Goal: Obtain resource: Download file/media

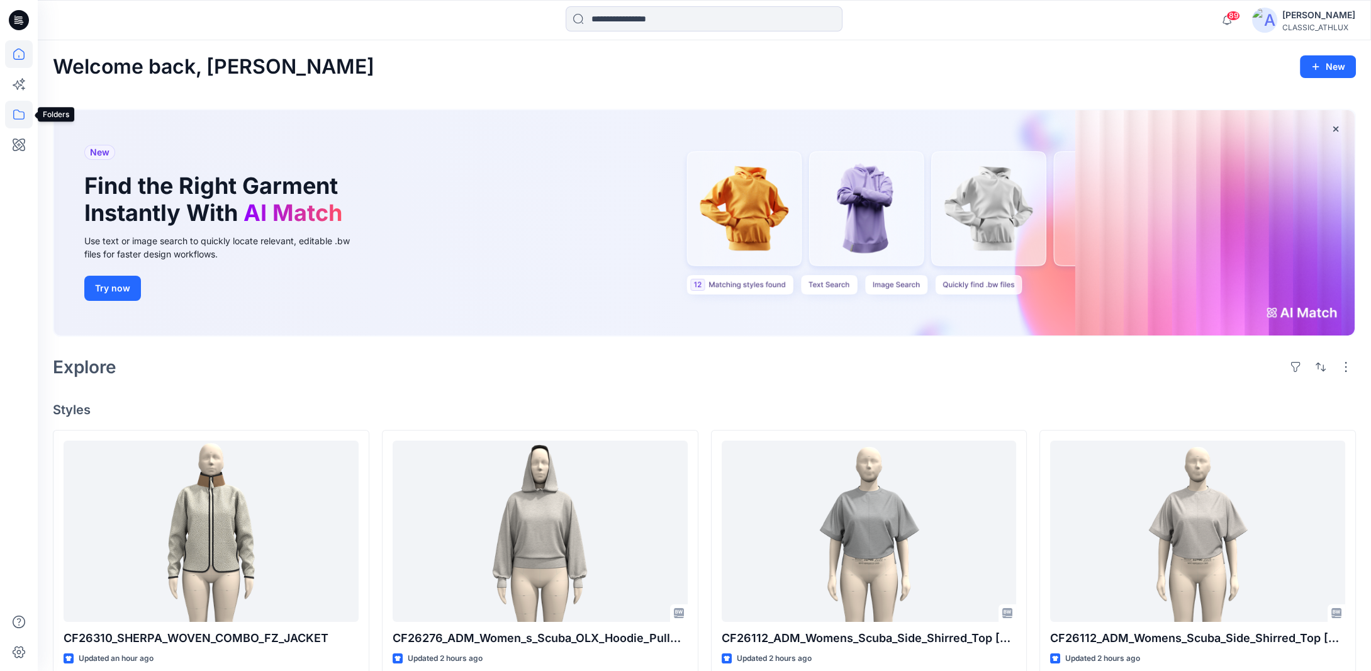
click at [19, 114] on icon at bounding box center [19, 115] width 28 height 28
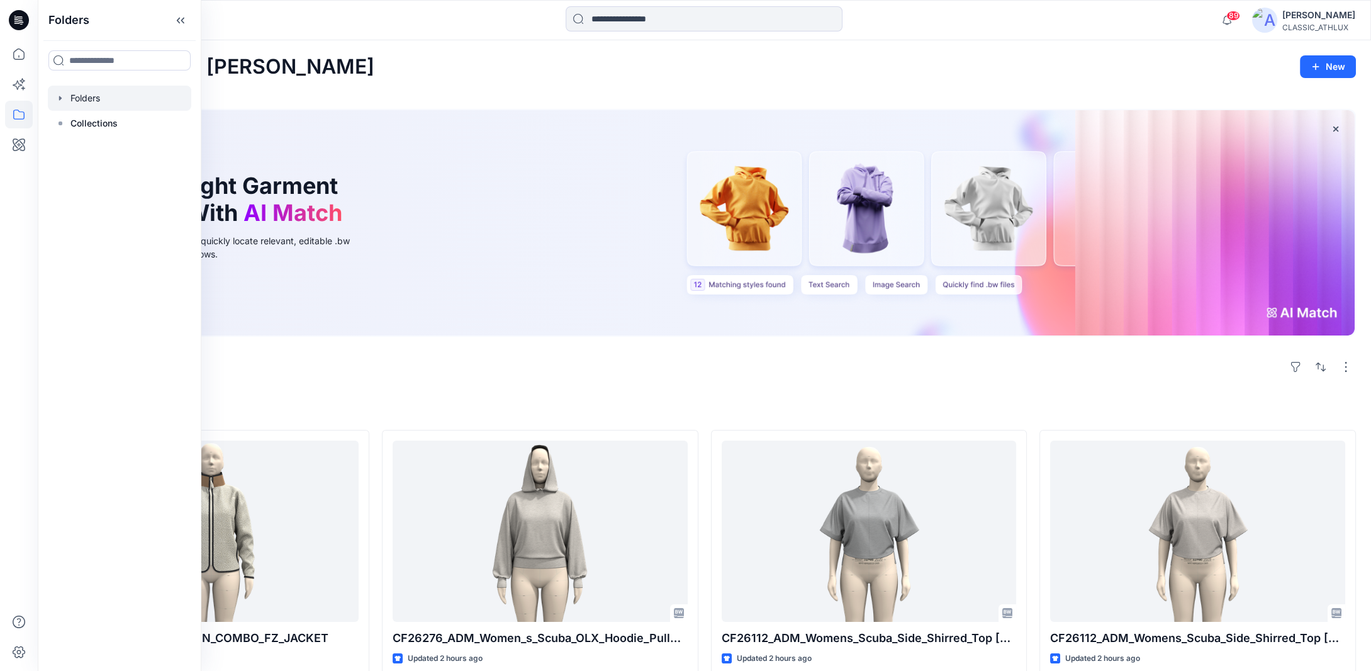
click at [60, 98] on icon "button" at bounding box center [60, 98] width 3 height 4
click at [73, 176] on icon "button" at bounding box center [73, 174] width 10 height 10
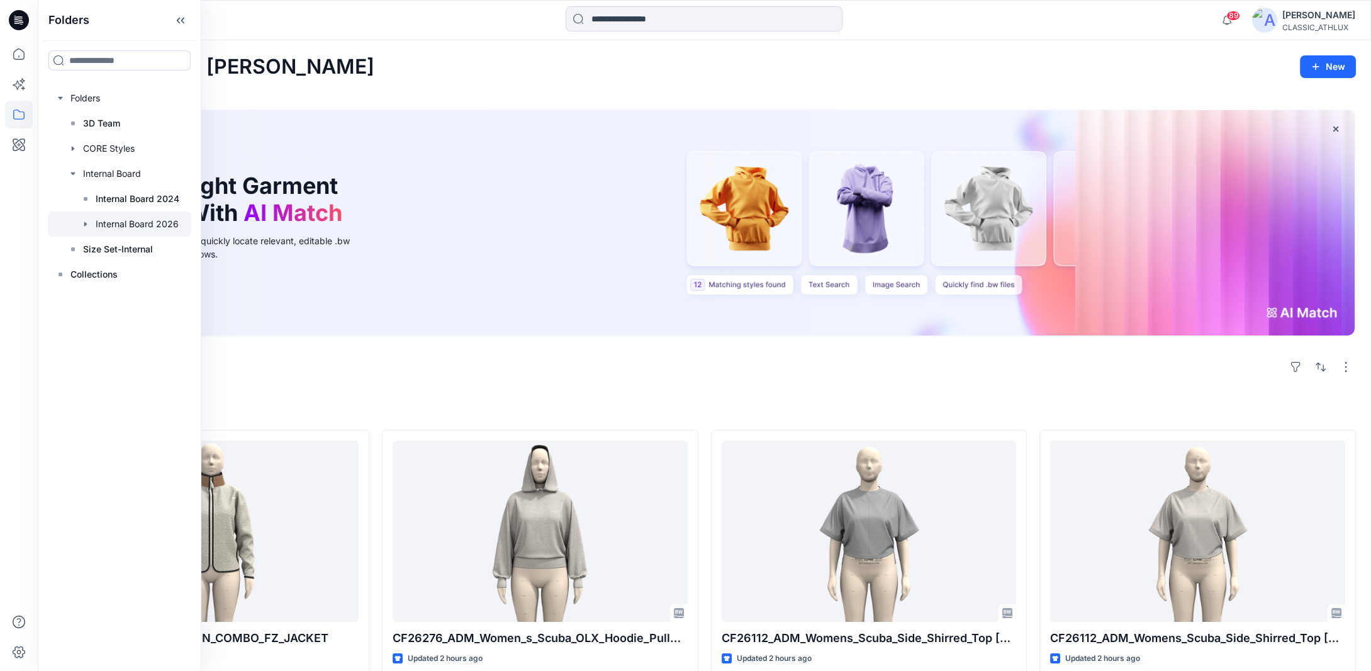
click at [86, 224] on icon "button" at bounding box center [85, 223] width 3 height 4
click at [119, 301] on p "S3 27 Women's Active" at bounding box center [155, 299] width 95 height 15
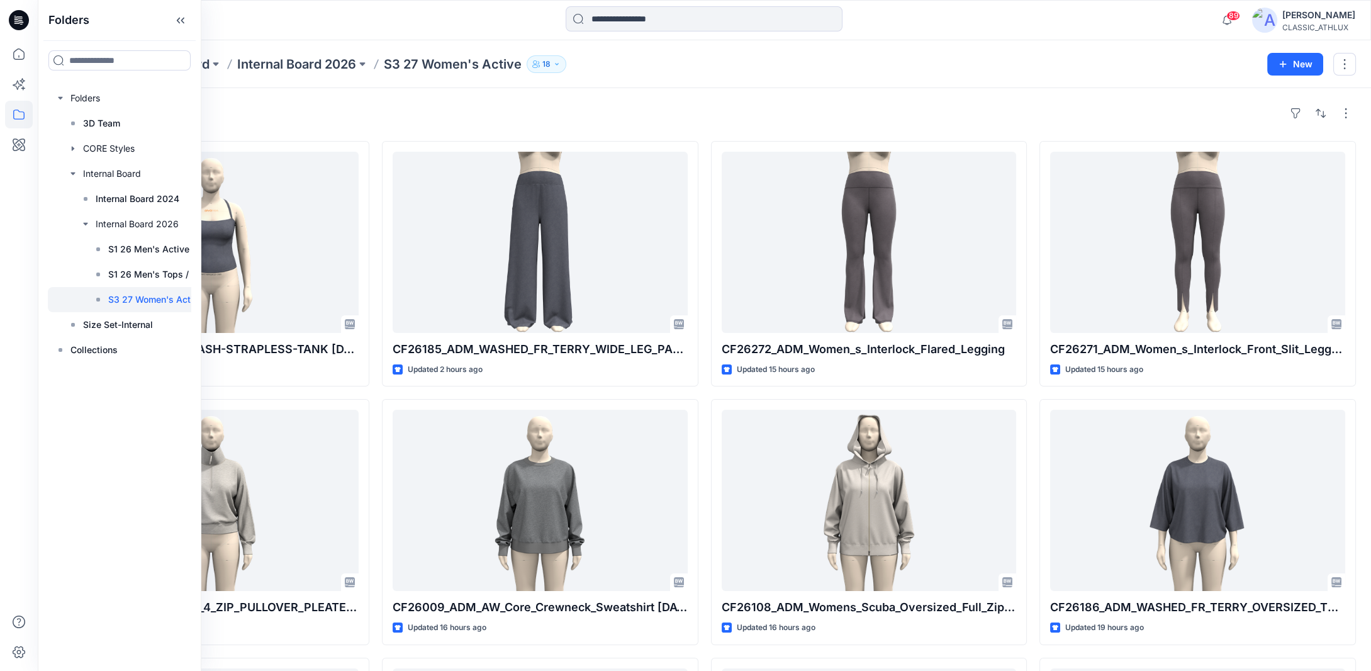
click at [844, 108] on div "Styles" at bounding box center [704, 113] width 1303 height 20
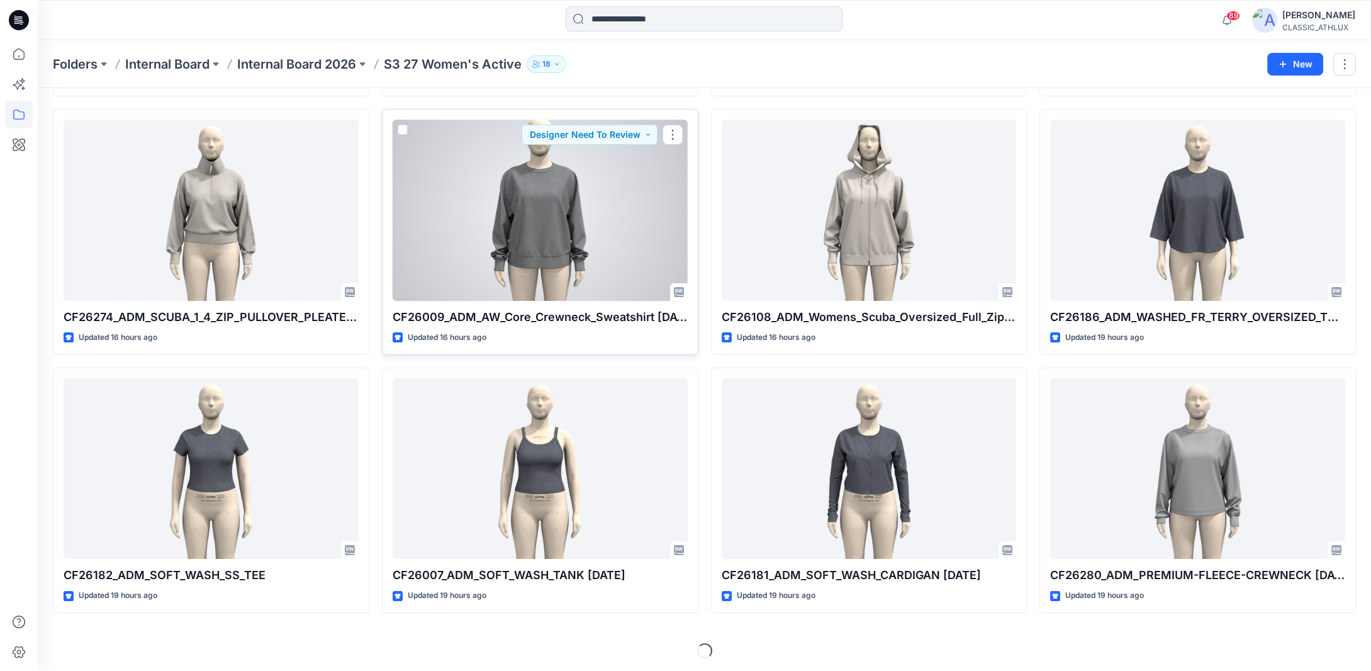
scroll to position [291, 0]
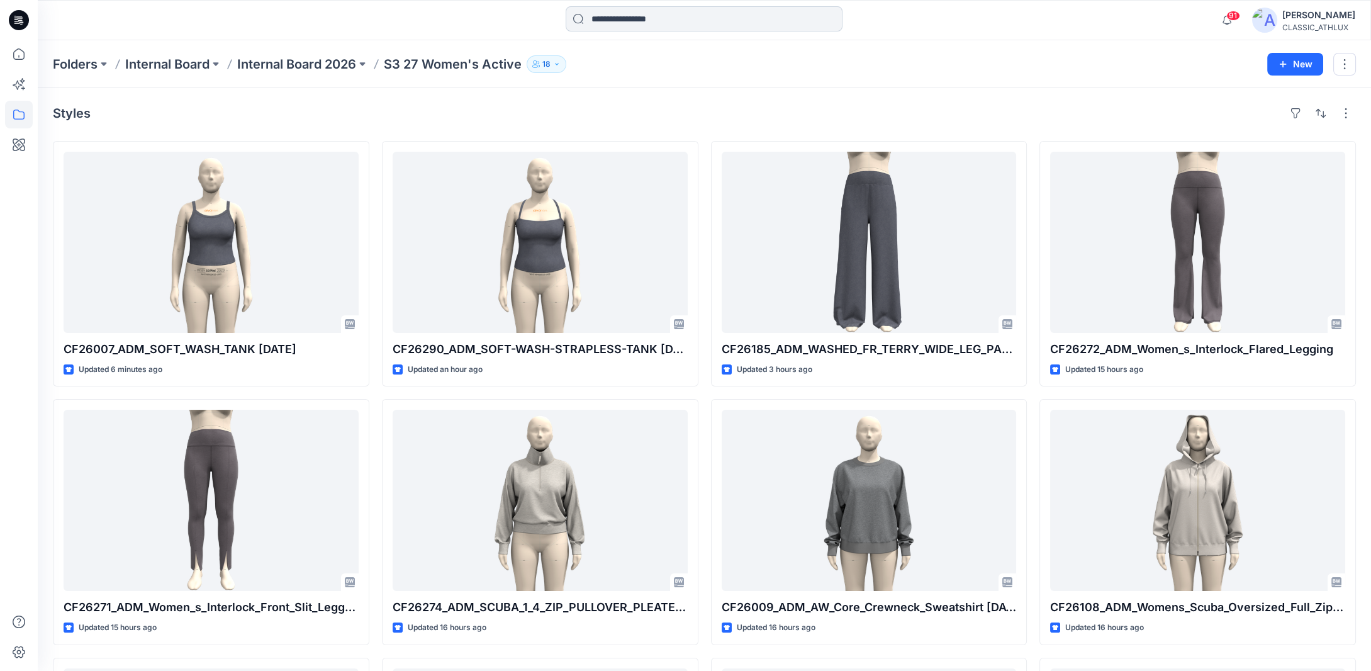
click at [649, 21] on input at bounding box center [704, 18] width 277 height 25
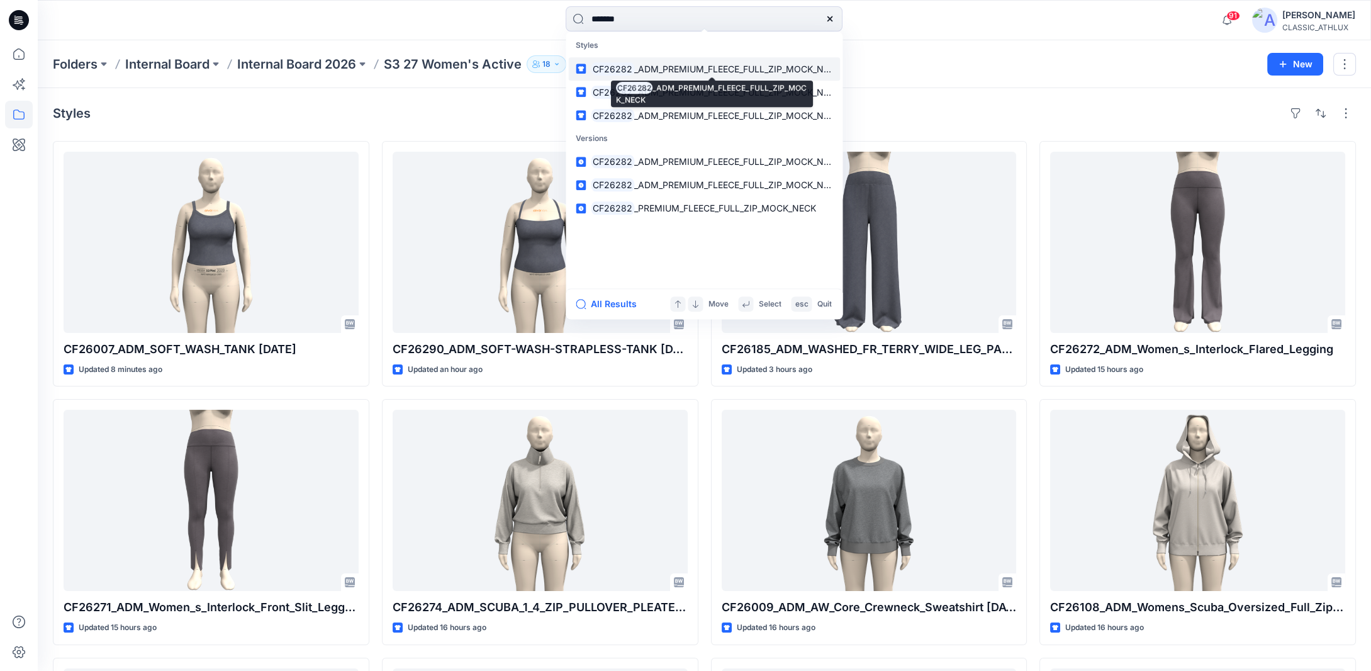
type input "*******"
click at [687, 71] on span "_ADM_PREMIUM_FLEECE_FULL_ZIP_MOCK_NECK" at bounding box center [737, 69] width 206 height 11
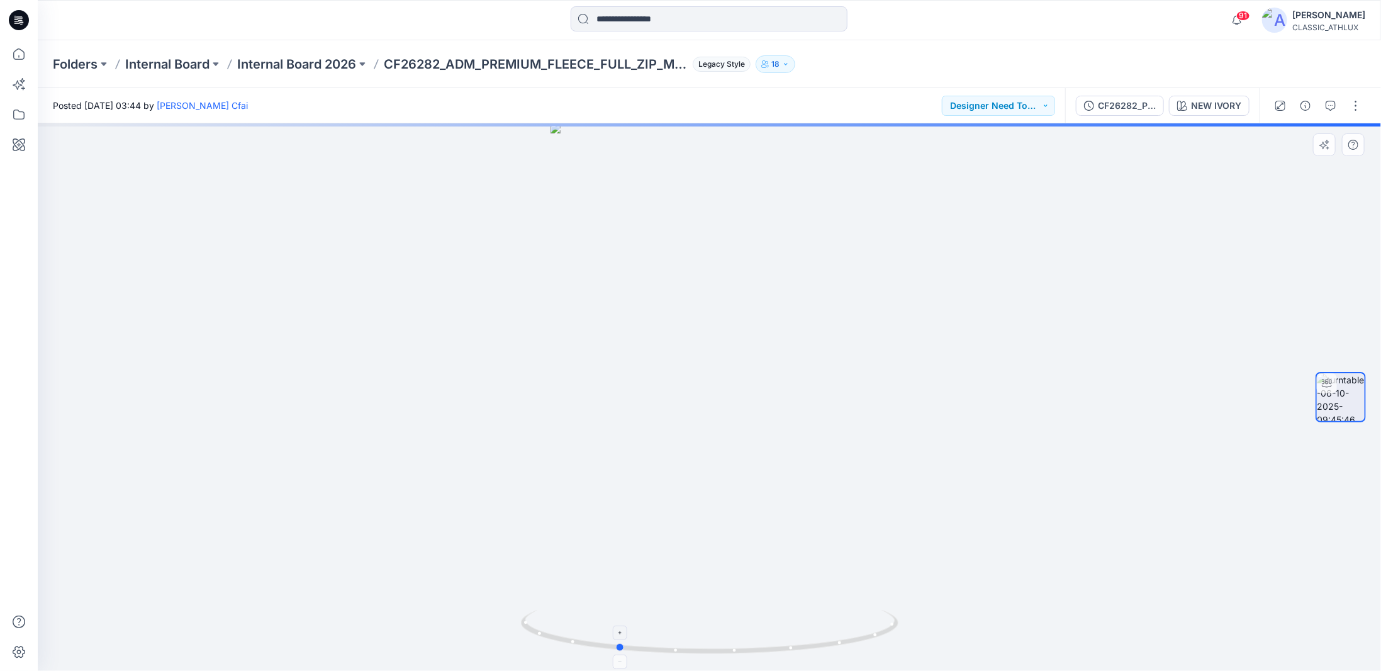
drag, startPoint x: 876, startPoint y: 636, endPoint x: 784, endPoint y: 632, distance: 92.6
click at [784, 632] on icon at bounding box center [711, 633] width 381 height 47
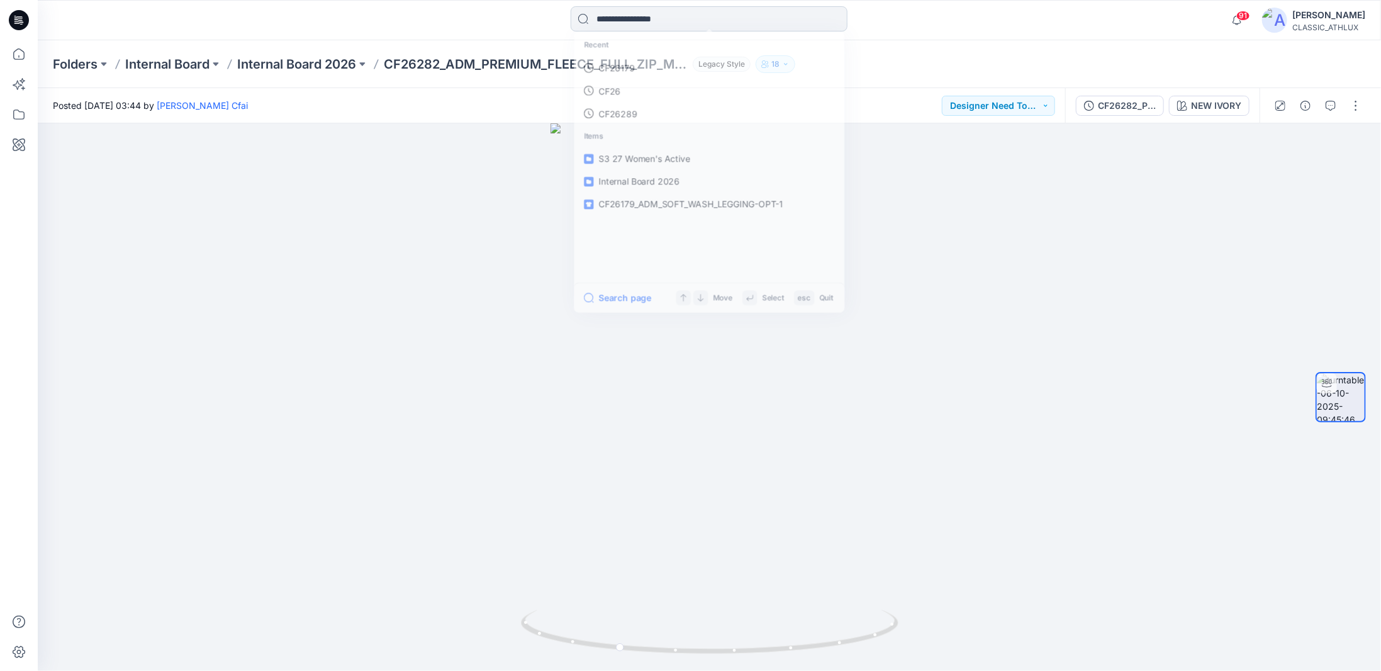
click at [649, 11] on input at bounding box center [709, 18] width 277 height 25
type input "*******"
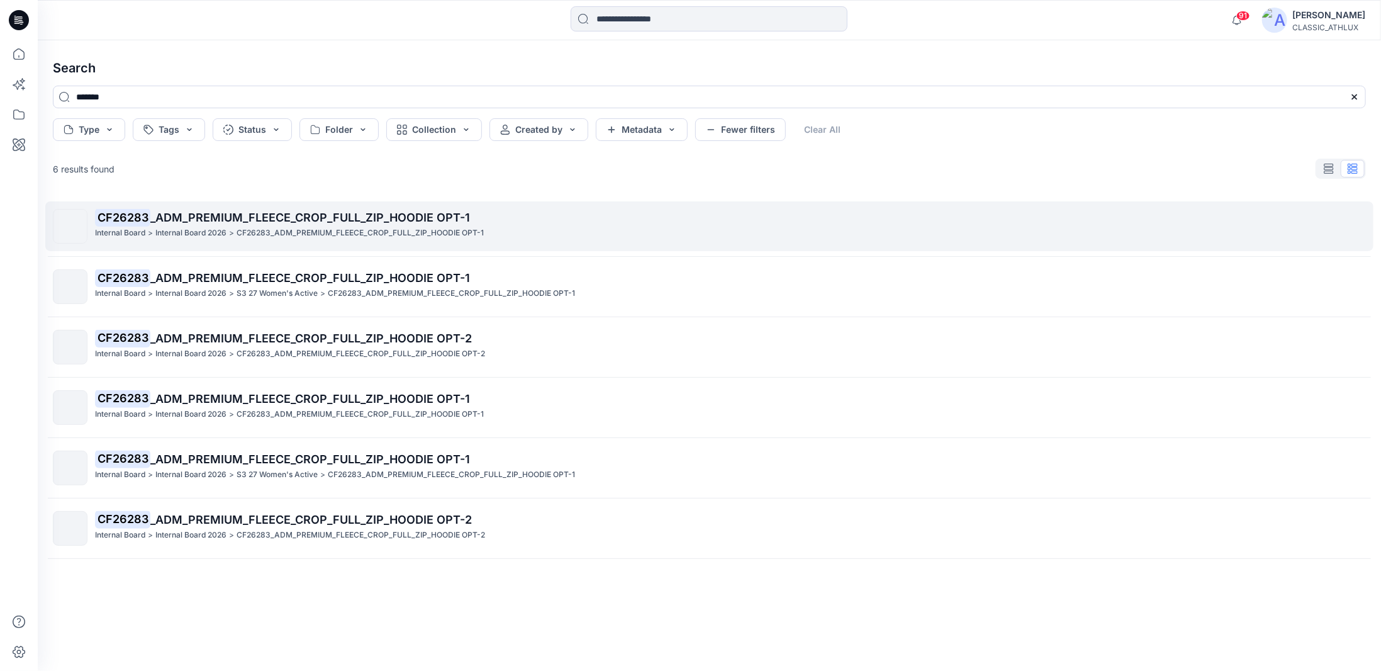
click at [464, 226] on p "CF26283 _ADM_PREMIUM_FLEECE_CROP_FULL_ZIP_HOODIE OPT-1" at bounding box center [730, 218] width 1270 height 18
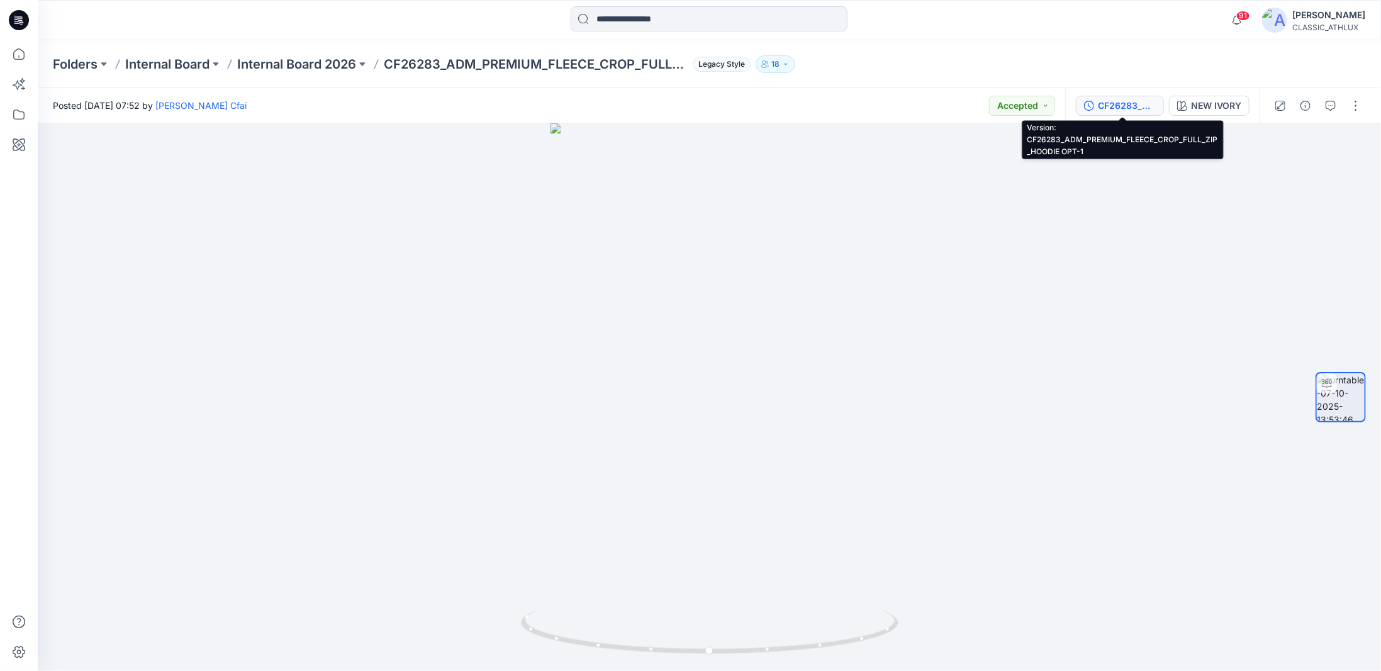
click at [1150, 110] on div "CF26283_ADM_PREMIUM_FLEECE_CROP_FULL_ZIP_HOODIE OPT-1" at bounding box center [1127, 106] width 58 height 14
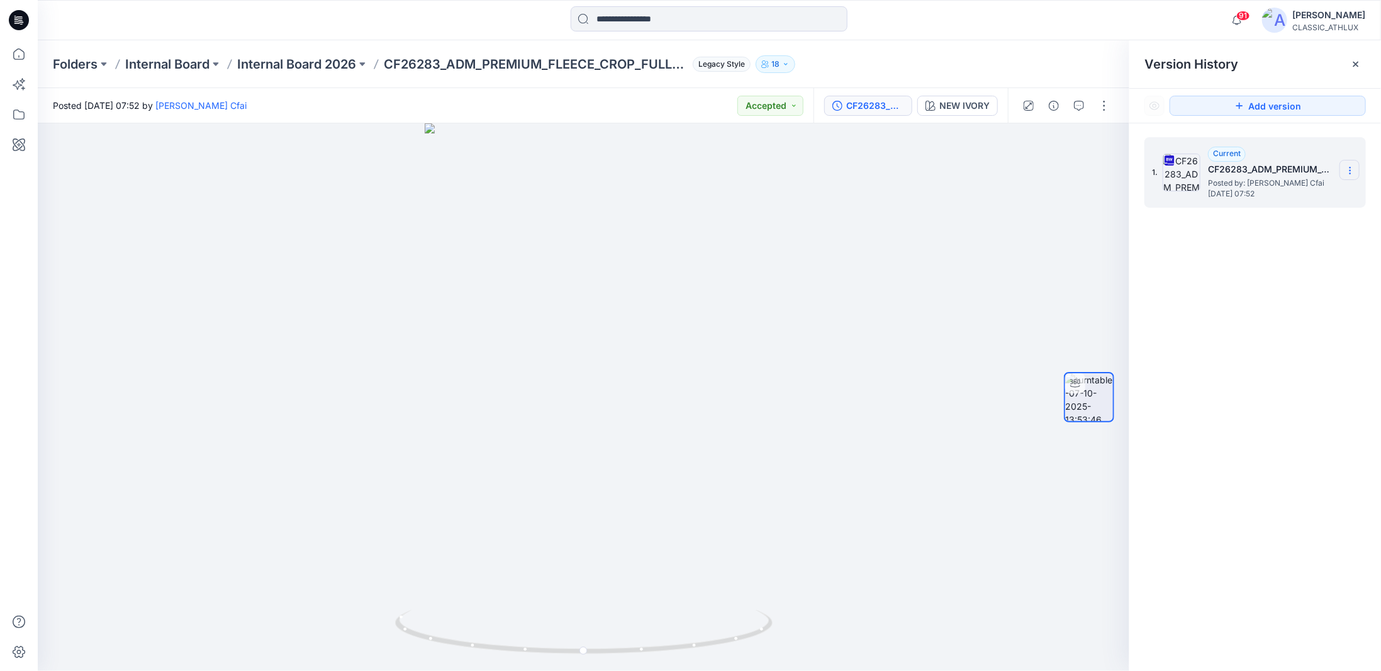
click at [1349, 171] on icon at bounding box center [1350, 170] width 10 height 10
click at [1270, 193] on span "Download Source BW File" at bounding box center [1287, 194] width 106 height 15
click at [668, 23] on input at bounding box center [709, 18] width 277 height 25
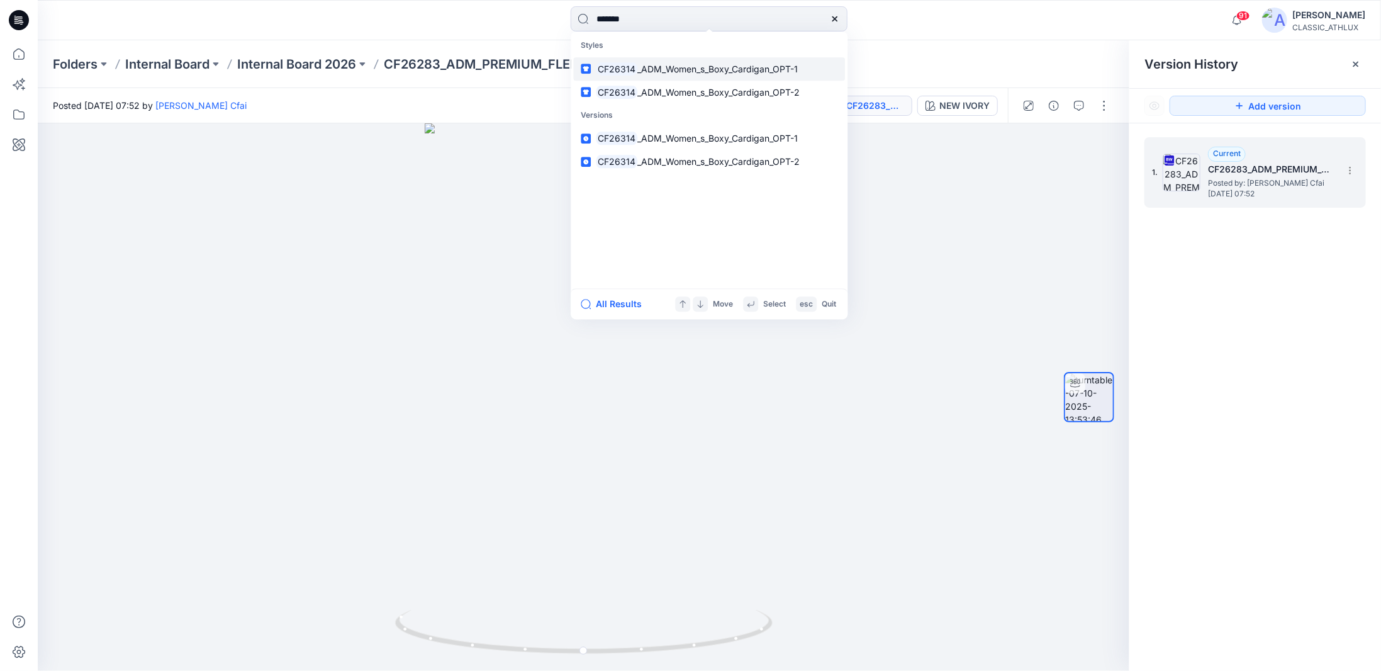
type input "*******"
click at [681, 75] on link "CF26314 _ADM_Women_s_Boxy_Cardigan_OPT-1" at bounding box center [709, 68] width 272 height 23
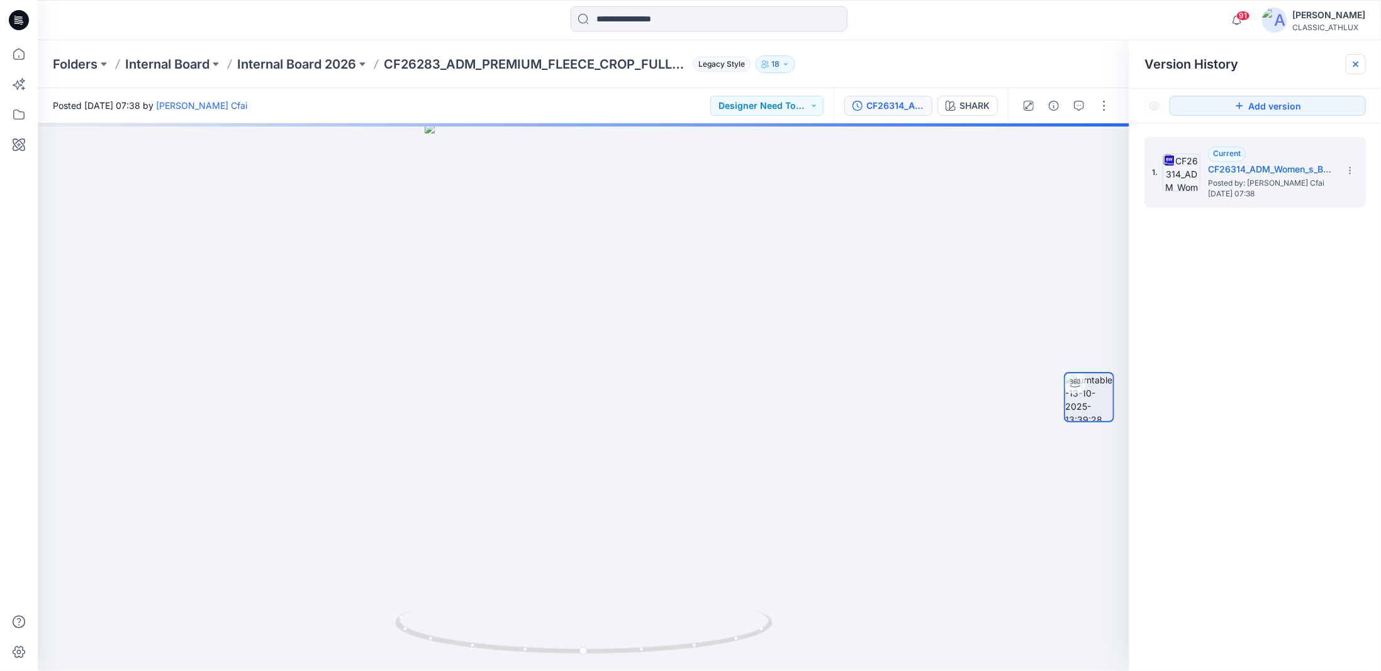
click at [1349, 60] on div at bounding box center [1356, 64] width 20 height 20
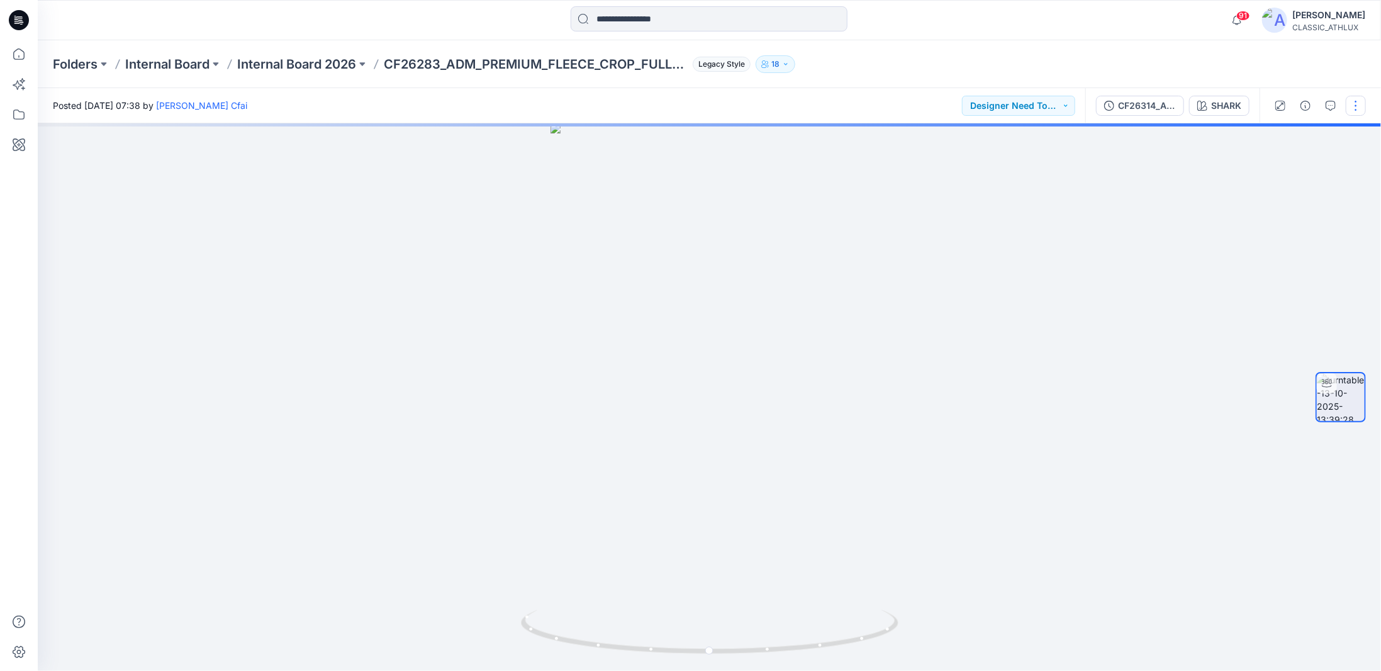
click at [1353, 111] on button "button" at bounding box center [1356, 106] width 20 height 20
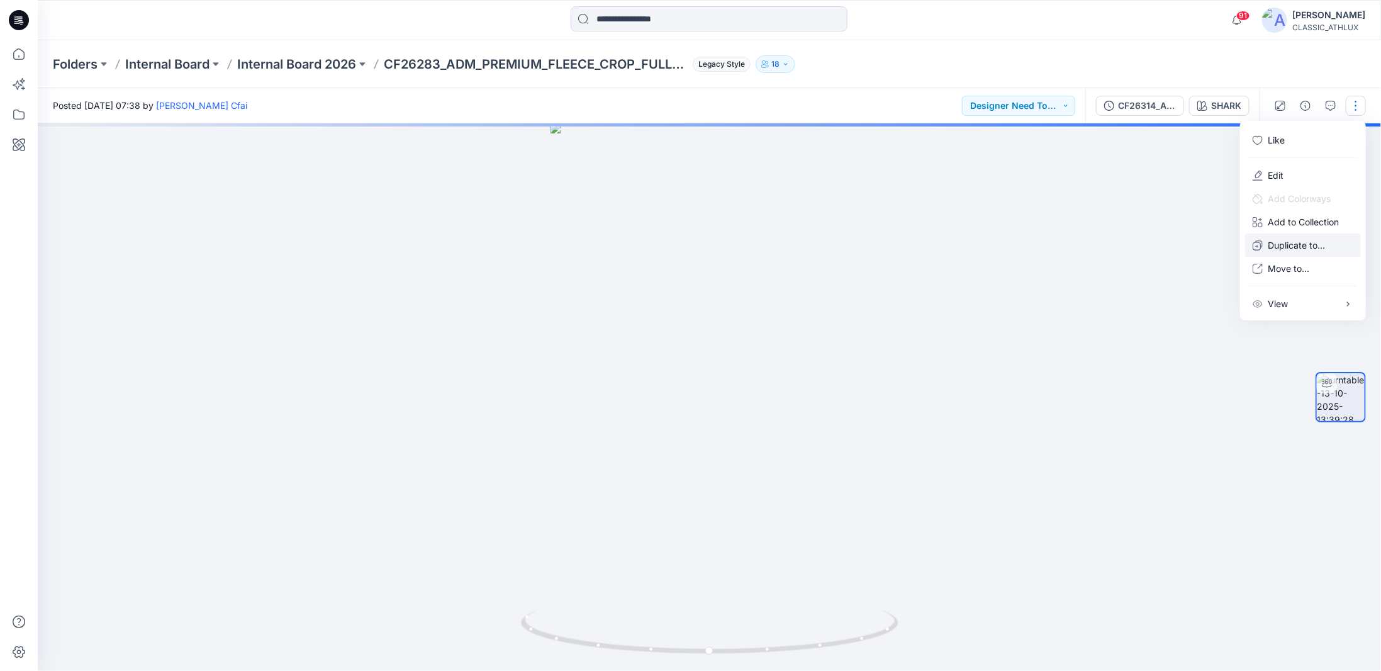
click at [1262, 249] on icon "button" at bounding box center [1257, 245] width 10 height 10
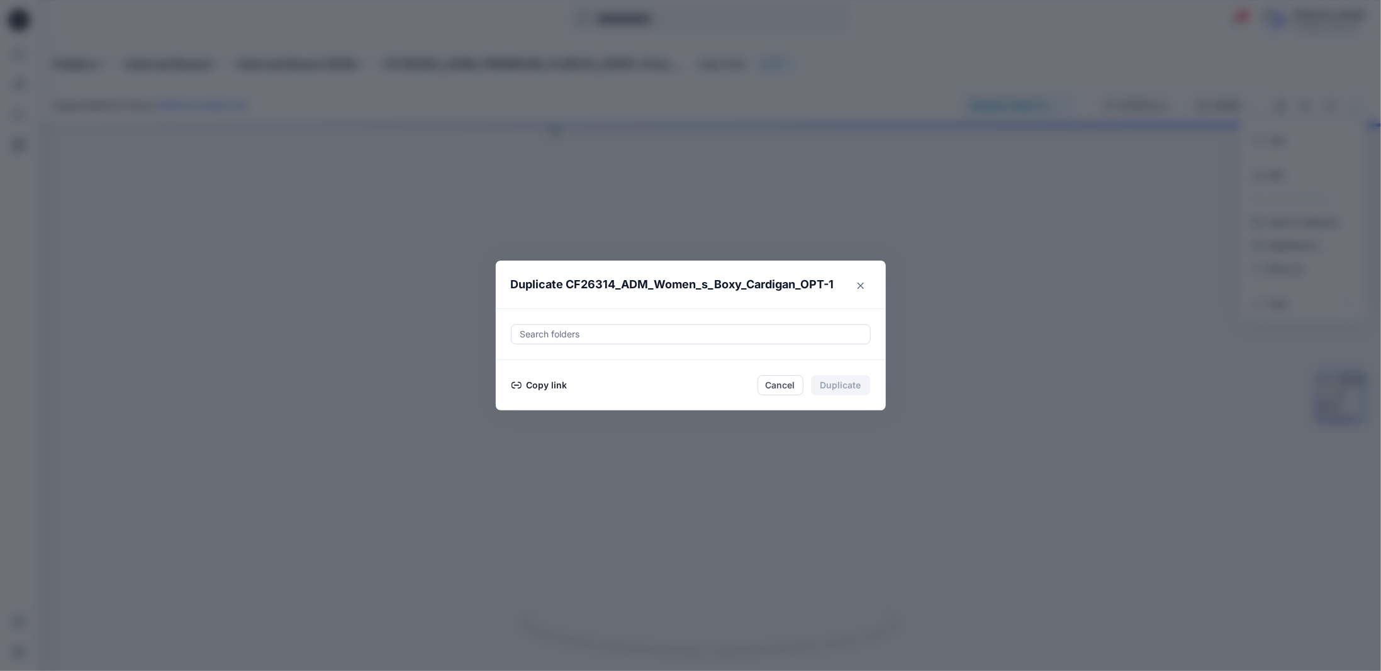
click at [554, 334] on div at bounding box center [690, 333] width 343 height 15
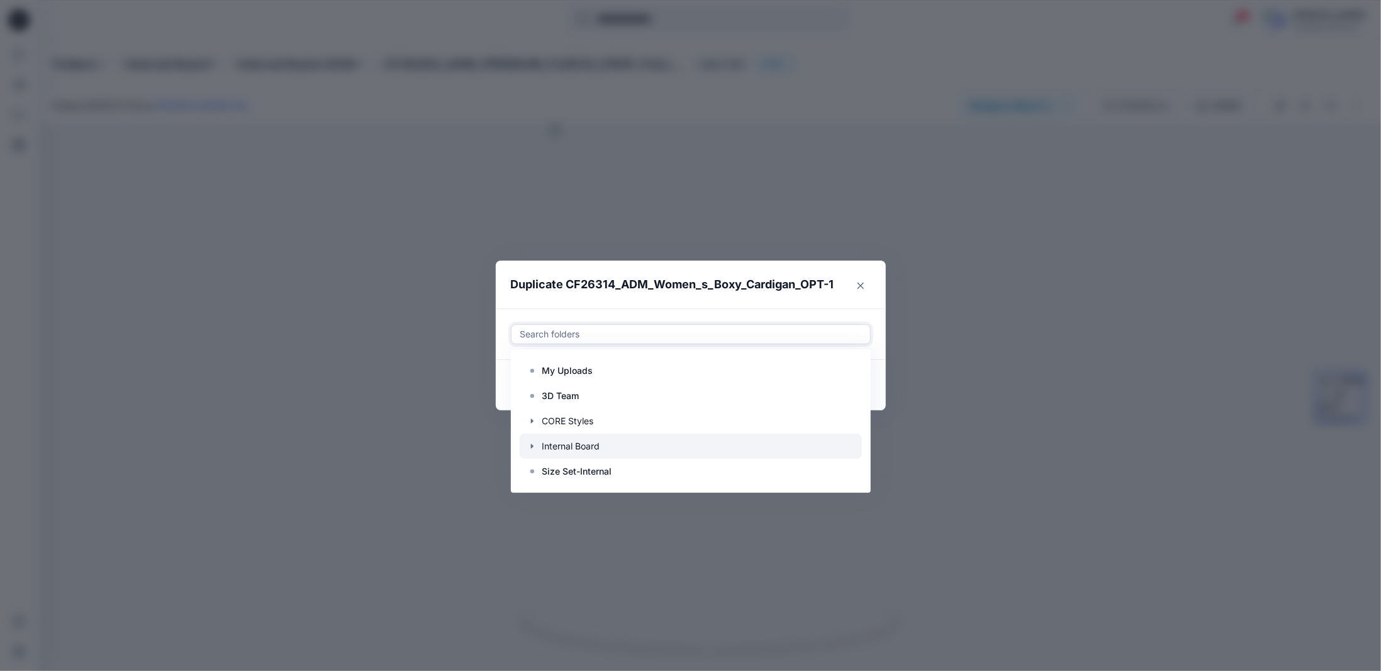
click at [535, 448] on icon "button" at bounding box center [532, 446] width 10 height 10
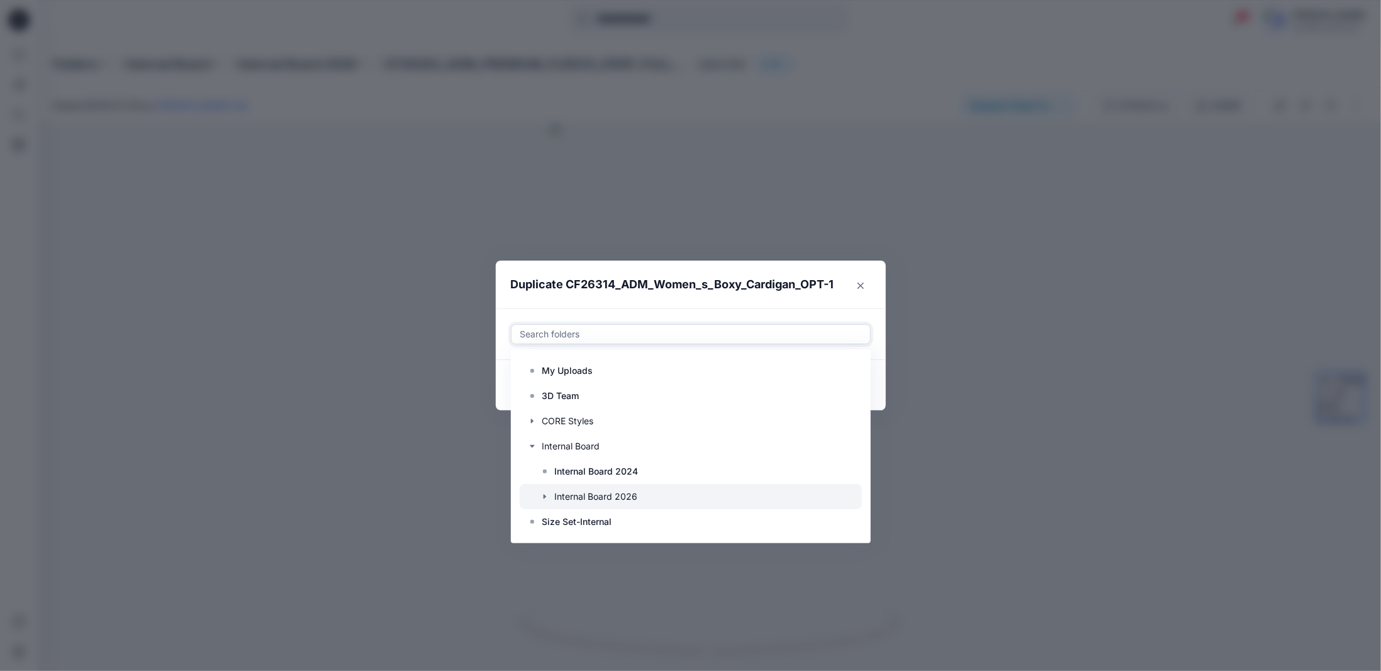
click at [542, 496] on icon "button" at bounding box center [545, 496] width 10 height 10
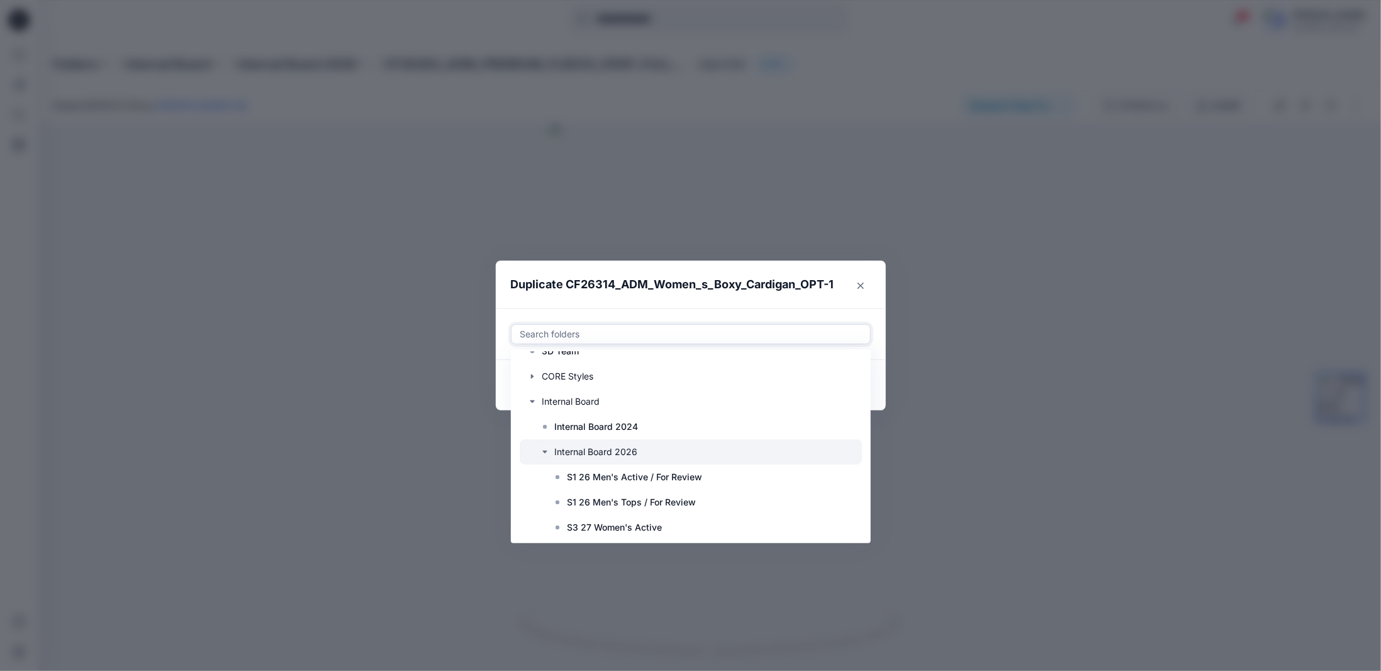
scroll to position [75, 0]
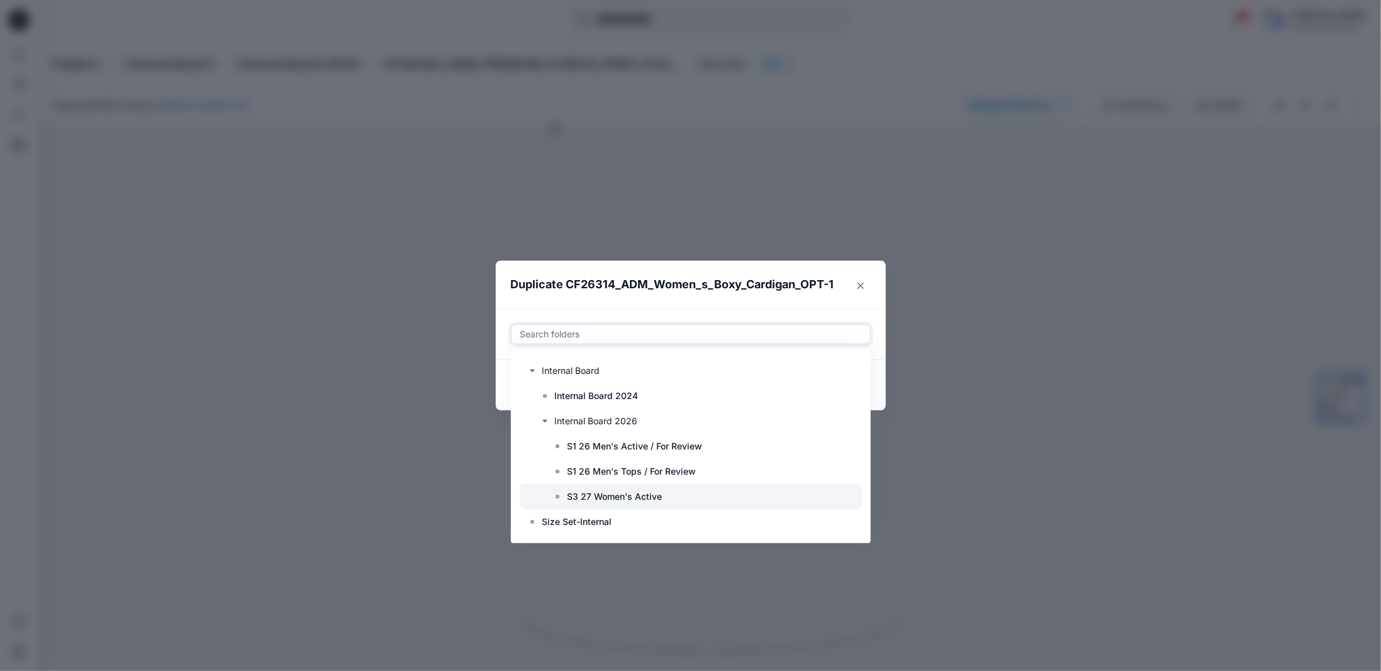
click at [589, 493] on p "S3 27 Women's Active" at bounding box center [614, 496] width 95 height 15
click at [874, 404] on footer "Copy link Cancel Duplicate" at bounding box center [691, 385] width 390 height 50
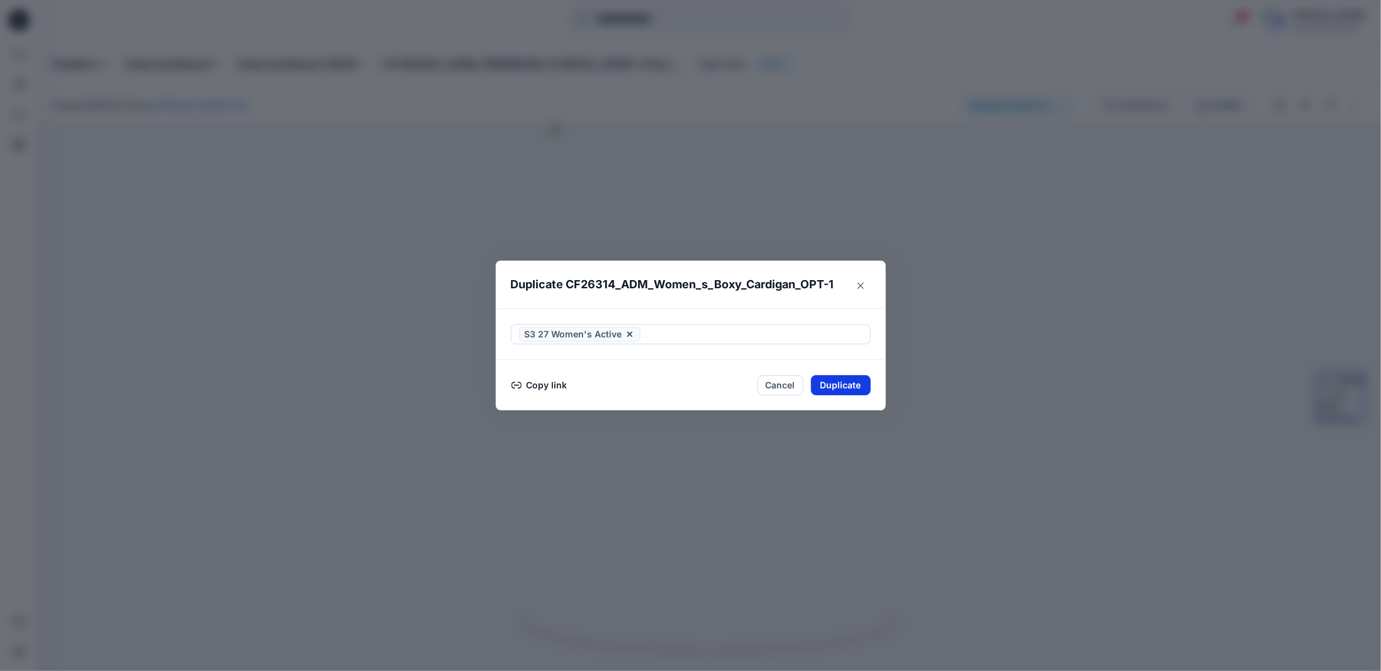
click at [851, 386] on button "Duplicate" at bounding box center [841, 385] width 60 height 20
click at [839, 385] on button "Close" at bounding box center [850, 385] width 41 height 20
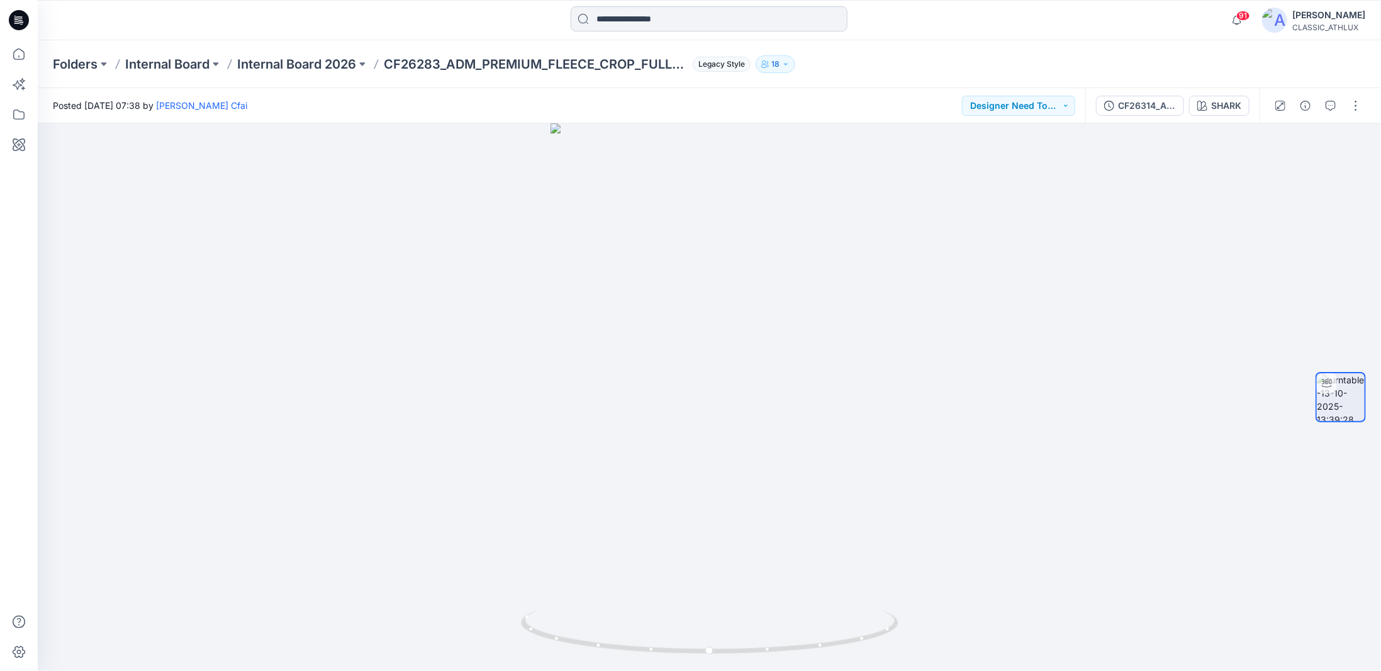
click at [678, 18] on input at bounding box center [709, 18] width 277 height 25
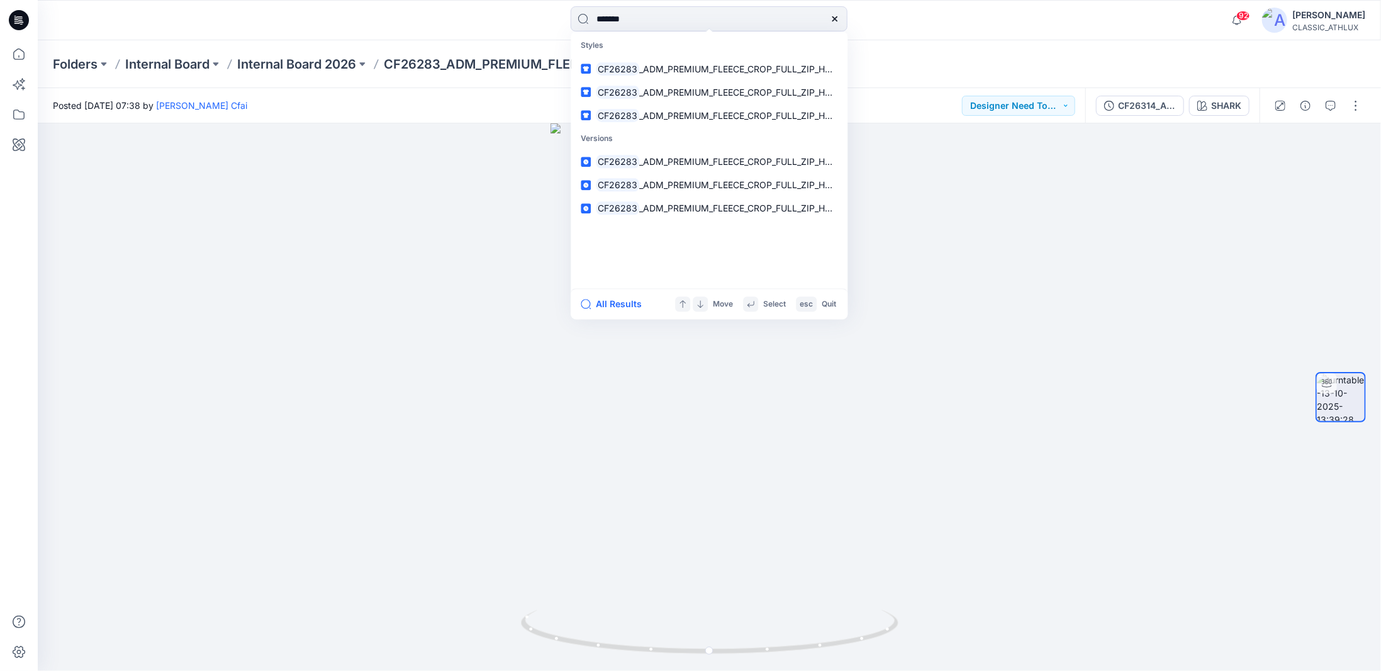
click at [528, 103] on div "Posted Monday, October 13, 2025 07:38 by Nandha Cfai Designer Need To Review" at bounding box center [561, 105] width 1047 height 35
drag, startPoint x: 650, startPoint y: 19, endPoint x: 577, endPoint y: 22, distance: 72.4
click at [577, 22] on input "*******" at bounding box center [709, 18] width 277 height 25
type input "*******"
click at [683, 62] on p "CF26179 _ADM_SOFT_WASH_LEGGING_OPT-1" at bounding box center [692, 68] width 192 height 13
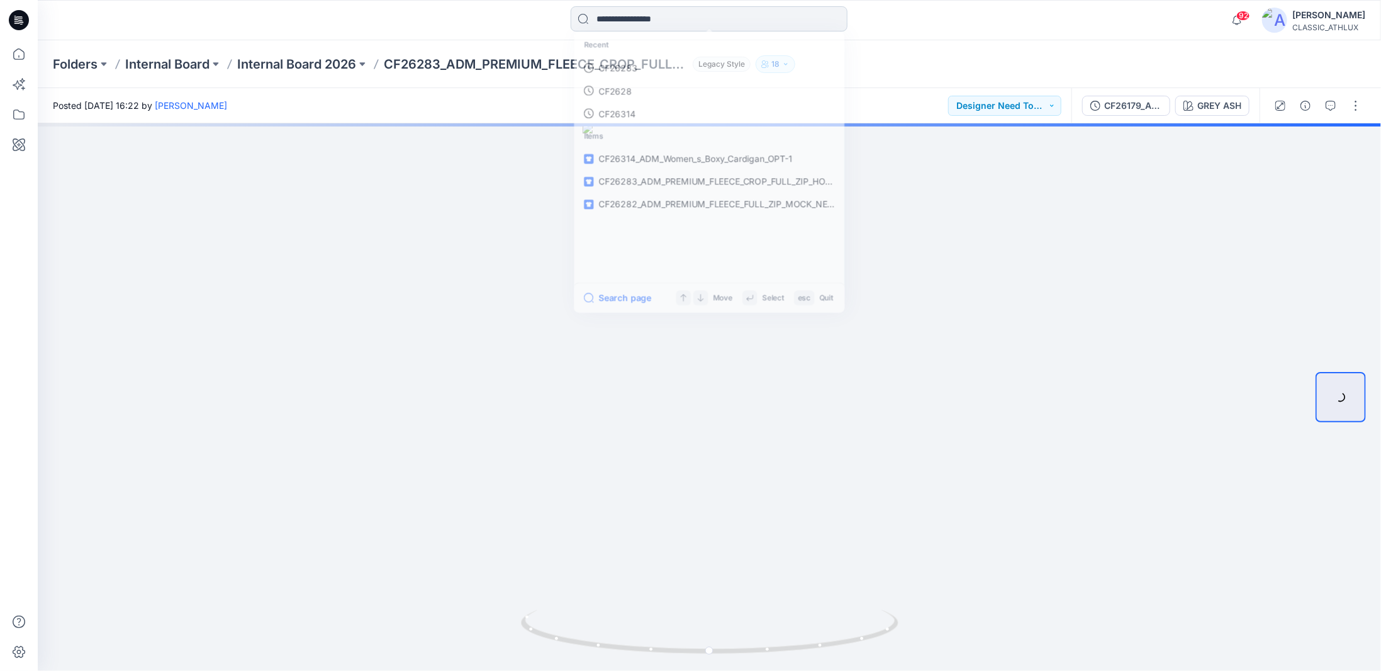
click at [672, 20] on input at bounding box center [709, 18] width 277 height 25
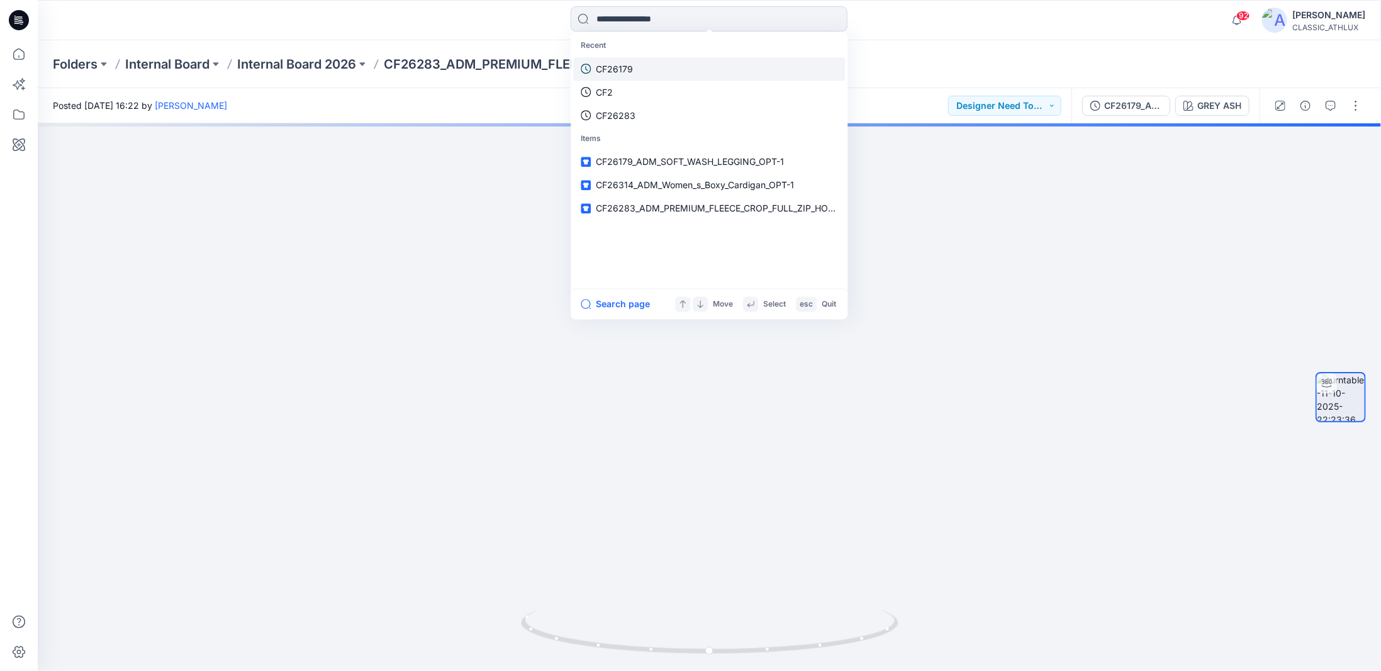
click at [629, 70] on p "CF26179" at bounding box center [614, 68] width 37 height 13
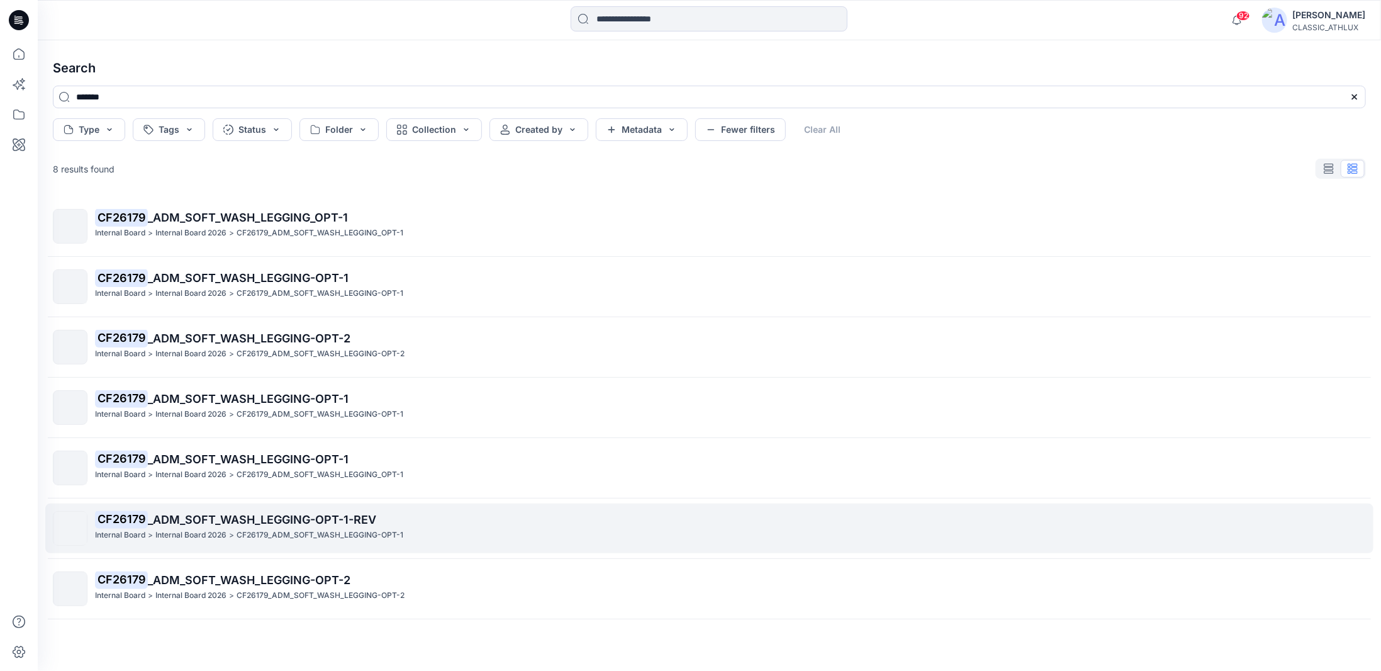
click at [367, 508] on link "CF26179 _ADM_SOFT_WASH_LEGGING-OPT-1-REV Internal Board > Internal Board 2026 >…" at bounding box center [709, 528] width 1328 height 50
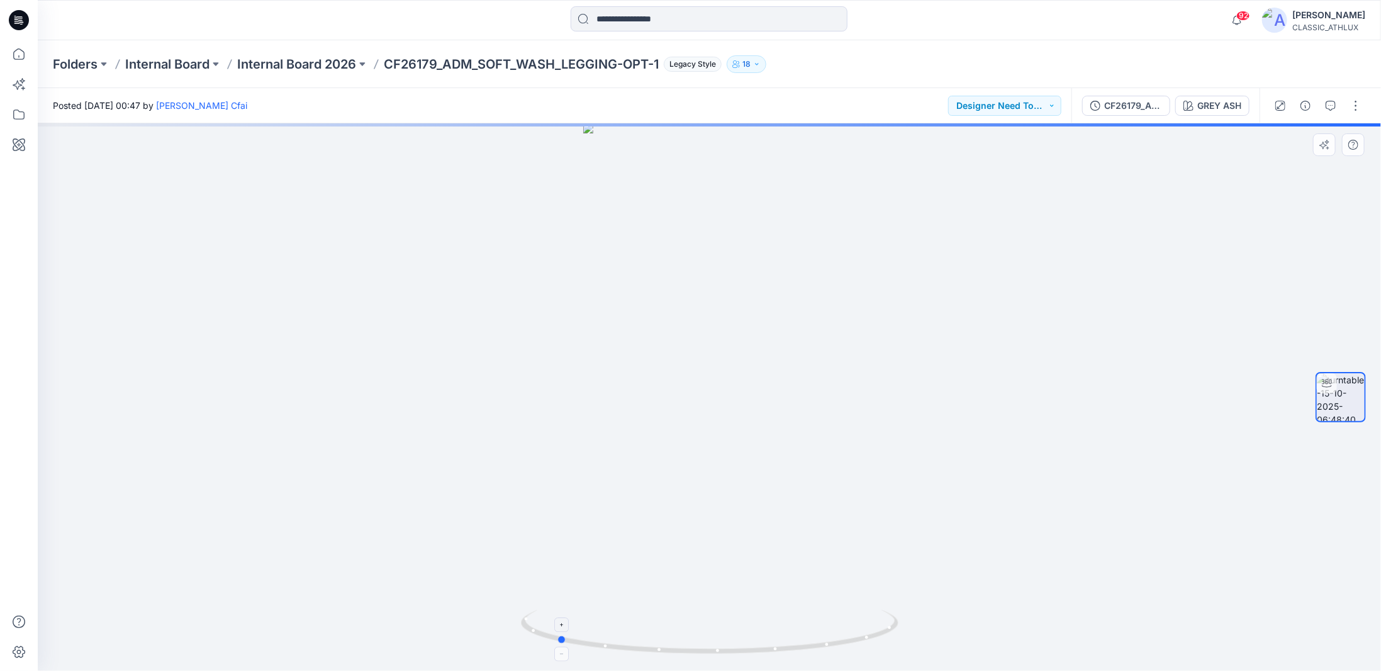
drag, startPoint x: 871, startPoint y: 640, endPoint x: 718, endPoint y: 623, distance: 153.8
click at [718, 623] on icon at bounding box center [711, 633] width 381 height 47
click at [1358, 104] on button "button" at bounding box center [1356, 106] width 20 height 20
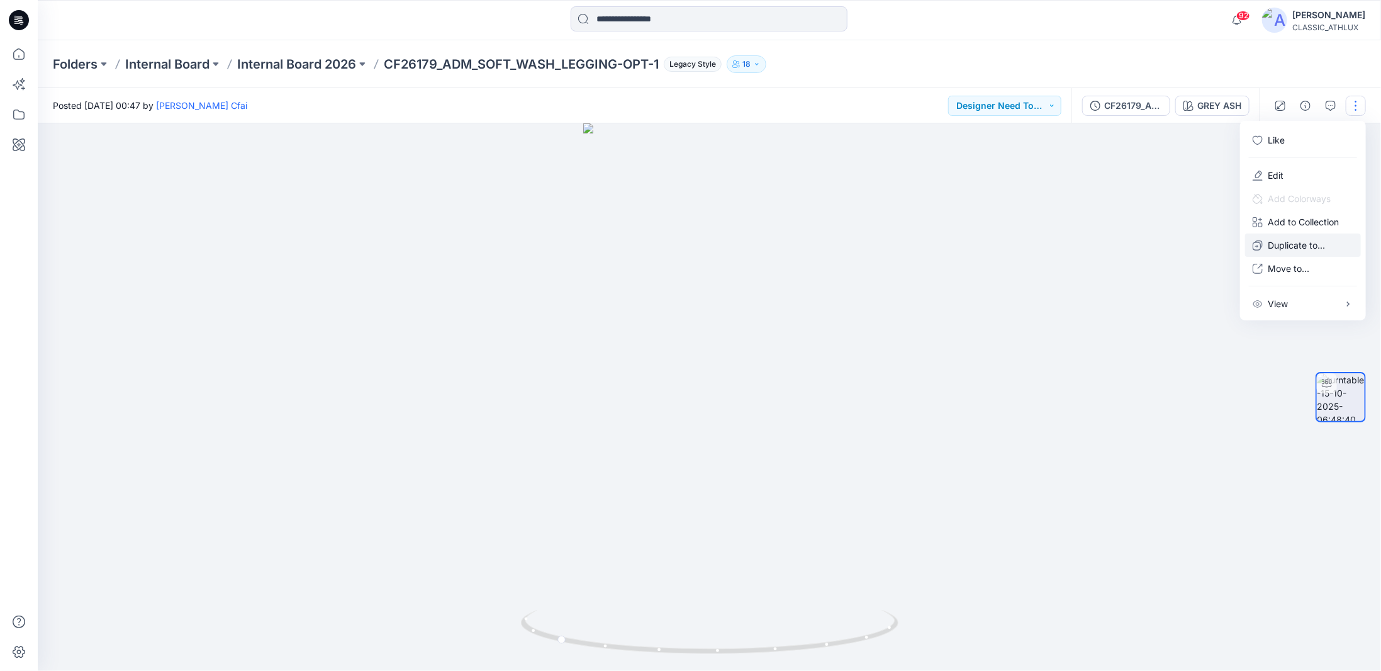
click at [1298, 244] on p "Duplicate to..." at bounding box center [1296, 244] width 57 height 13
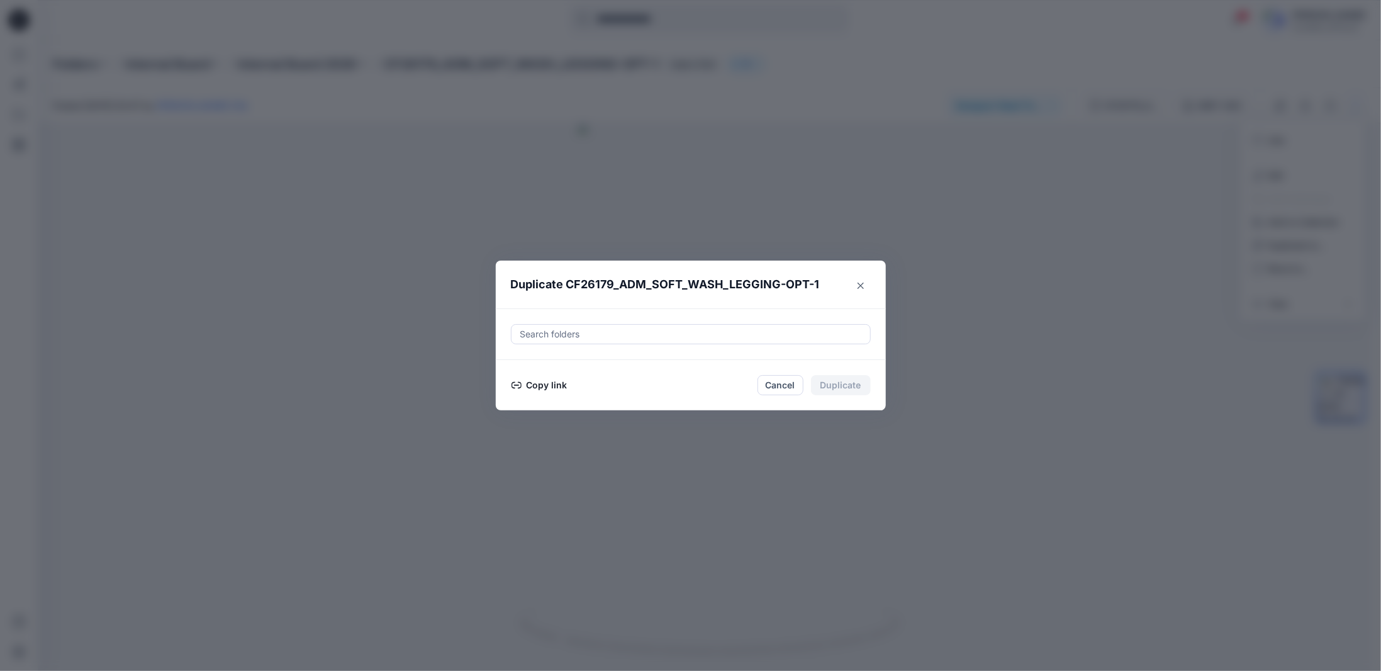
click at [580, 332] on div at bounding box center [690, 333] width 343 height 15
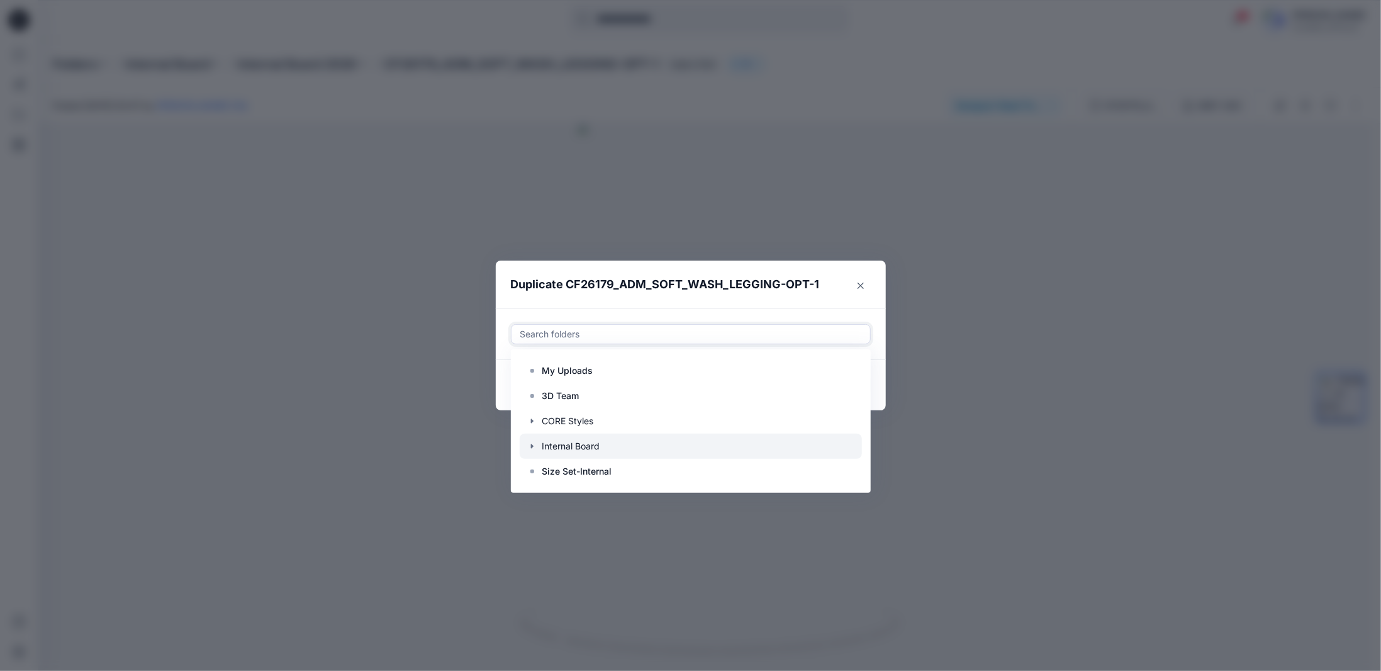
click at [532, 446] on icon "button" at bounding box center [531, 445] width 3 height 4
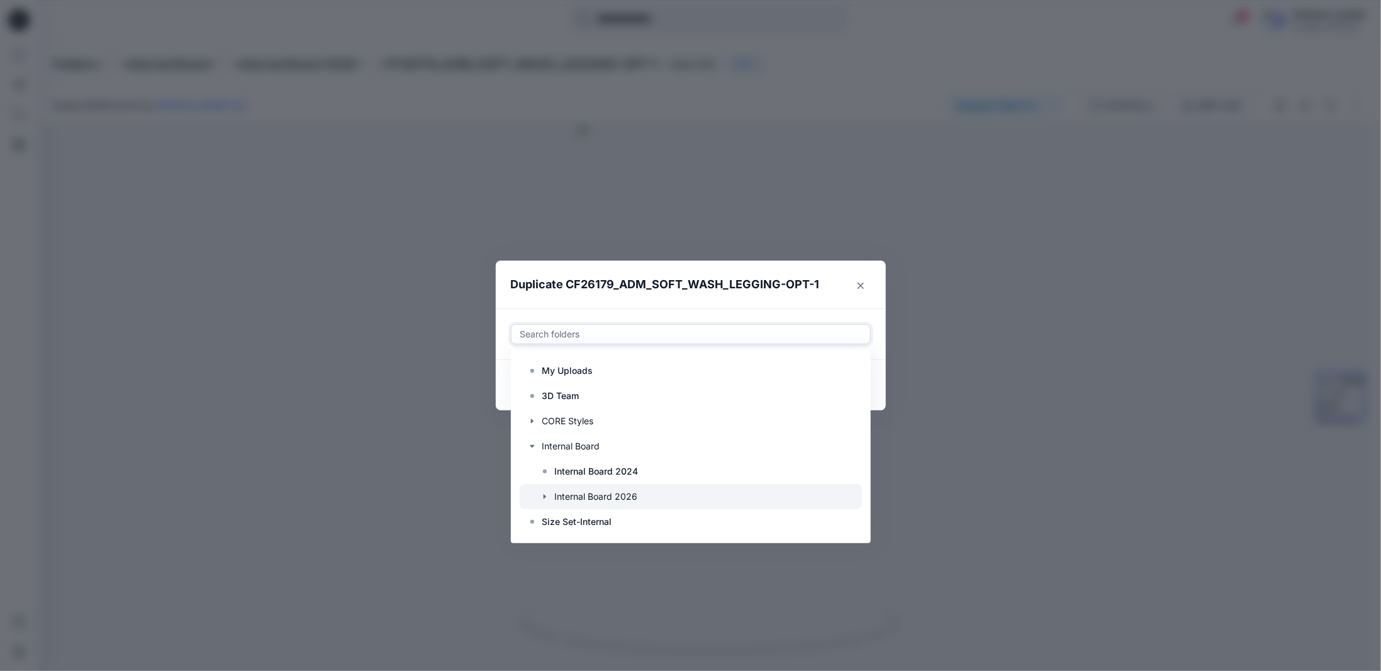
click at [545, 495] on icon "button" at bounding box center [545, 496] width 10 height 10
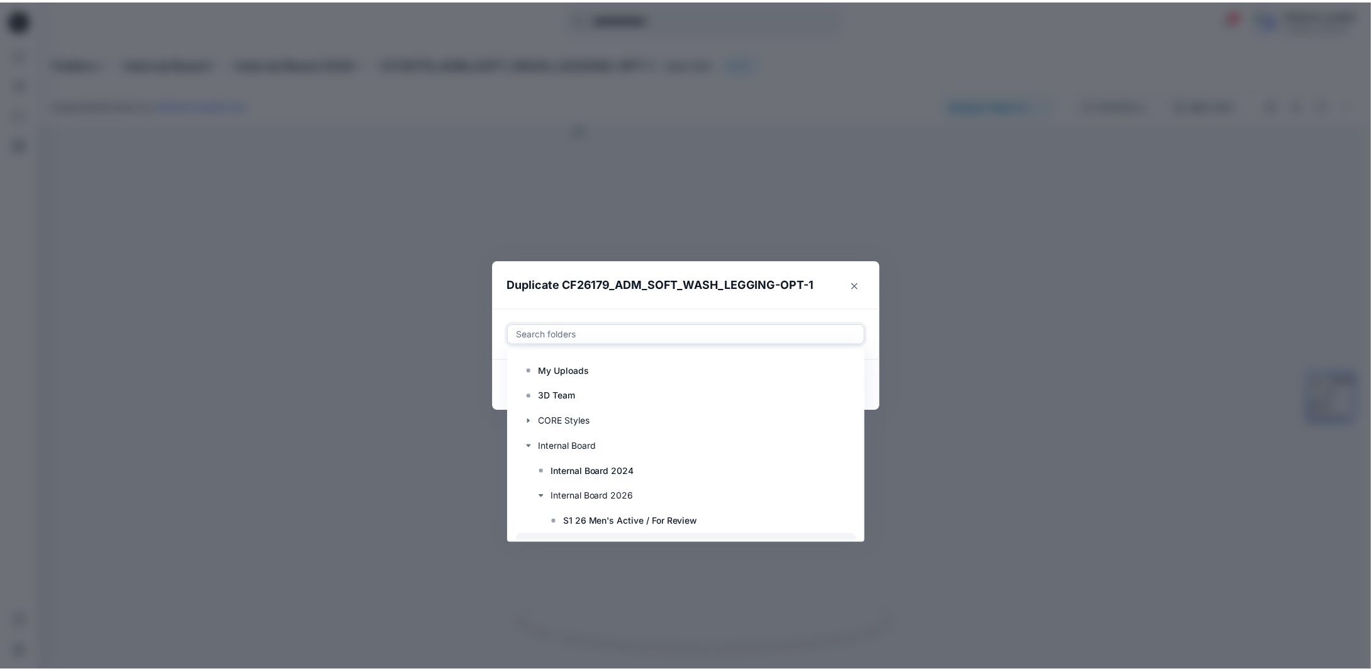
scroll to position [75, 0]
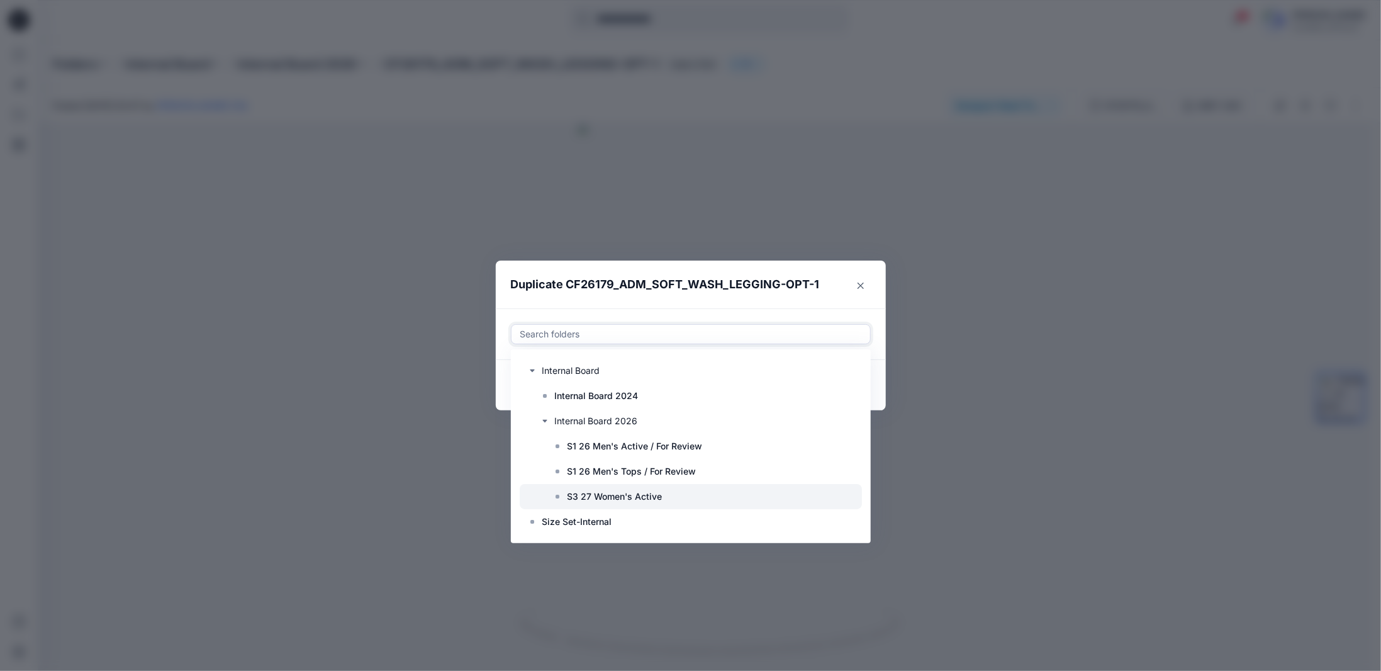
click at [600, 500] on p "S3 27 Women's Active" at bounding box center [614, 496] width 95 height 15
click at [876, 401] on footer "Copy link Cancel Duplicate" at bounding box center [691, 385] width 390 height 50
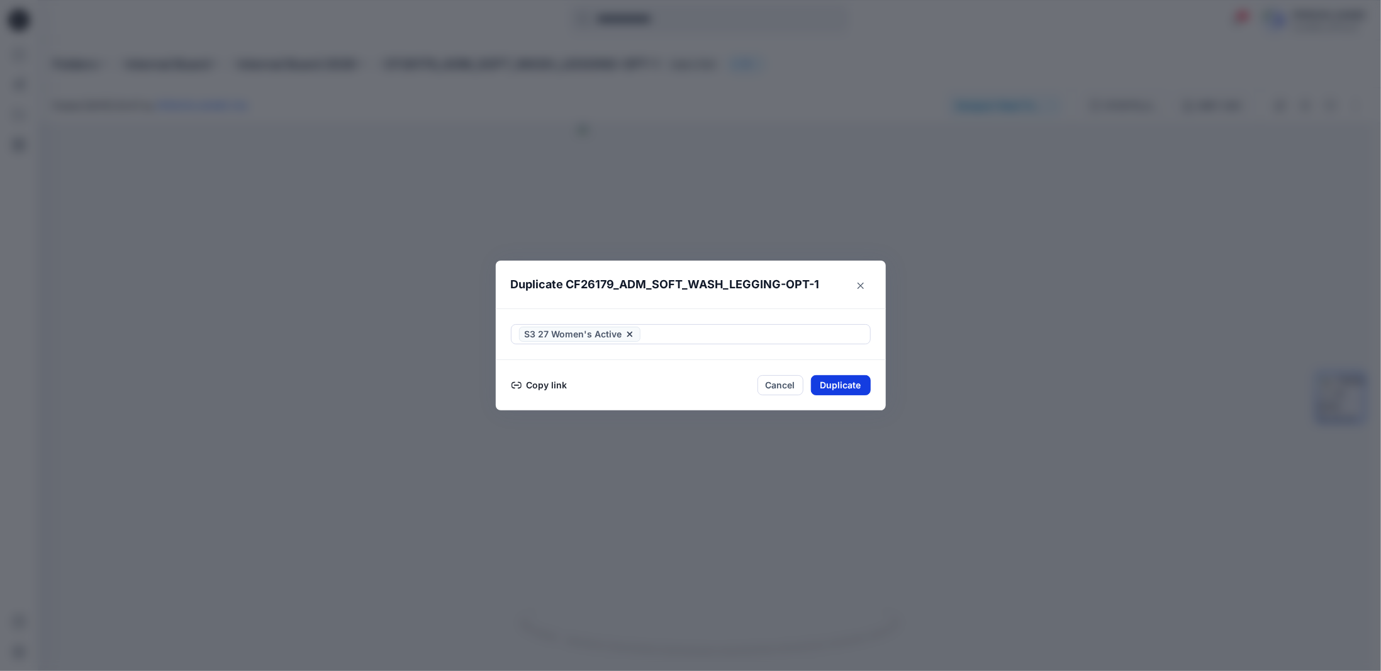
click at [859, 388] on button "Duplicate" at bounding box center [841, 385] width 60 height 20
click at [857, 381] on button "Close" at bounding box center [850, 385] width 41 height 20
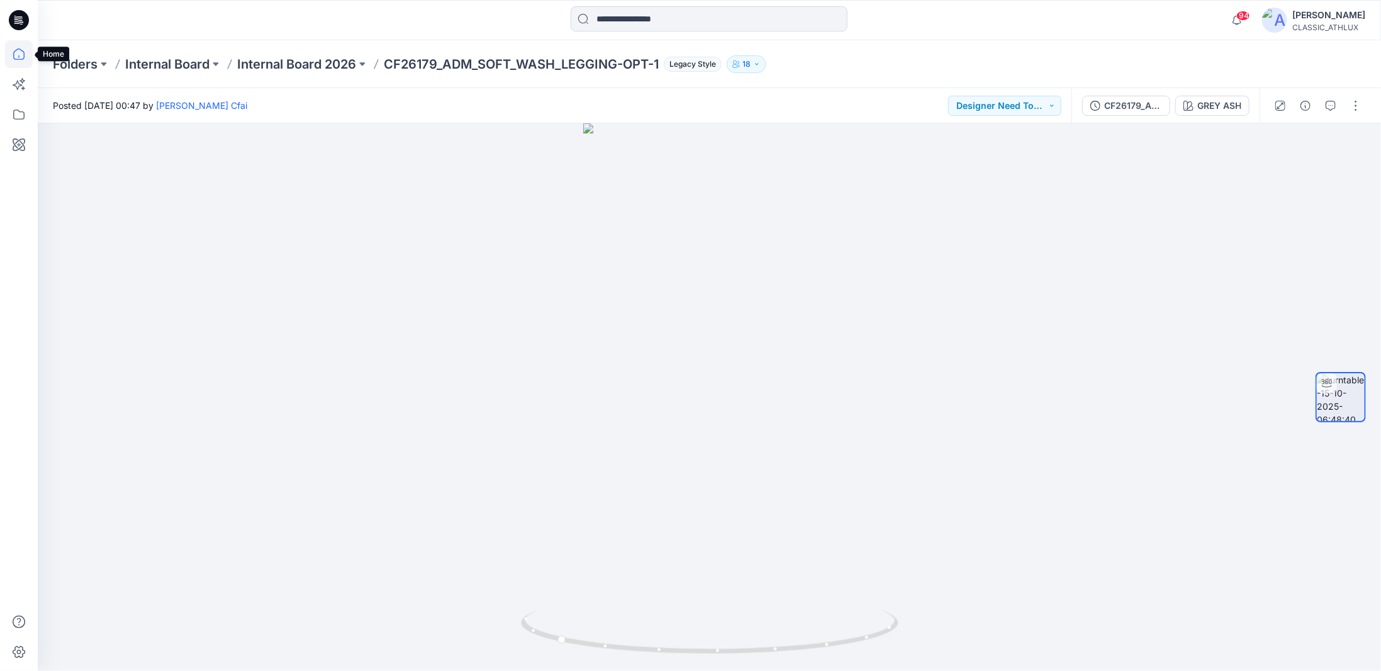
click at [20, 56] on icon at bounding box center [19, 54] width 28 height 28
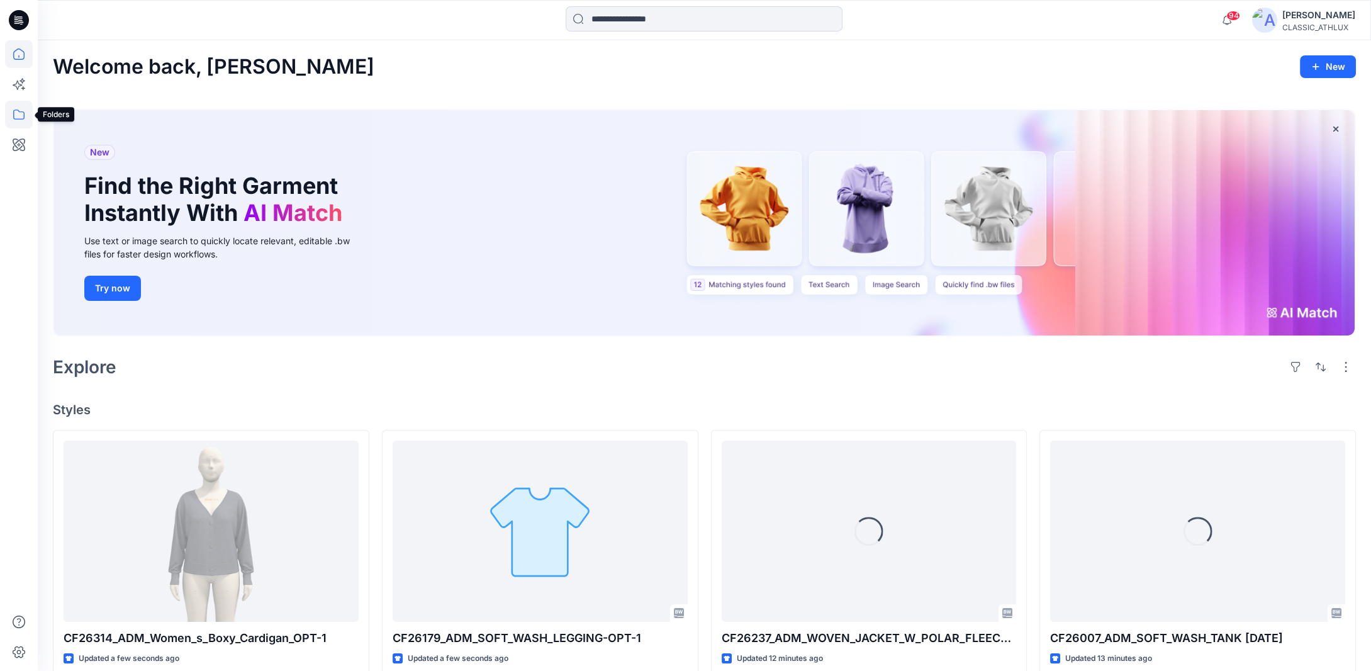
click at [21, 121] on icon at bounding box center [19, 115] width 28 height 28
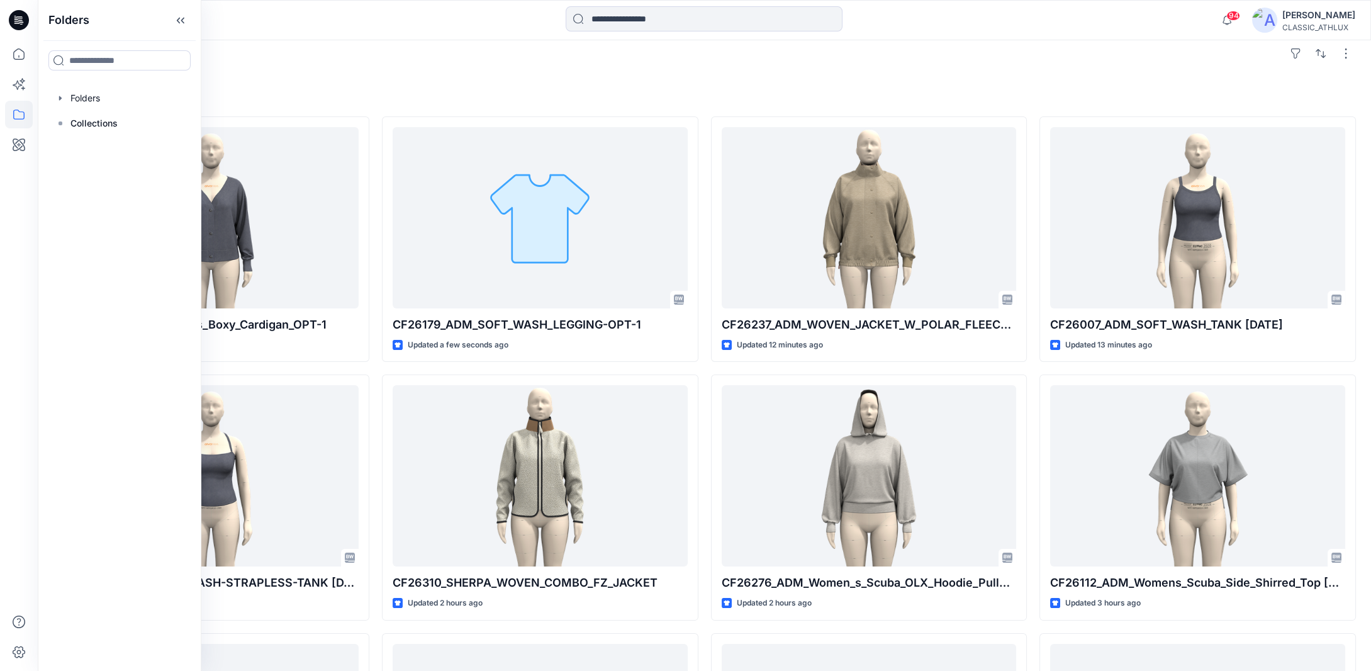
scroll to position [315, 0]
click at [58, 98] on icon "button" at bounding box center [60, 98] width 10 height 10
click at [72, 176] on icon "button" at bounding box center [73, 173] width 3 height 4
click at [84, 221] on icon "button" at bounding box center [85, 223] width 3 height 4
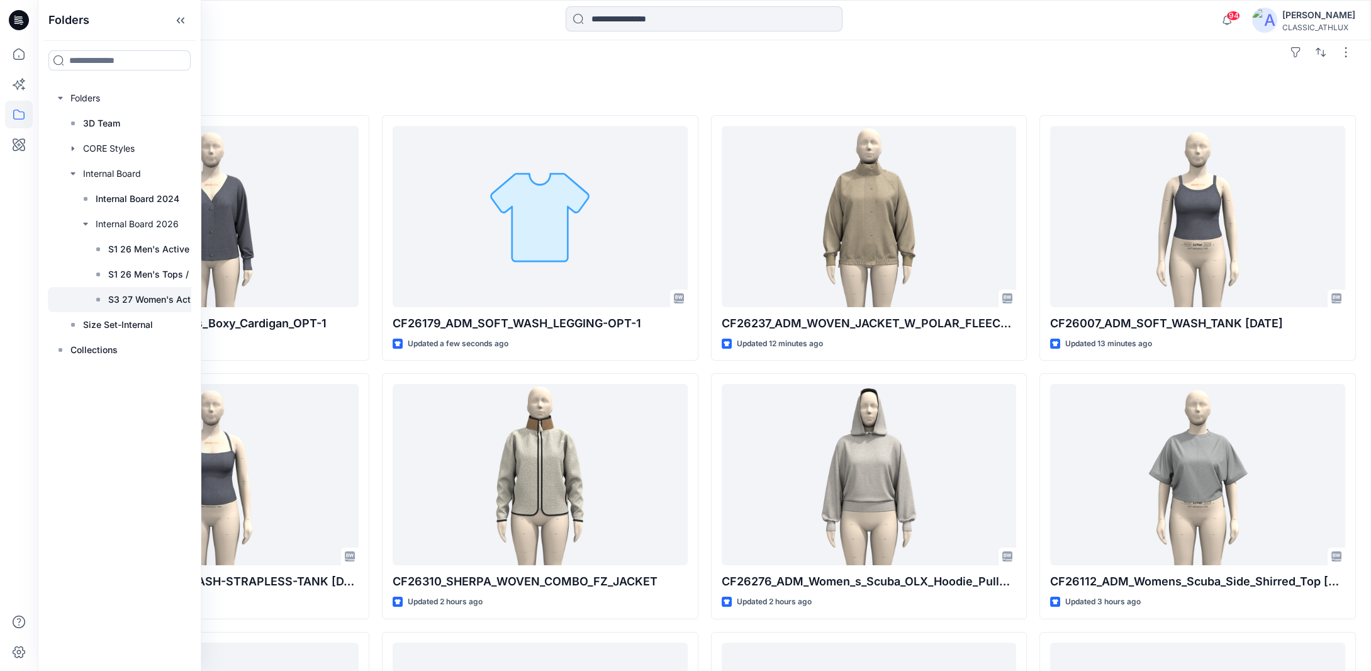
click at [113, 296] on p "S3 27 Women's Active" at bounding box center [155, 299] width 95 height 15
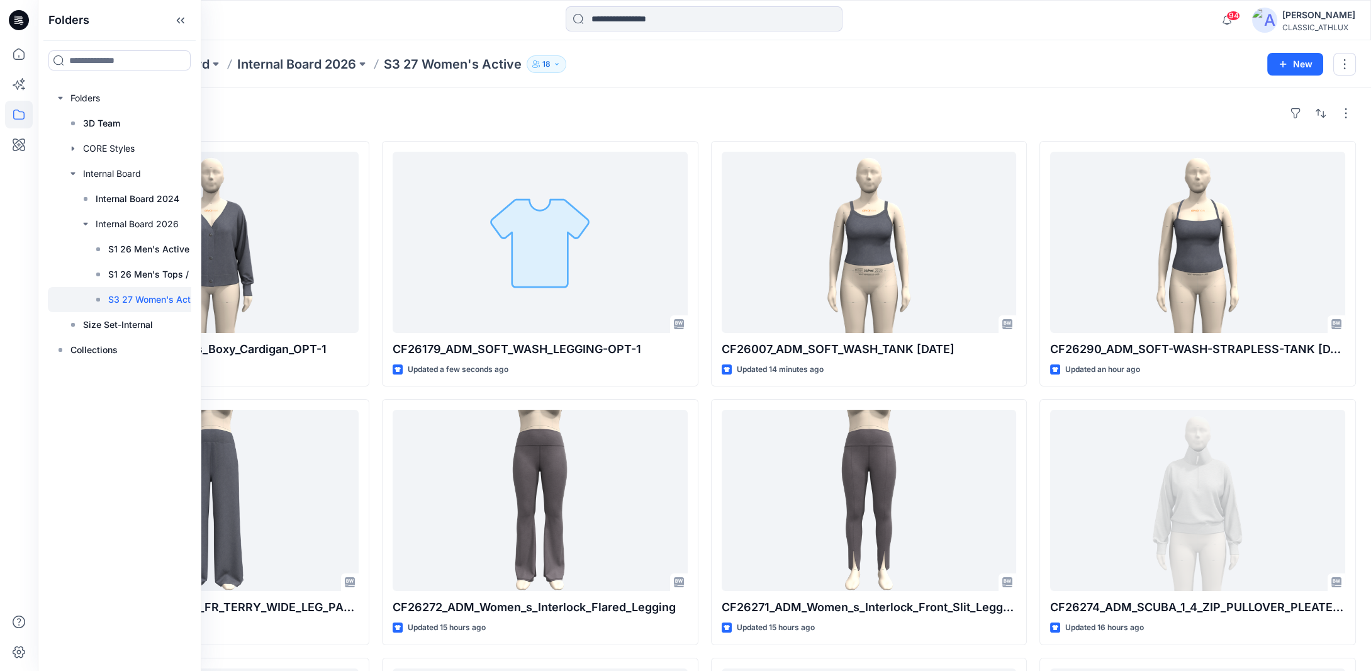
click at [713, 111] on div "Styles" at bounding box center [704, 113] width 1303 height 20
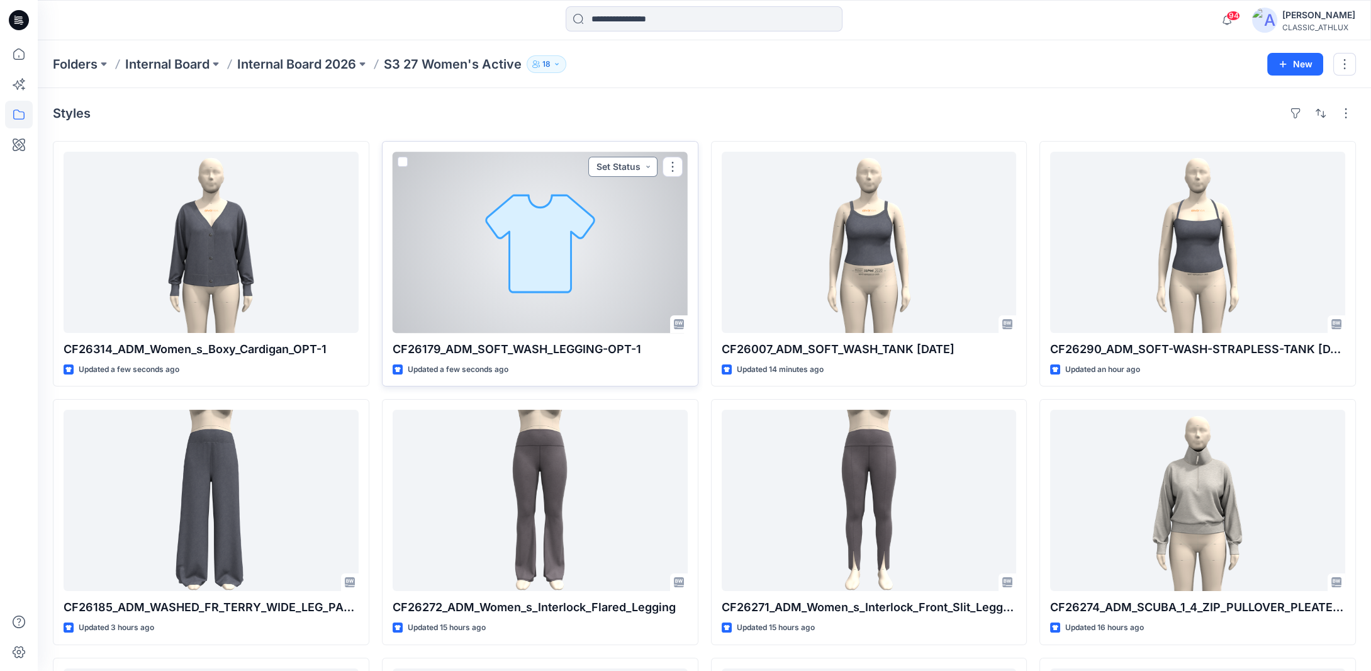
click at [642, 167] on button "Set Status" at bounding box center [622, 167] width 69 height 20
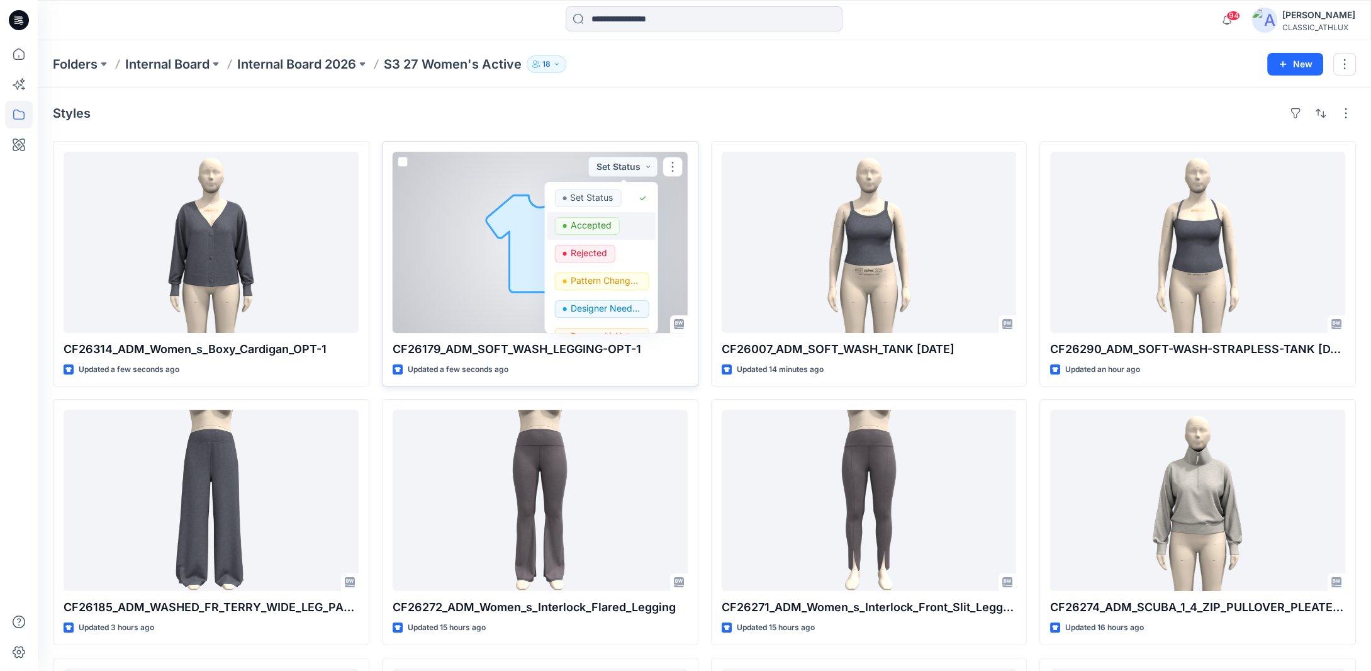
click at [588, 225] on p "Accepted" at bounding box center [590, 225] width 41 height 16
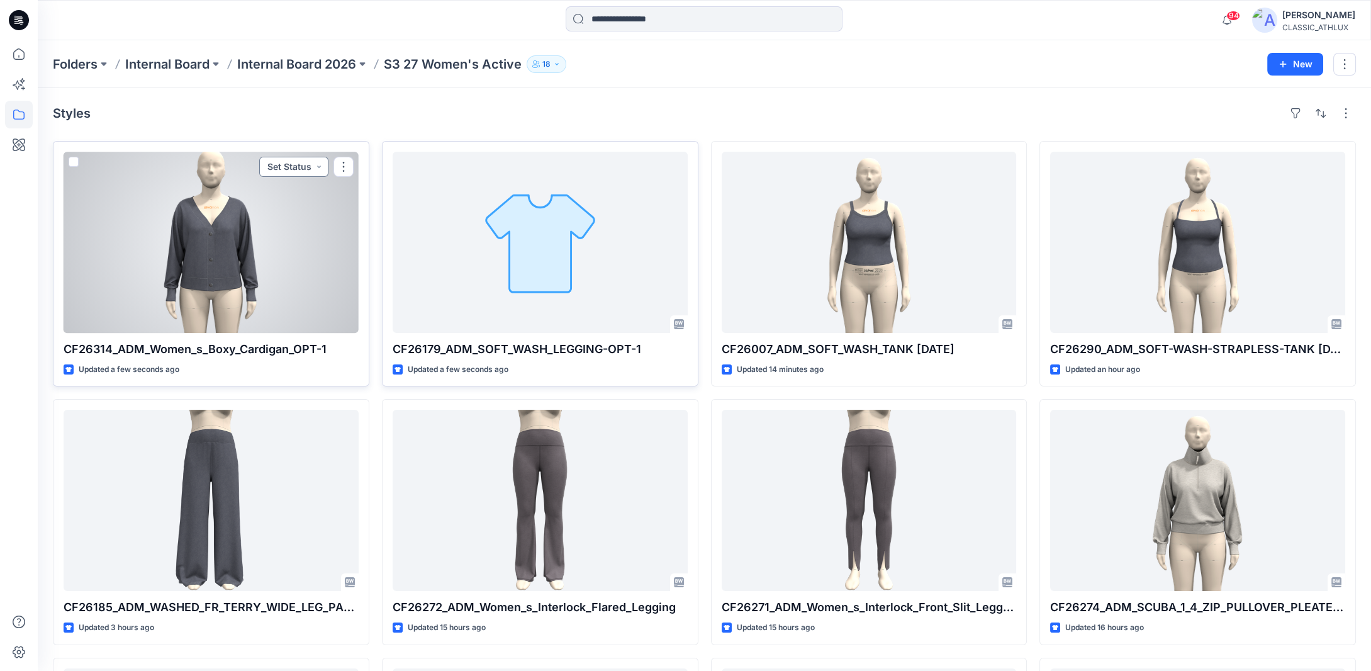
click at [323, 168] on button "Set Status" at bounding box center [293, 167] width 69 height 20
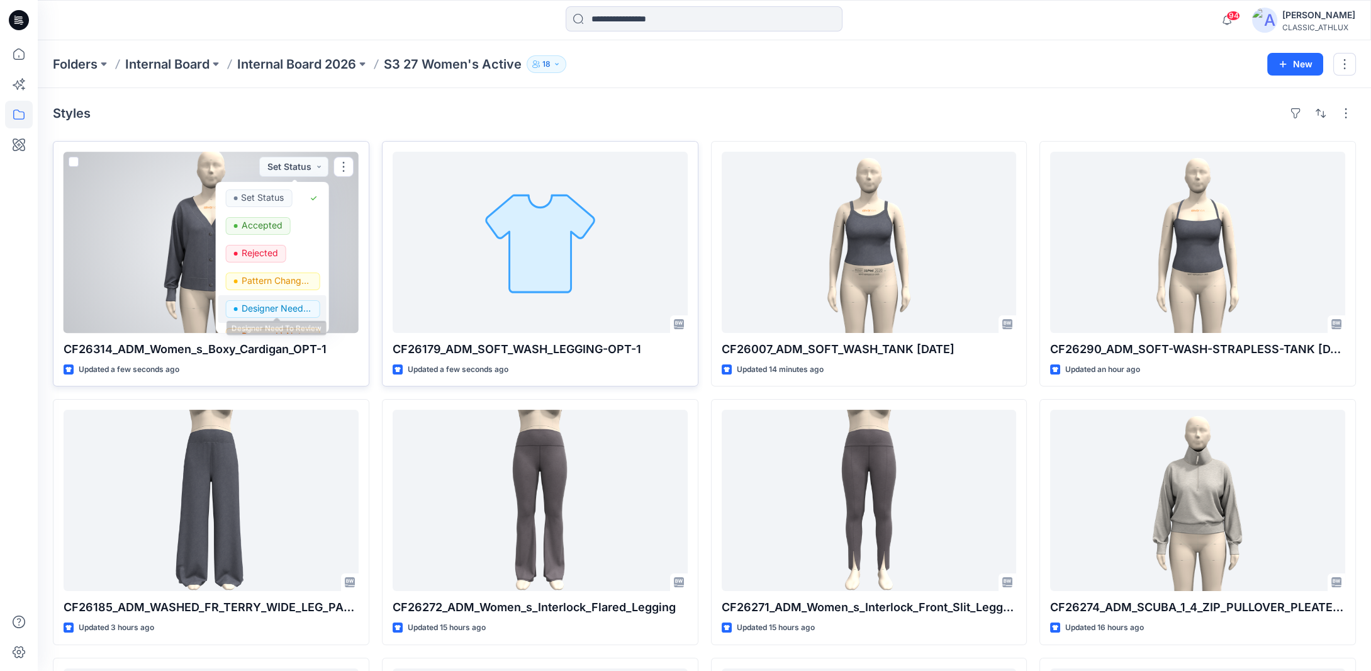
click at [294, 306] on p "Designer Need To Review" at bounding box center [276, 308] width 70 height 16
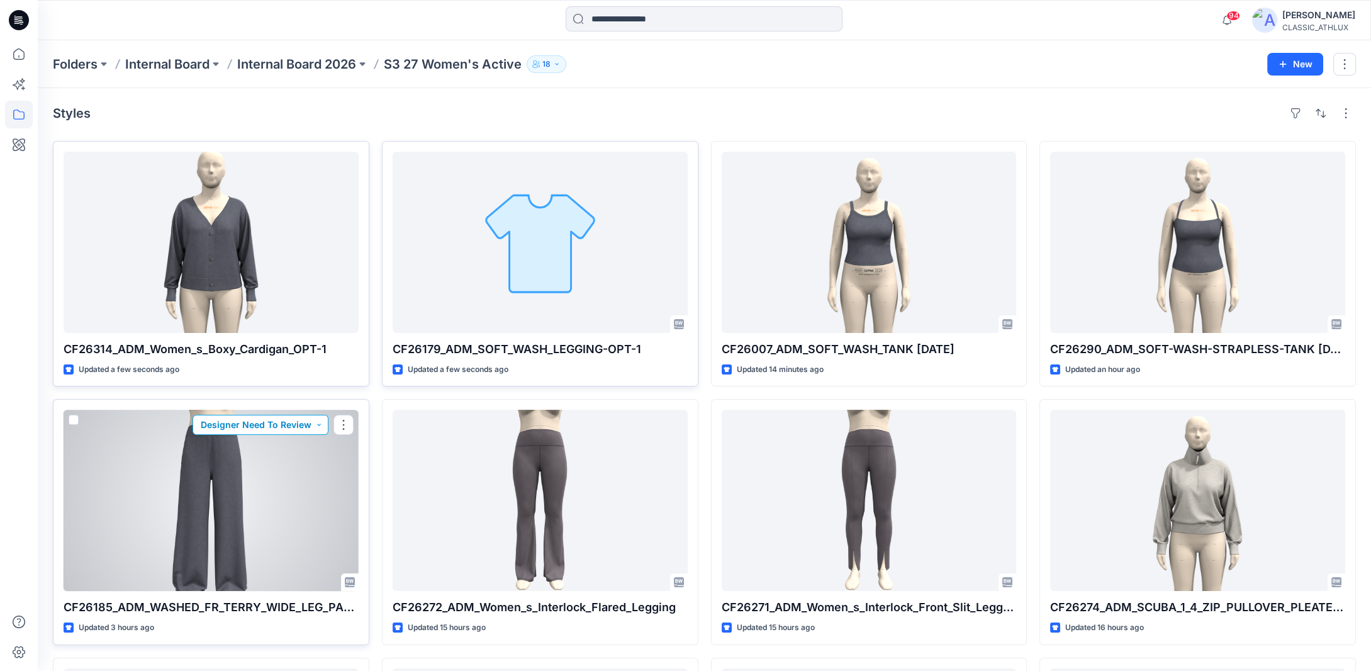
click at [313, 427] on button "Designer Need To Review" at bounding box center [260, 425] width 136 height 20
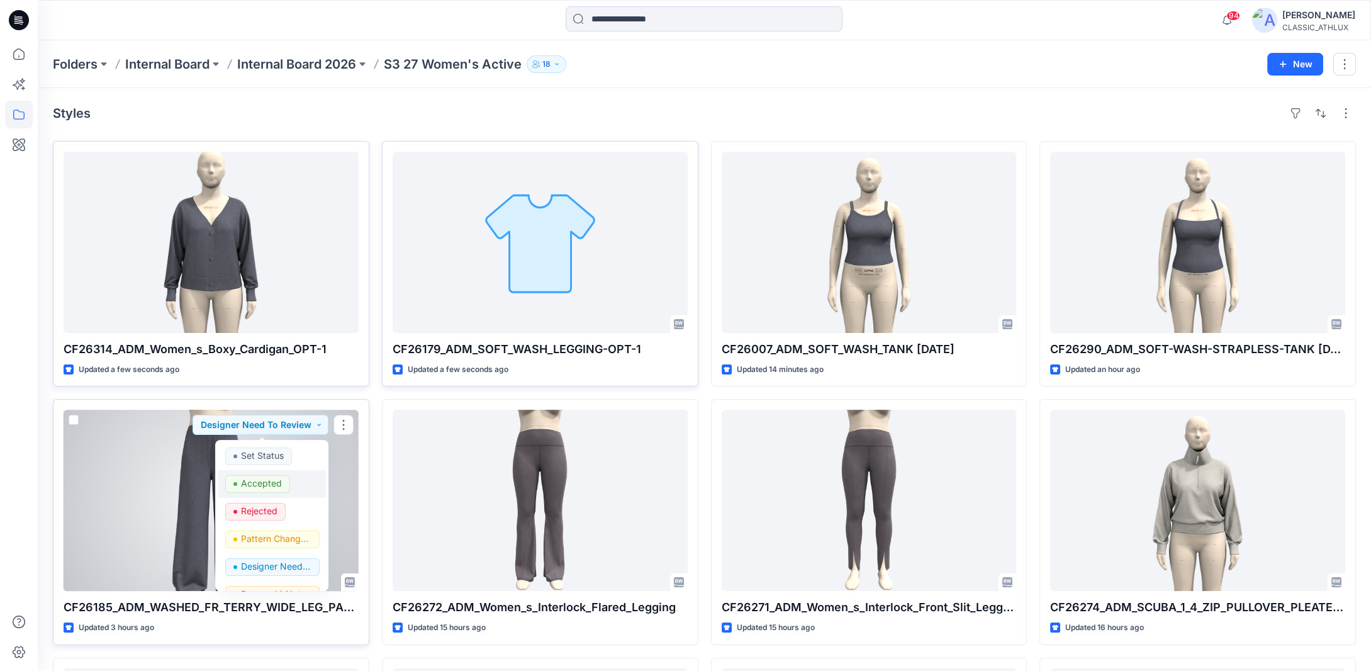
click at [247, 482] on p "Accepted" at bounding box center [261, 483] width 41 height 16
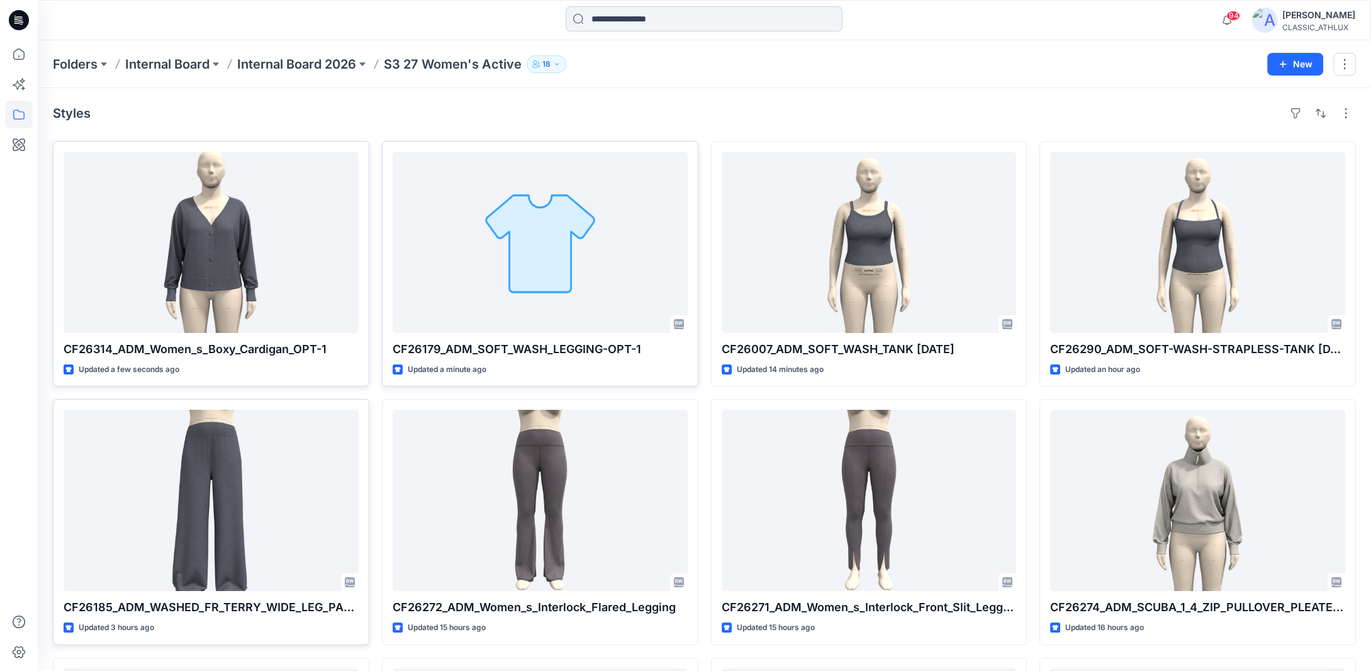
click at [617, 18] on input at bounding box center [704, 18] width 277 height 25
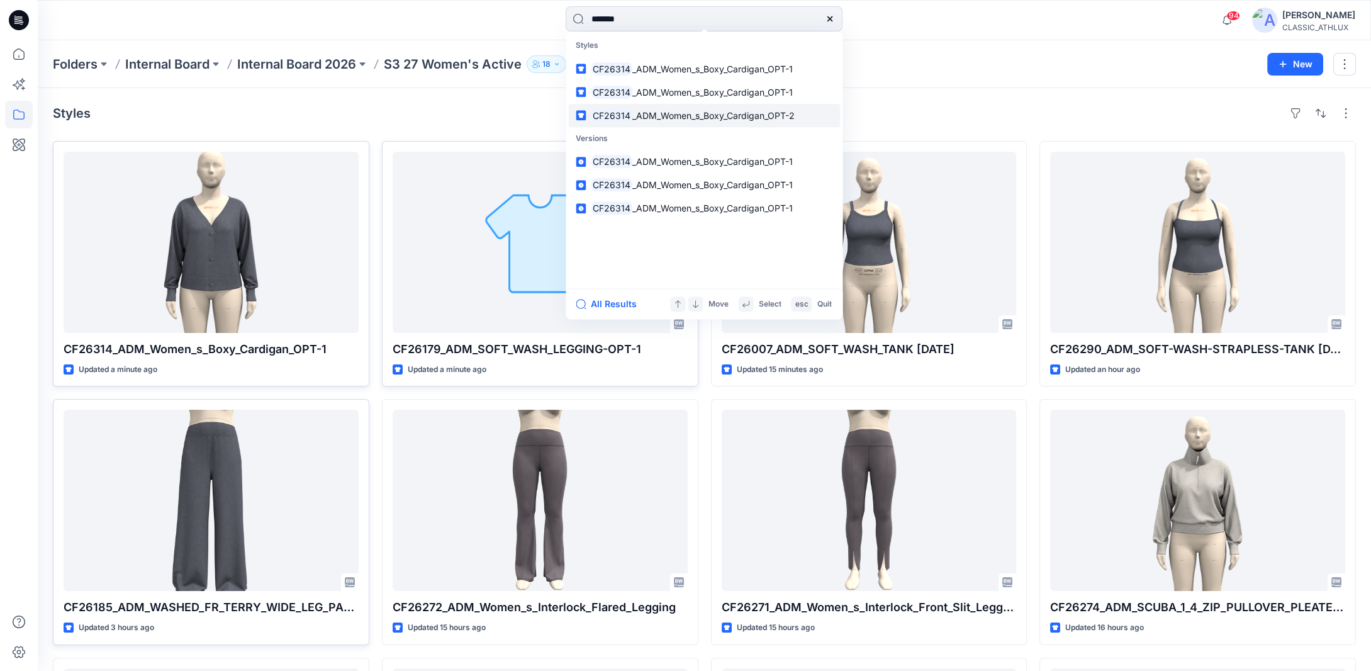
type input "*******"
click at [762, 114] on span "_ADM_Women_s_Boxy_Cardigan_OPT-2" at bounding box center [713, 115] width 162 height 11
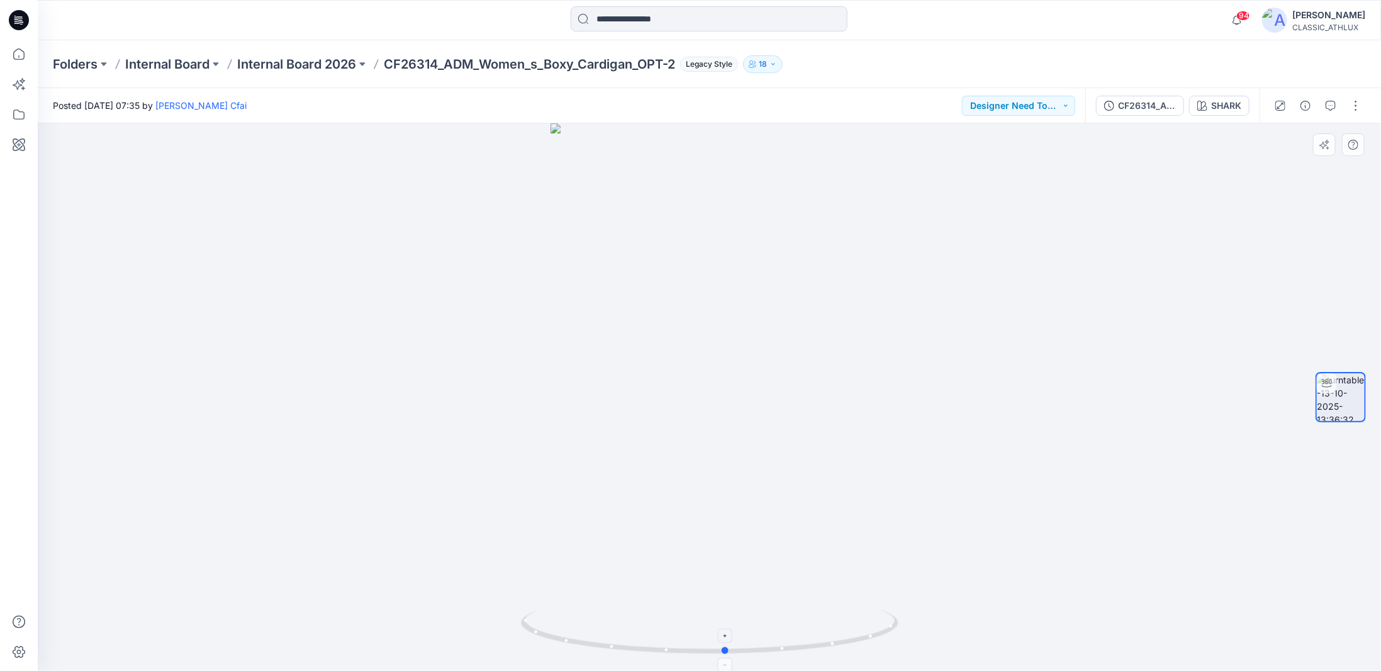
drag, startPoint x: 882, startPoint y: 634, endPoint x: 898, endPoint y: 628, distance: 17.3
click at [898, 628] on icon at bounding box center [711, 633] width 381 height 47
click at [1356, 108] on button "button" at bounding box center [1356, 106] width 20 height 20
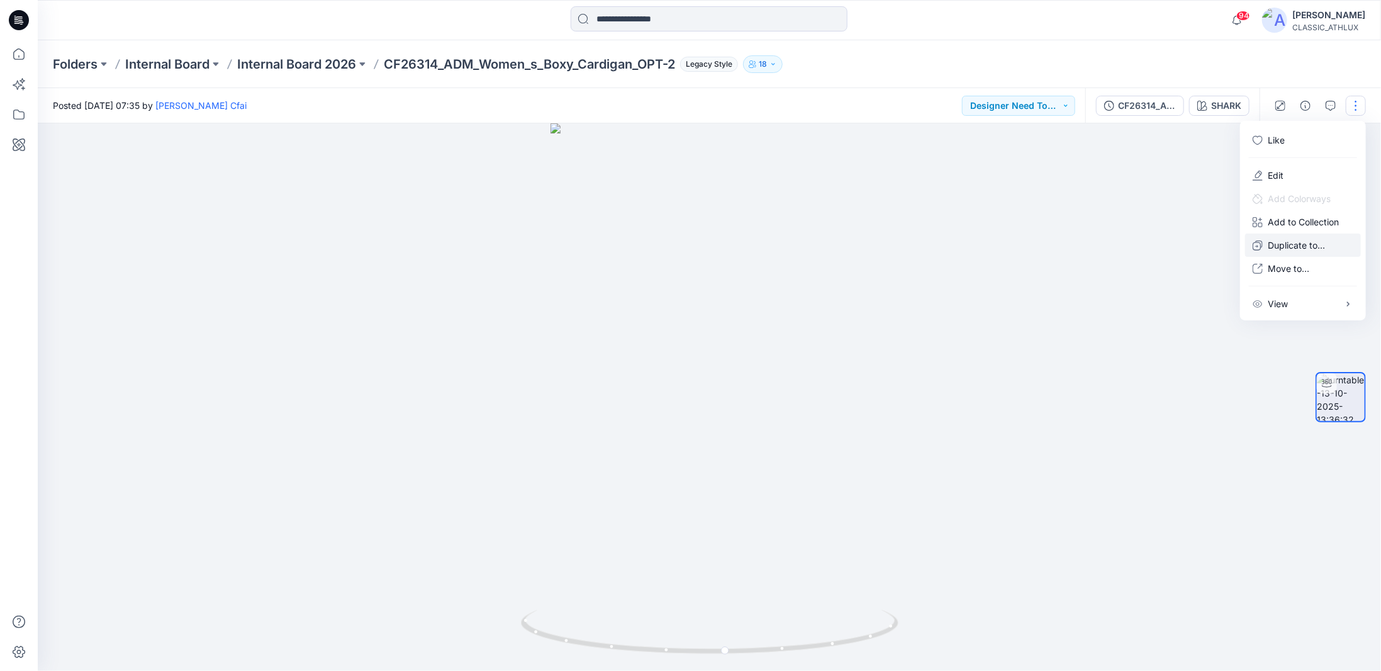
click at [1304, 246] on p "Duplicate to..." at bounding box center [1296, 244] width 57 height 13
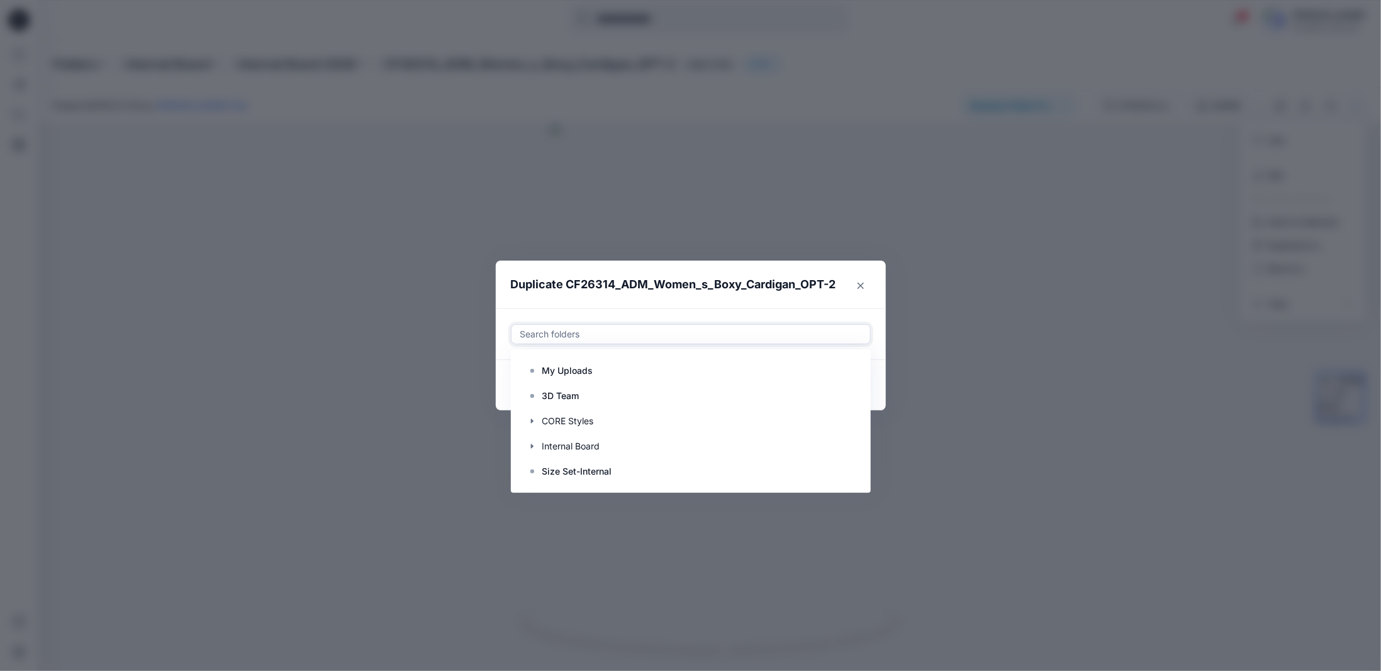
click at [739, 328] on div at bounding box center [690, 333] width 343 height 15
click at [533, 447] on icon "button" at bounding box center [532, 446] width 10 height 10
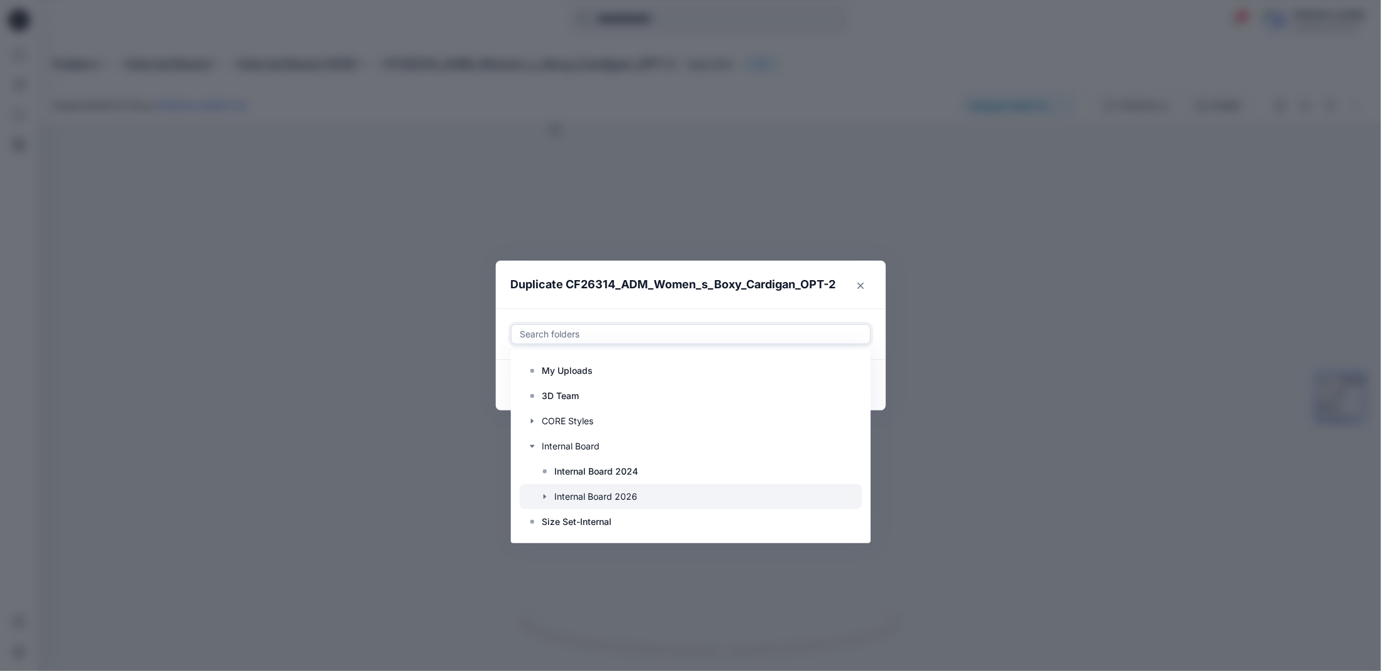
drag, startPoint x: 544, startPoint y: 496, endPoint x: 563, endPoint y: 495, distance: 19.5
click at [544, 496] on icon "button" at bounding box center [544, 496] width 3 height 4
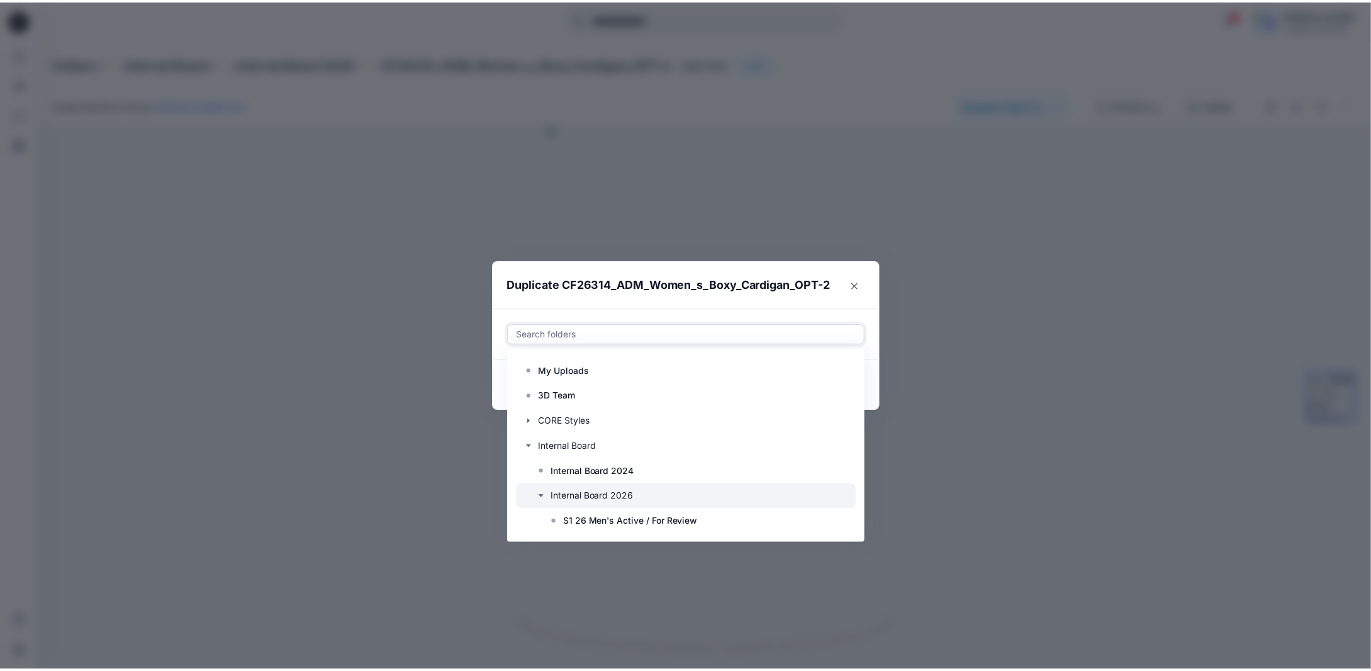
scroll to position [75, 0]
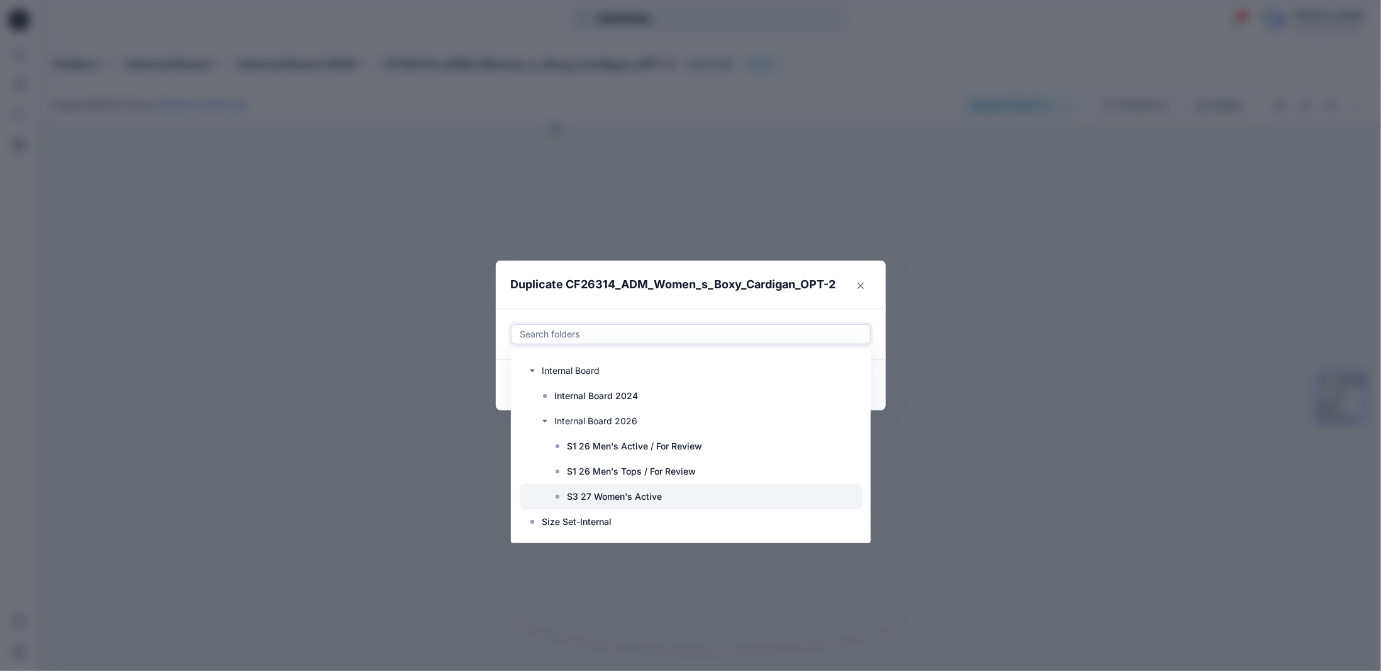
click at [616, 498] on p "S3 27 Women's Active" at bounding box center [614, 496] width 95 height 15
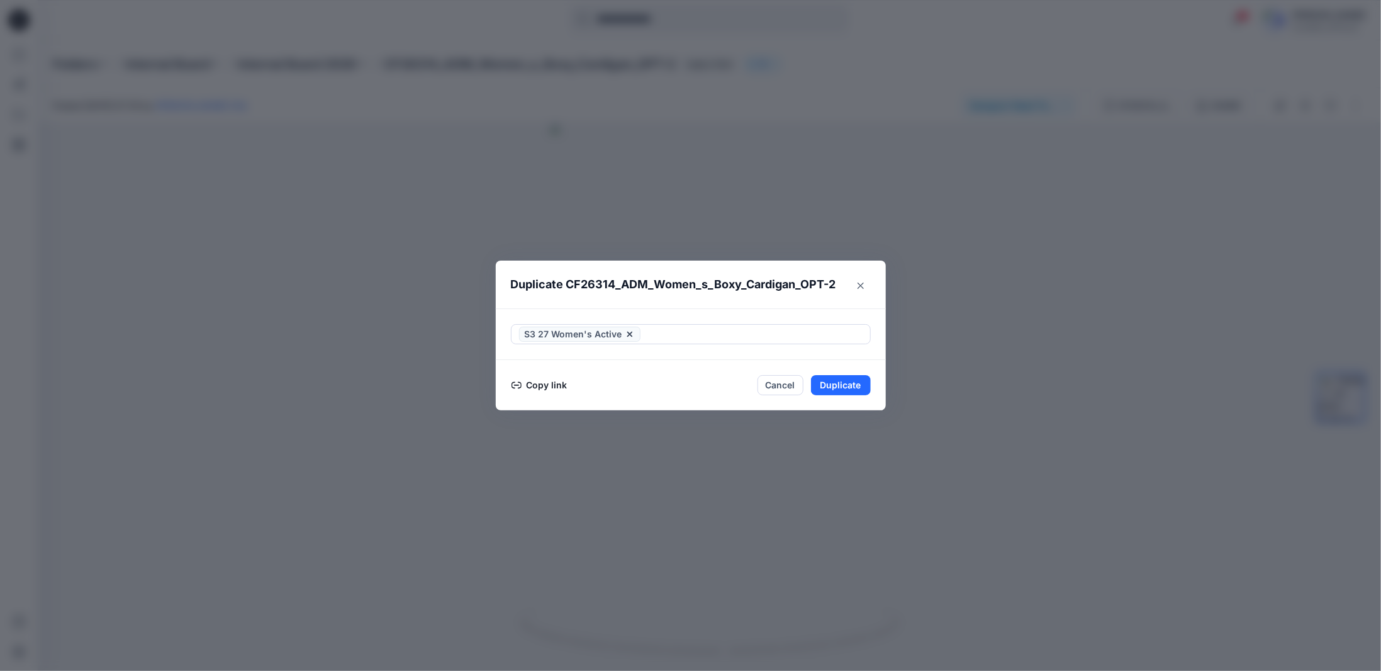
drag, startPoint x: 884, startPoint y: 399, endPoint x: 879, endPoint y: 403, distance: 6.7
click at [884, 399] on footer "Copy link Cancel Duplicate" at bounding box center [691, 385] width 390 height 50
click at [842, 387] on button "Duplicate" at bounding box center [841, 385] width 60 height 20
click at [864, 286] on button "Close" at bounding box center [861, 286] width 20 height 20
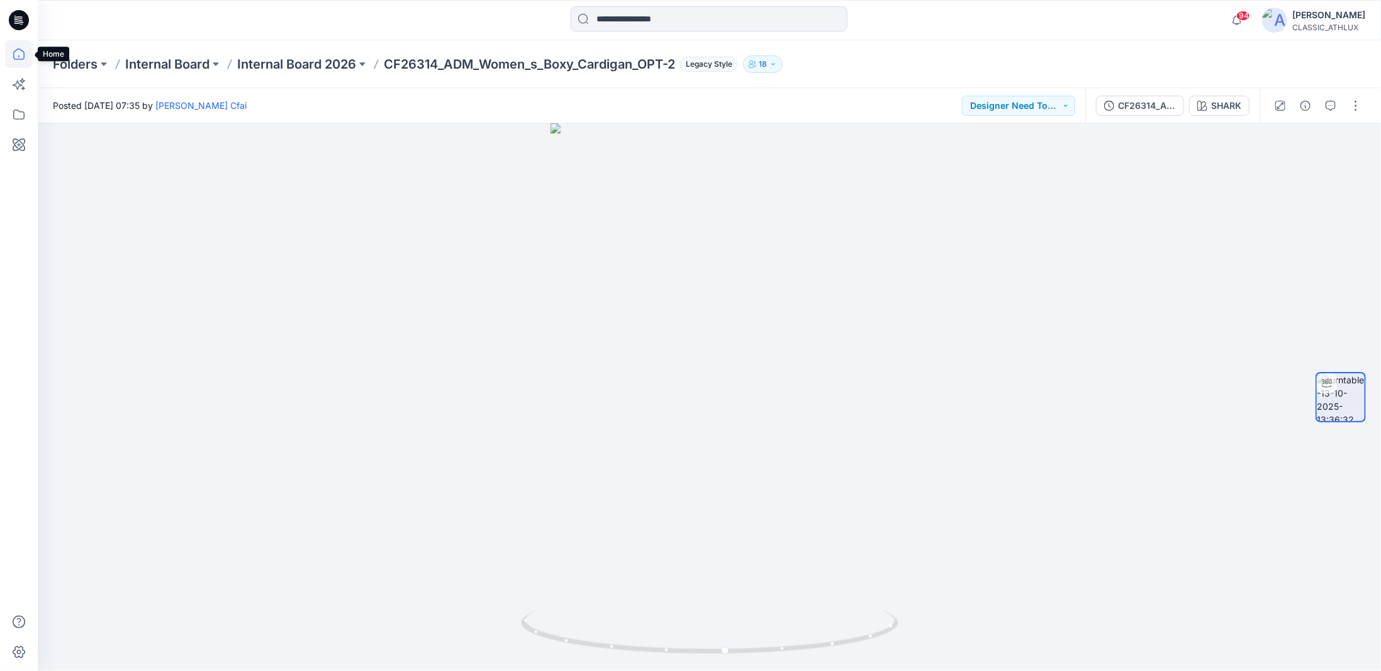
click at [16, 55] on icon at bounding box center [19, 54] width 28 height 28
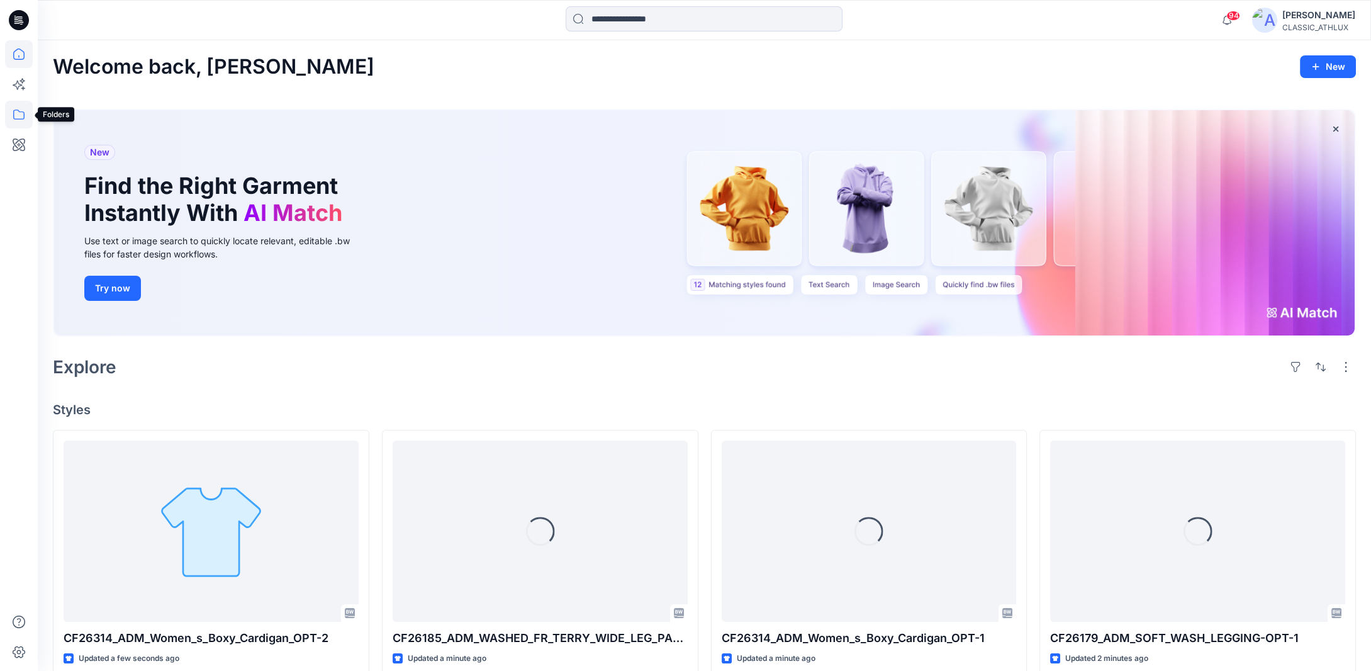
click at [17, 111] on icon at bounding box center [19, 115] width 28 height 28
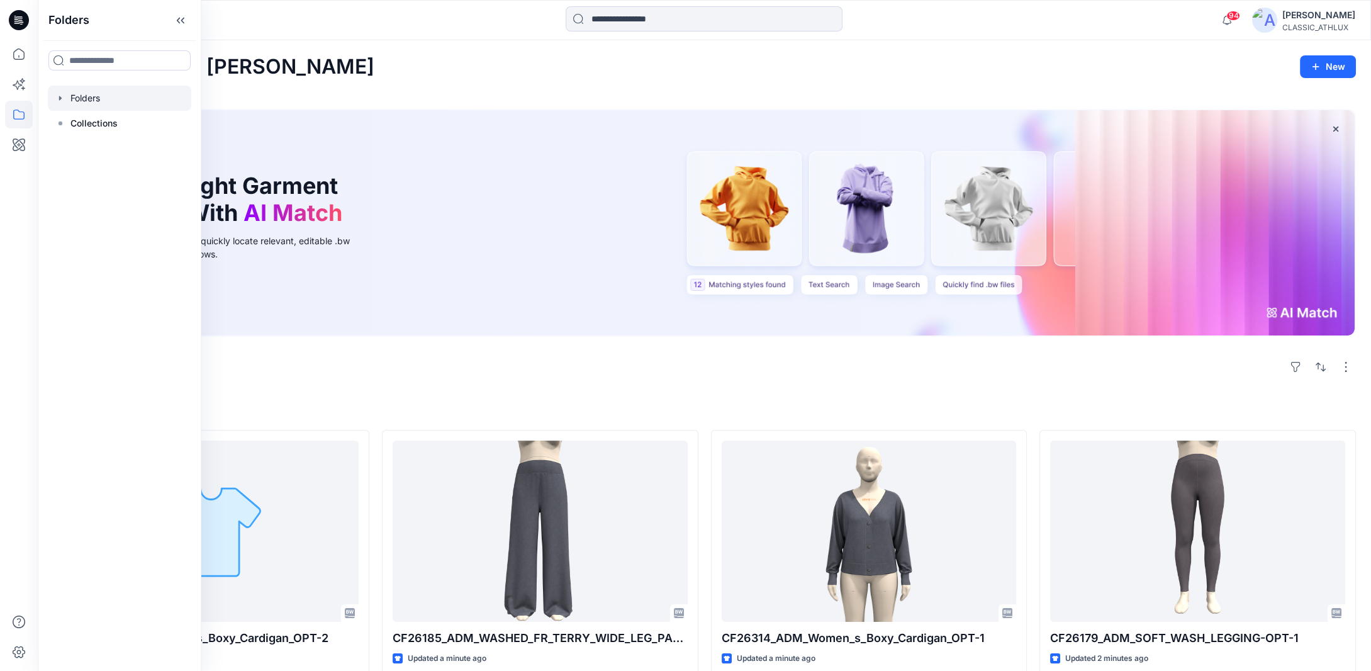
click at [59, 96] on icon "button" at bounding box center [60, 98] width 10 height 10
click at [72, 171] on icon "button" at bounding box center [73, 174] width 10 height 10
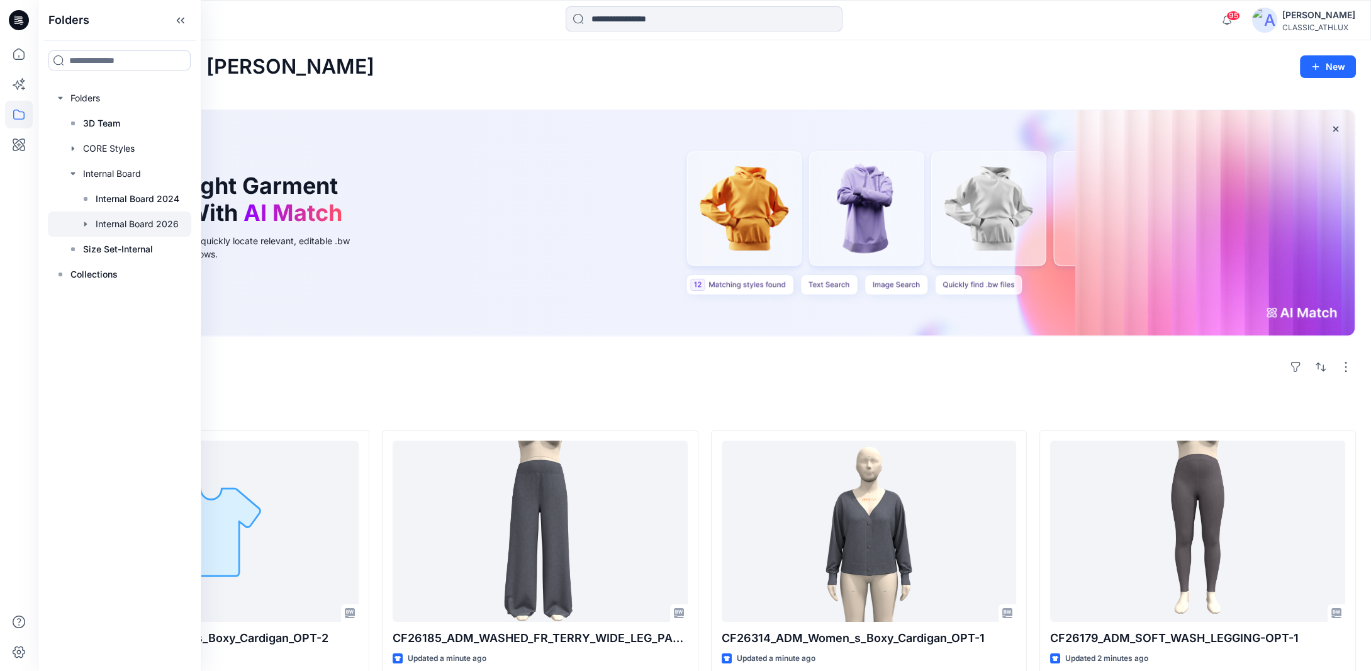
click at [101, 225] on div at bounding box center [119, 223] width 143 height 25
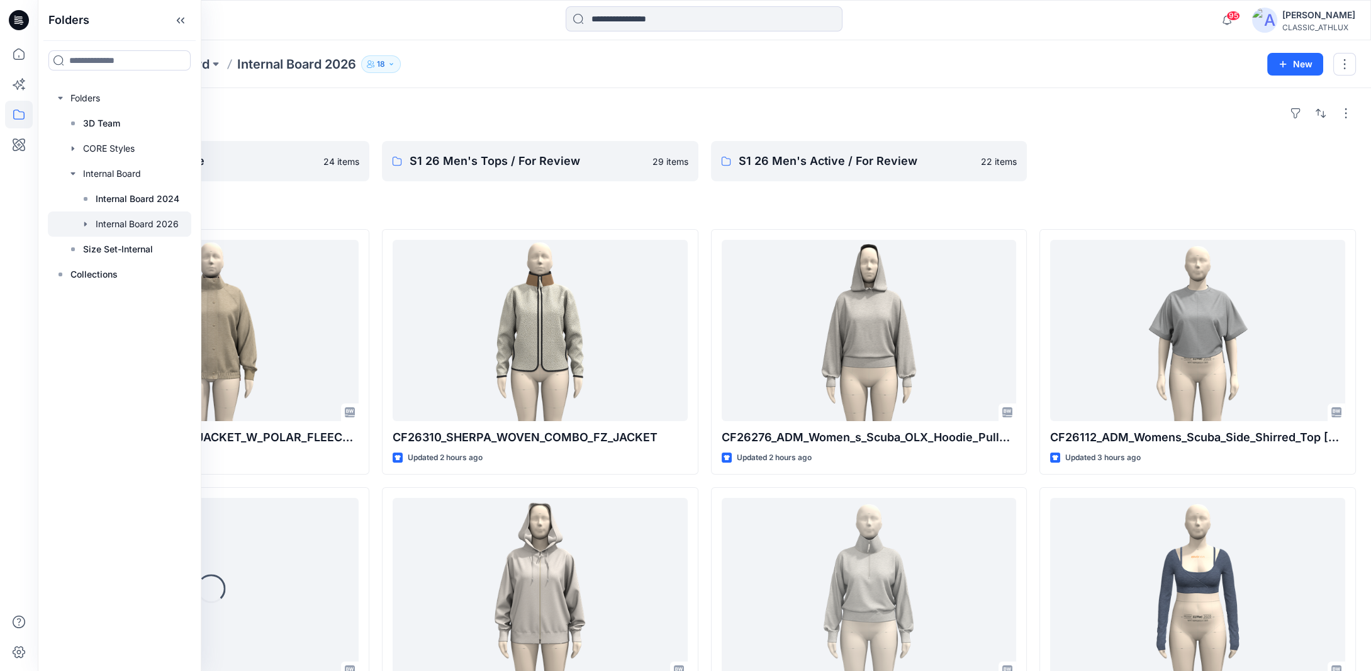
click at [88, 223] on icon "button" at bounding box center [86, 224] width 10 height 10
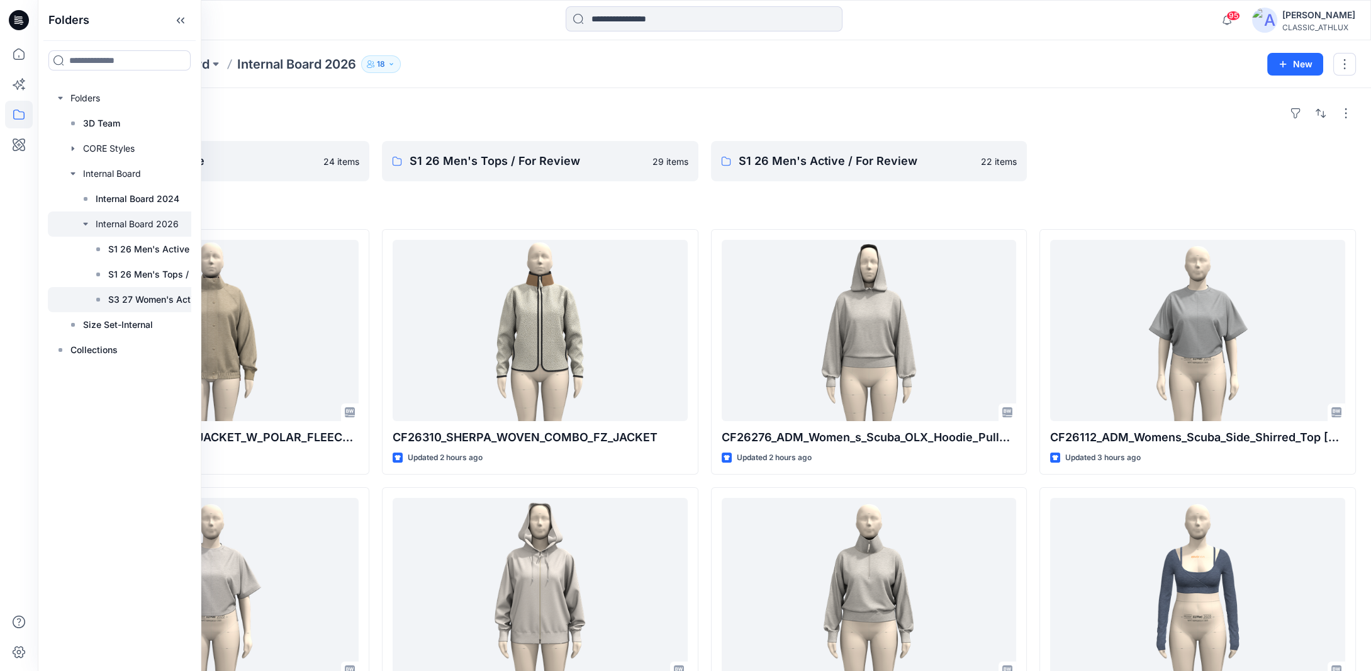
click at [117, 300] on p "S3 27 Women's Active" at bounding box center [155, 299] width 95 height 15
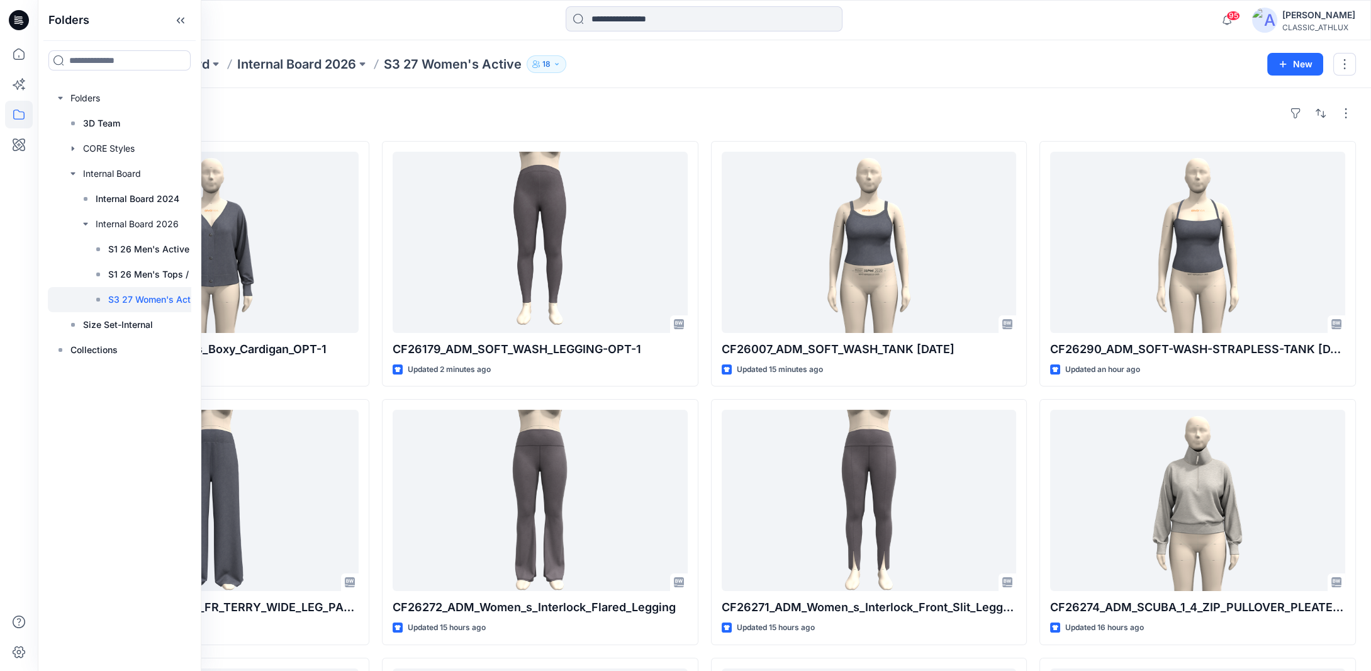
click at [674, 103] on div "Styles" at bounding box center [704, 113] width 1303 height 20
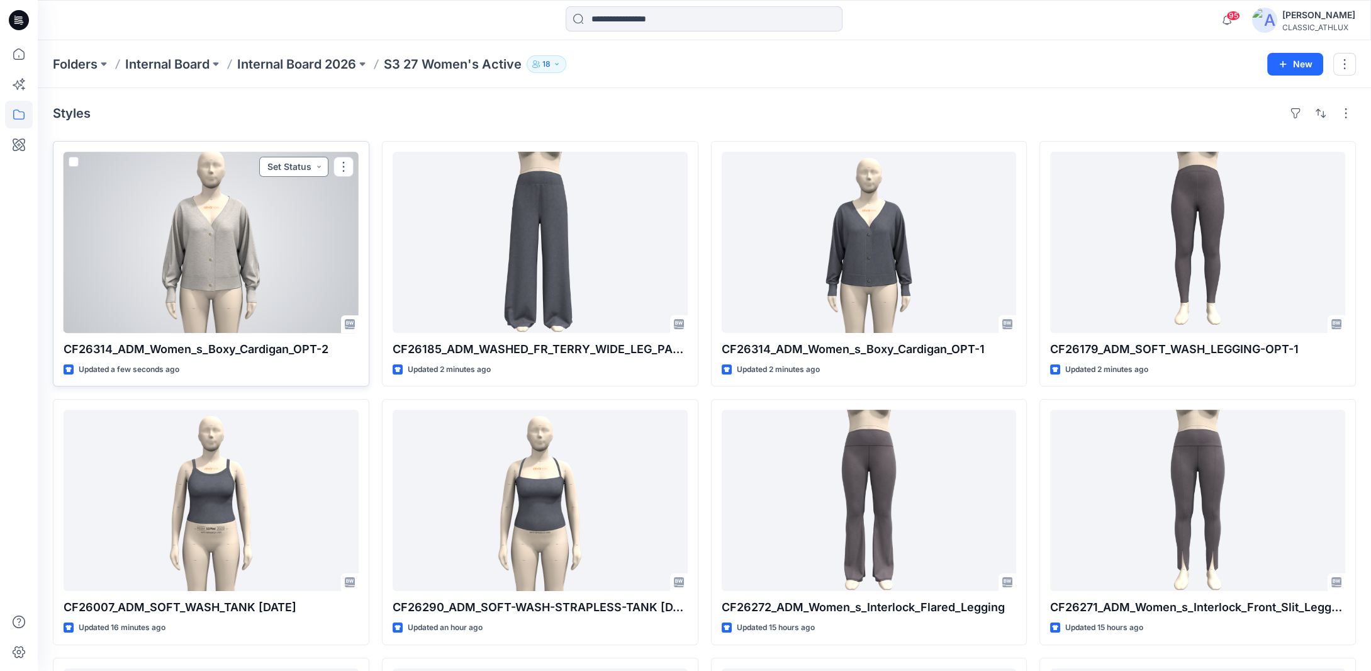
click at [318, 167] on button "Set Status" at bounding box center [293, 167] width 69 height 20
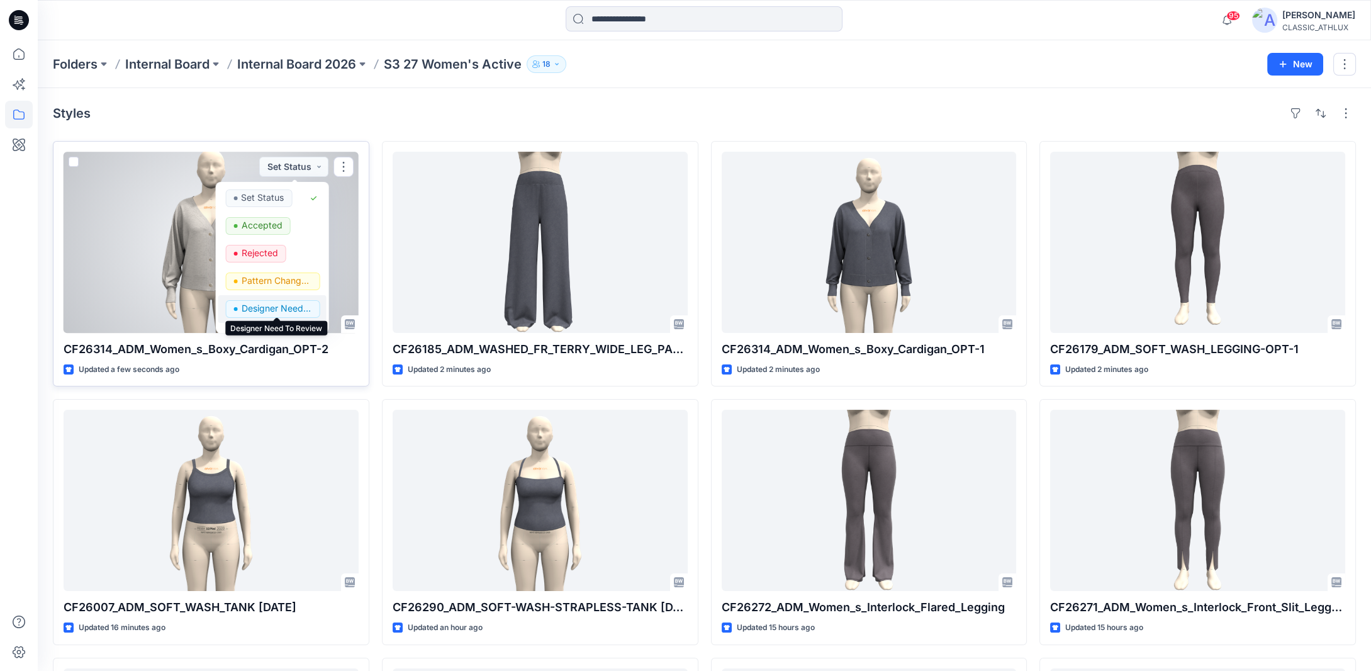
click at [280, 303] on p "Designer Need To Review" at bounding box center [276, 308] width 70 height 16
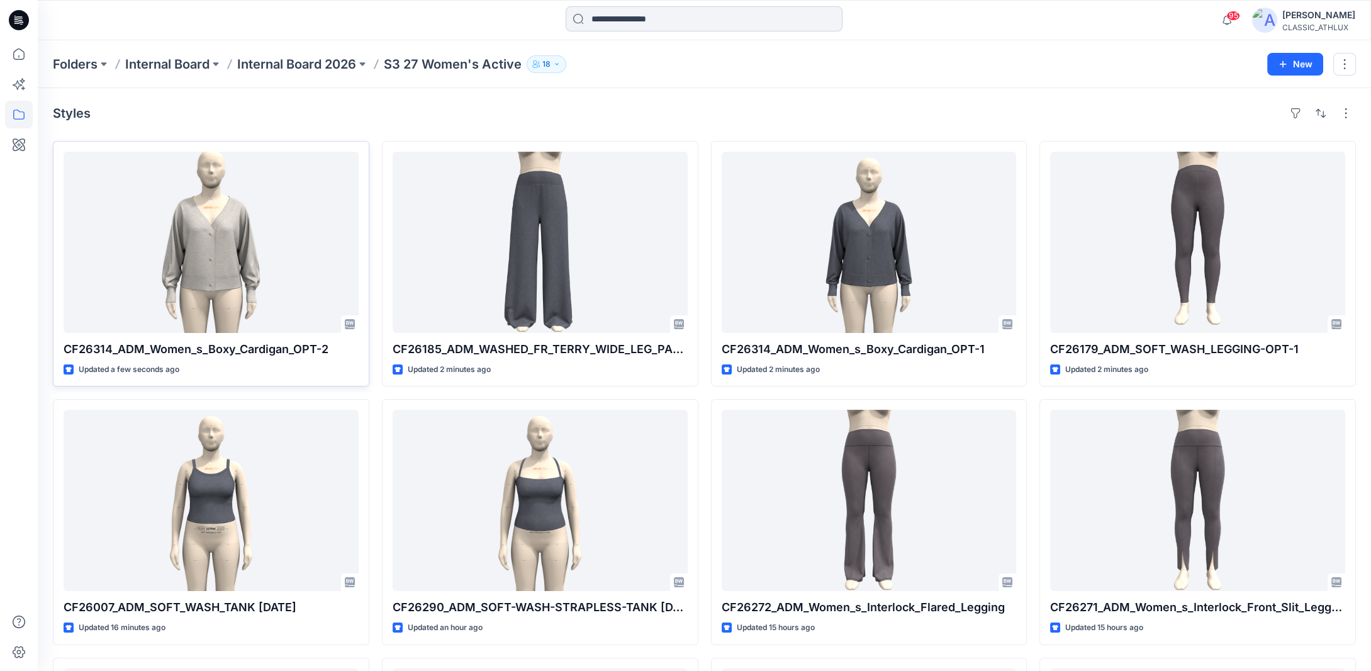
click at [606, 22] on input at bounding box center [704, 18] width 277 height 25
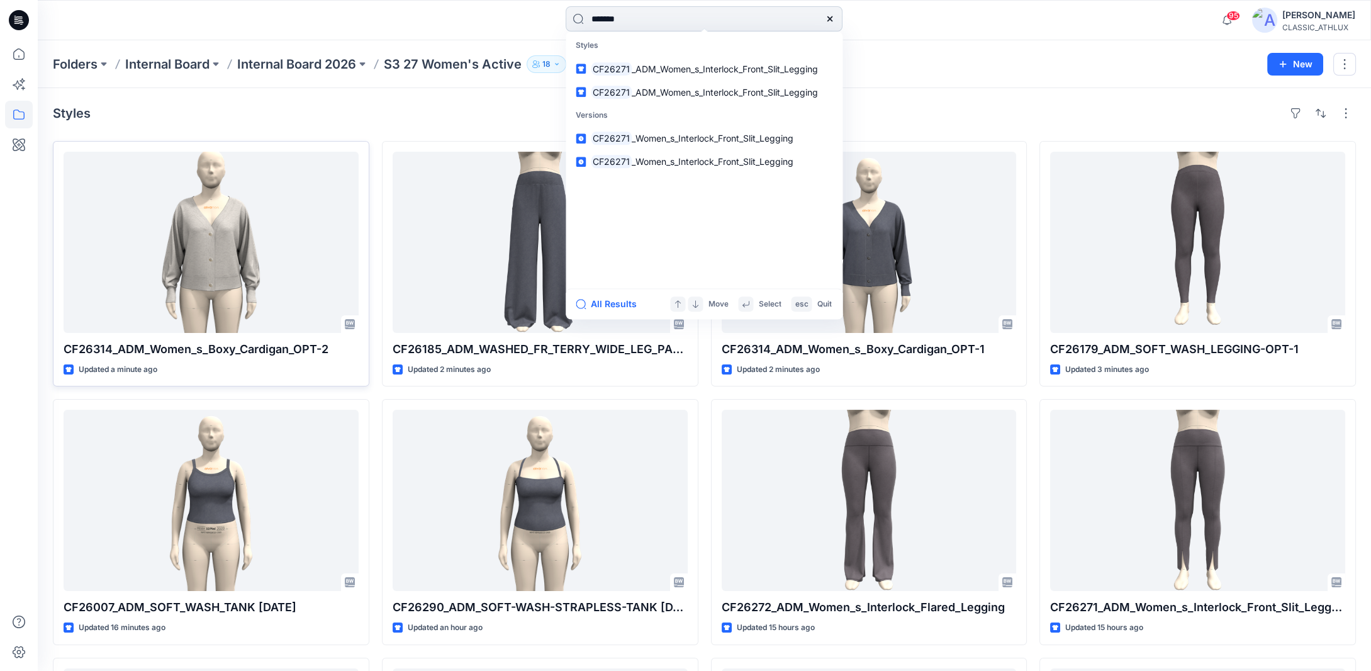
click at [638, 16] on input "*******" at bounding box center [704, 18] width 277 height 25
type input "*******"
click at [683, 65] on span "_ADM_Women_s_Interlock_Flared_Legging" at bounding box center [720, 69] width 174 height 11
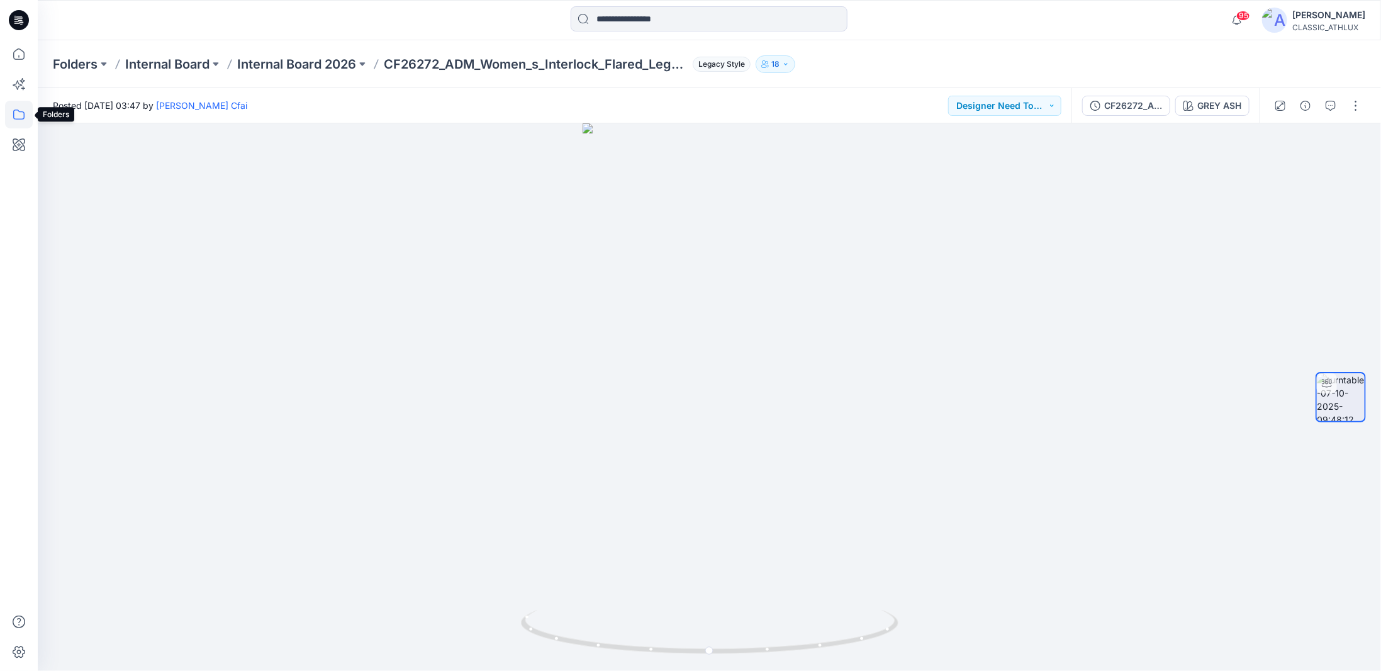
click at [15, 121] on icon at bounding box center [19, 115] width 28 height 28
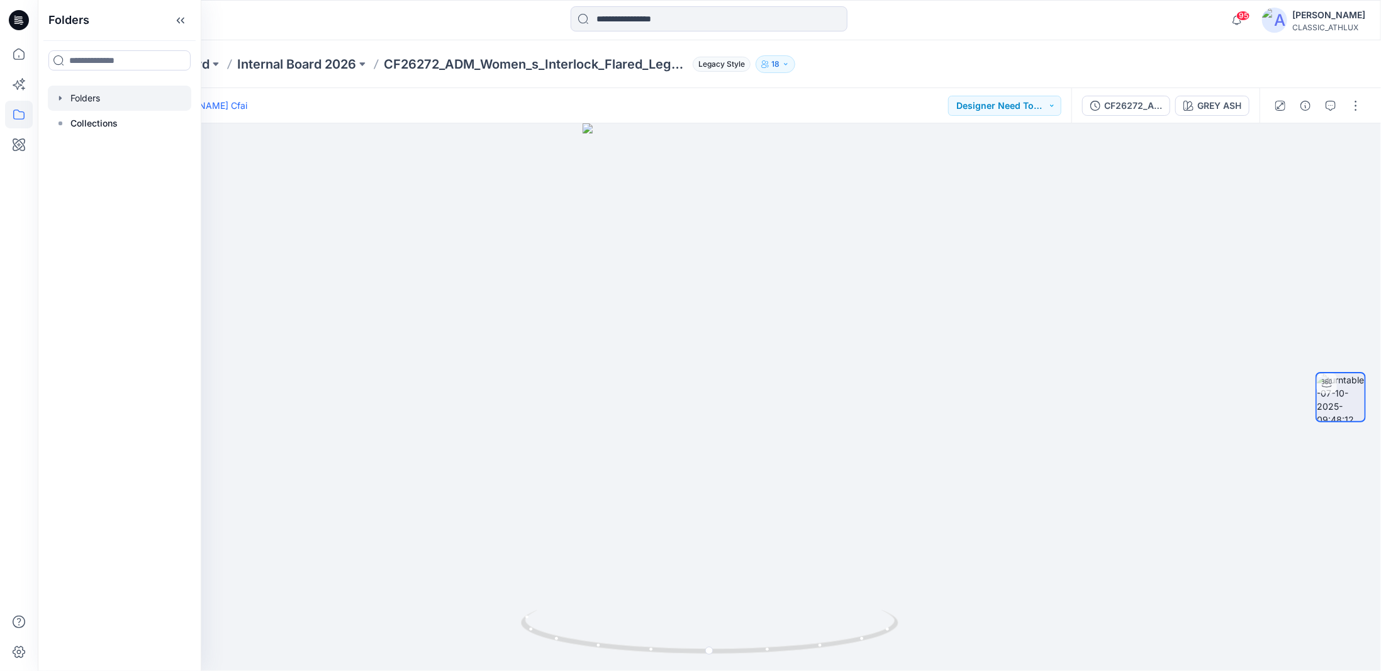
click at [60, 96] on icon "button" at bounding box center [60, 98] width 10 height 10
click at [71, 176] on icon "button" at bounding box center [73, 174] width 10 height 10
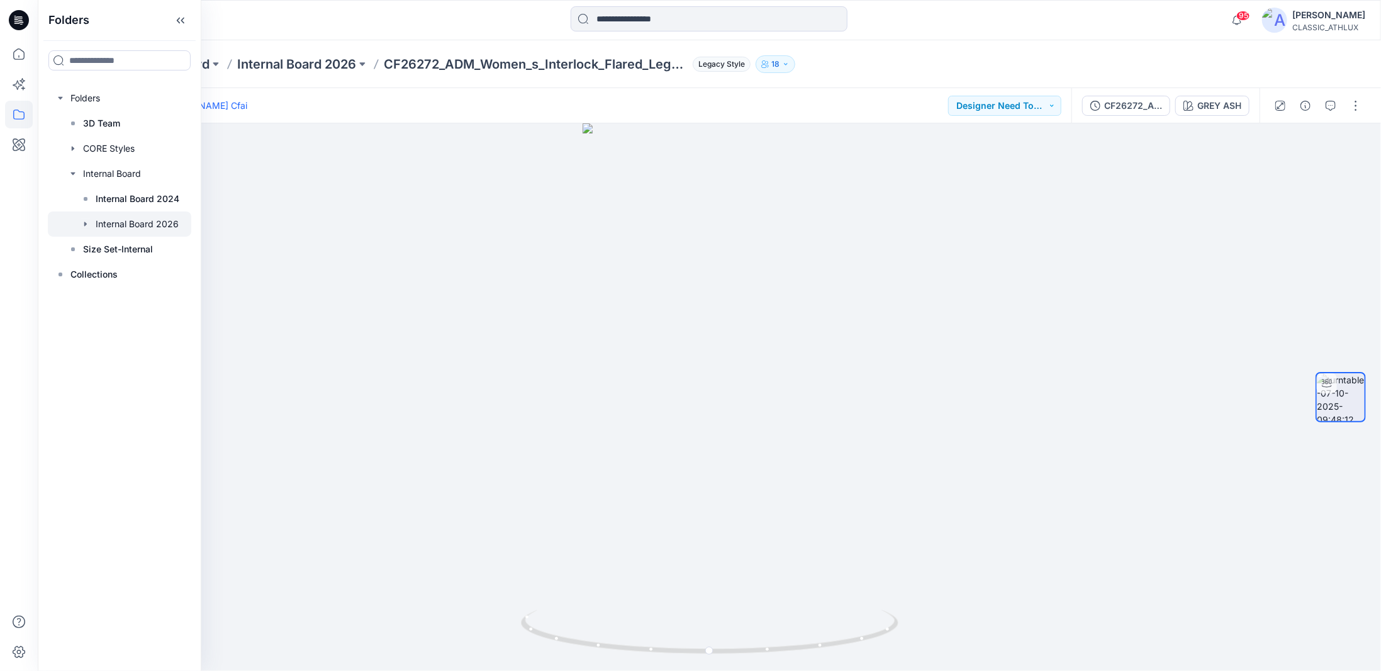
click at [82, 223] on icon "button" at bounding box center [86, 224] width 10 height 10
click at [123, 296] on p "S3 27 Women's Active" at bounding box center [155, 299] width 95 height 15
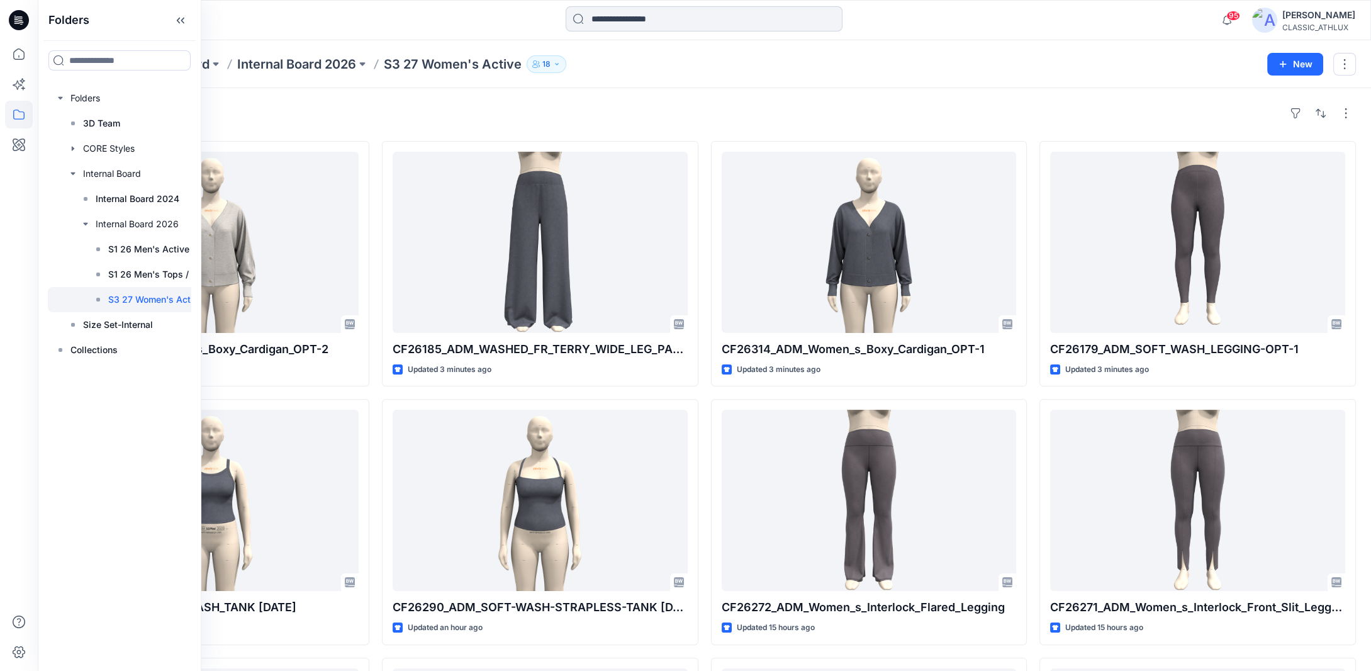
click at [620, 17] on input at bounding box center [704, 18] width 277 height 25
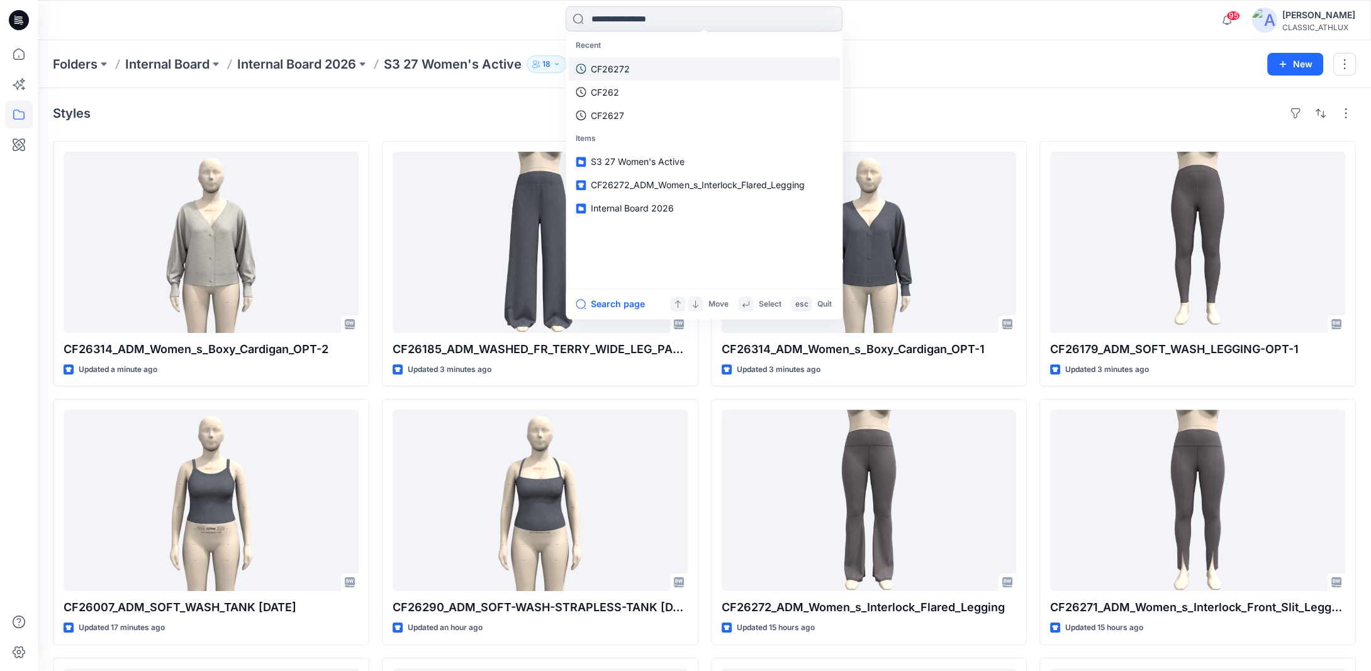
click at [628, 69] on p "CF26272" at bounding box center [610, 68] width 39 height 13
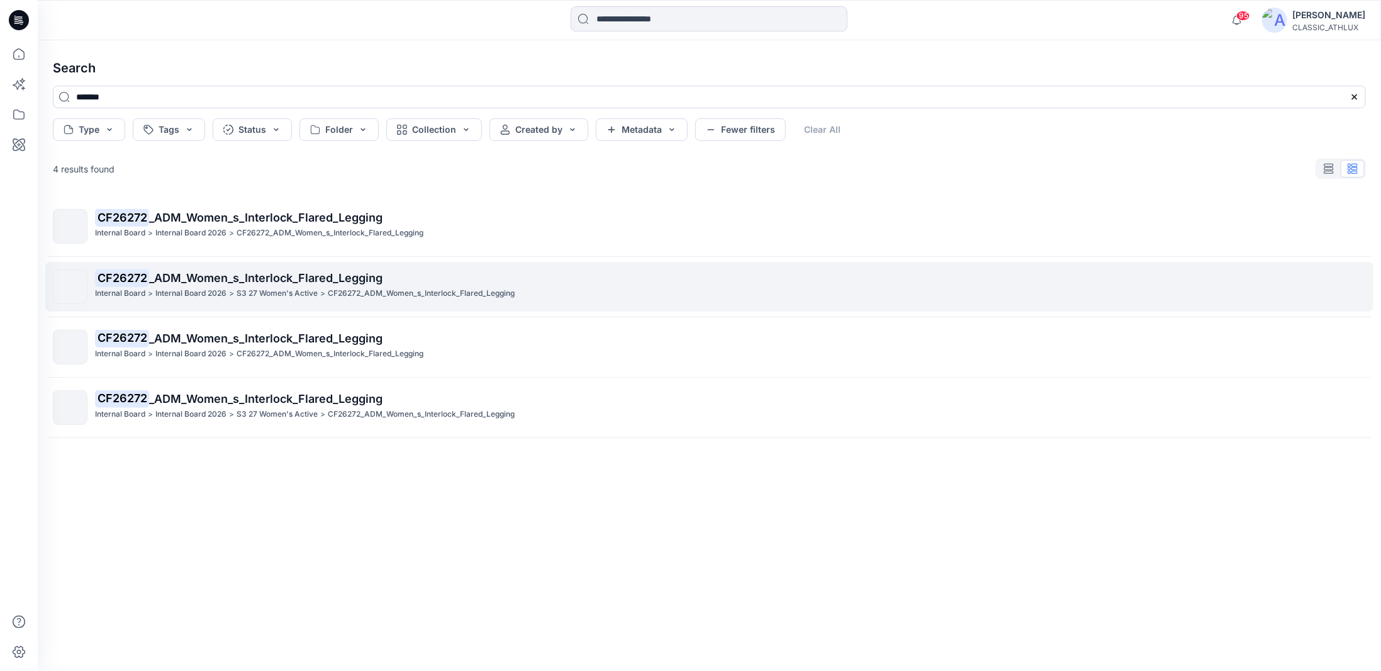
click at [305, 291] on p "S3 27 Women's Active" at bounding box center [277, 293] width 81 height 13
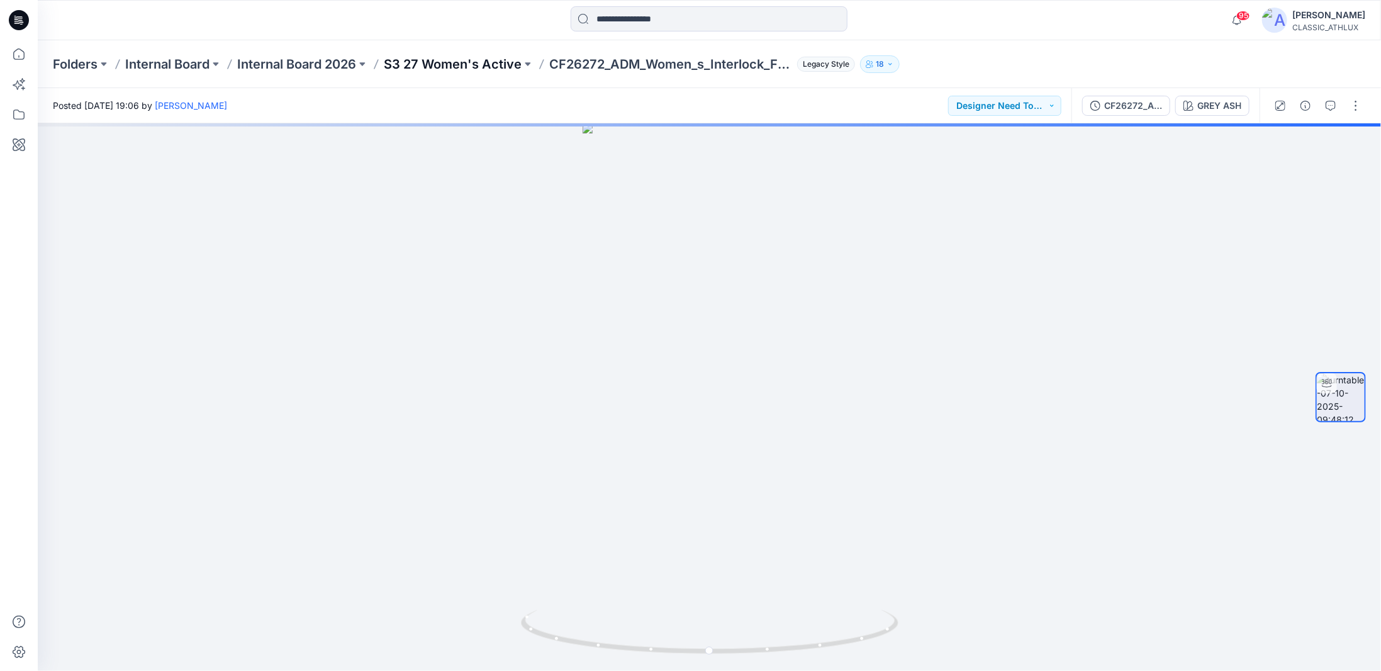
click at [416, 60] on p "S3 27 Women's Active" at bounding box center [453, 64] width 138 height 18
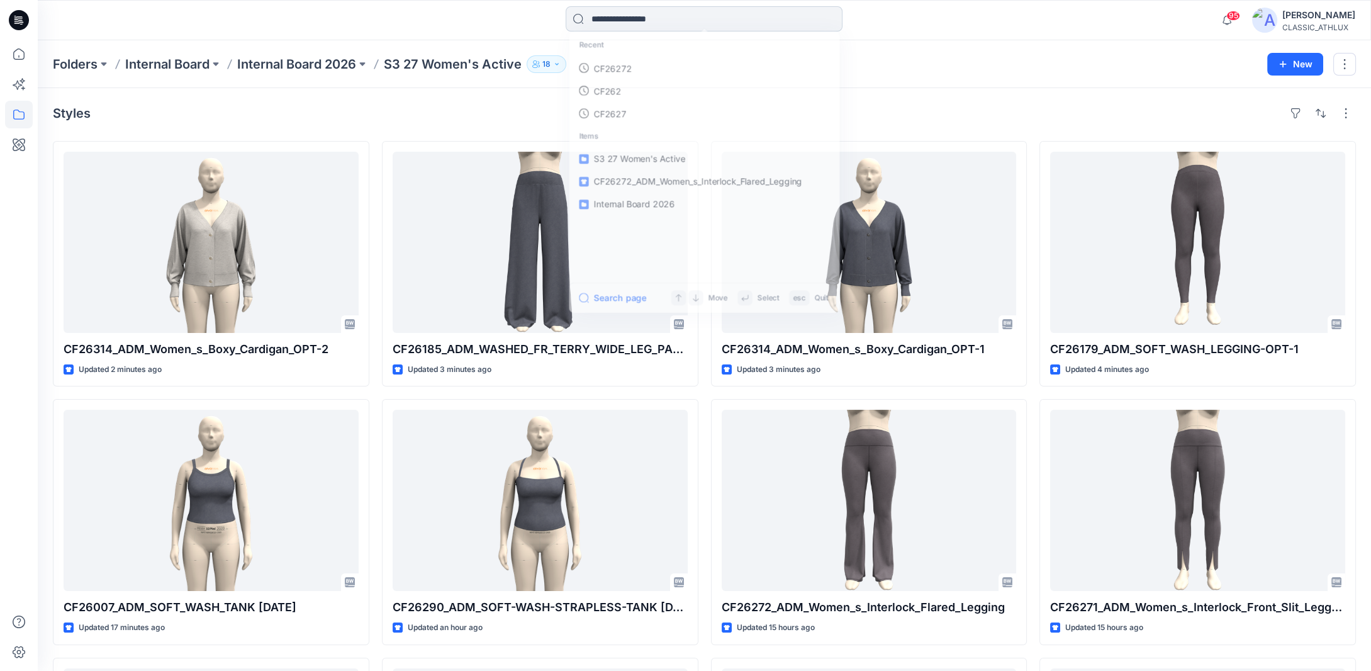
click at [601, 16] on input at bounding box center [704, 18] width 277 height 25
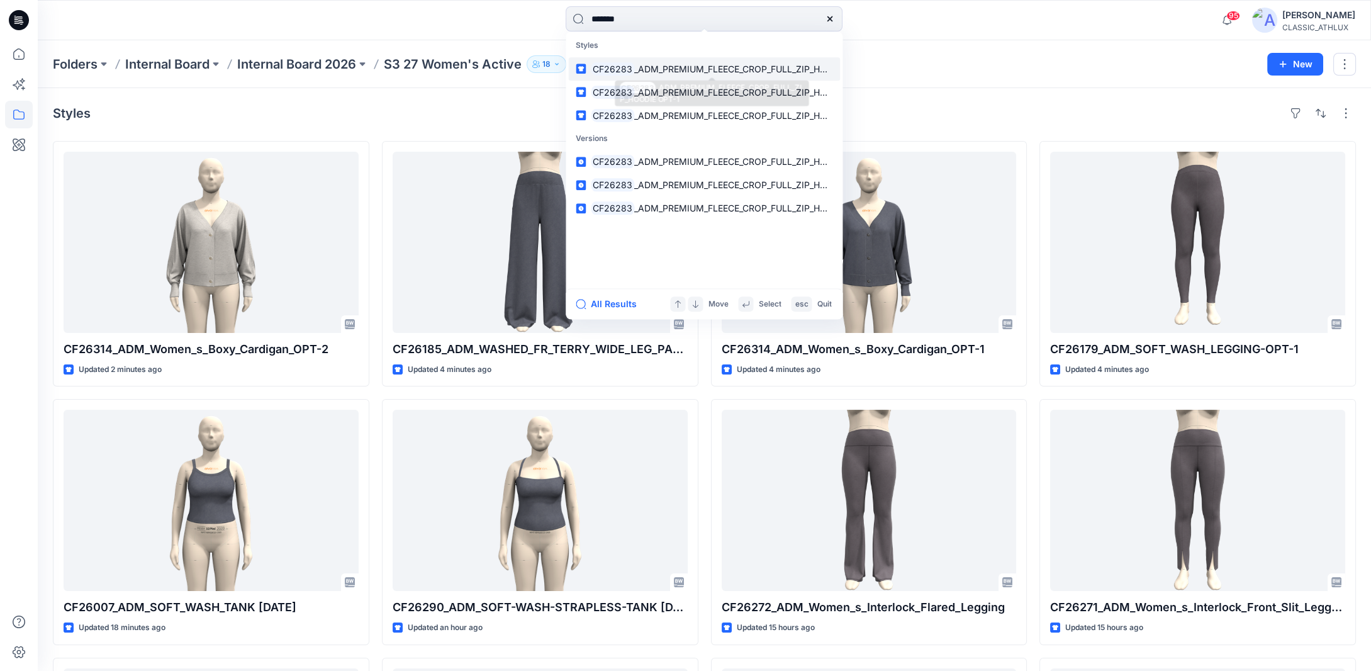
type input "*******"
click at [676, 69] on span "_ADM_PREMIUM_FLEECE_CROP_FULL_ZIP_HOODIE OPT-1" at bounding box center [754, 69] width 241 height 11
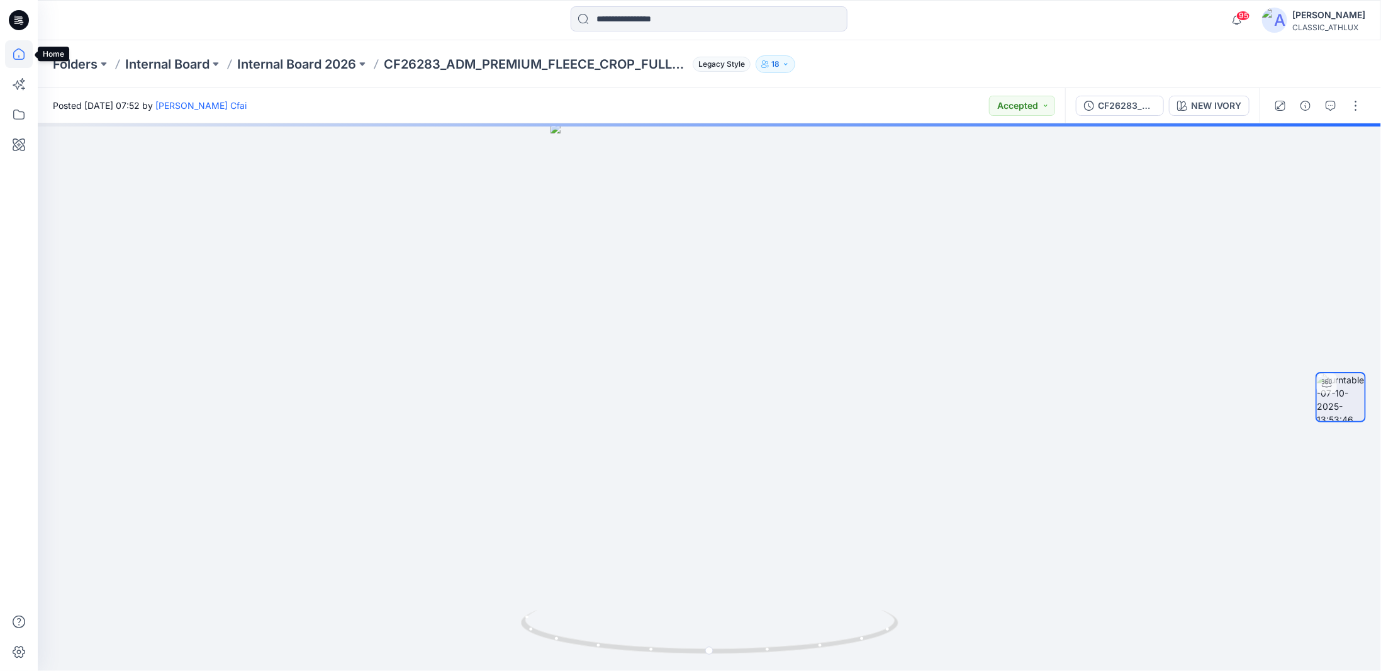
click at [13, 53] on icon at bounding box center [18, 53] width 11 height 11
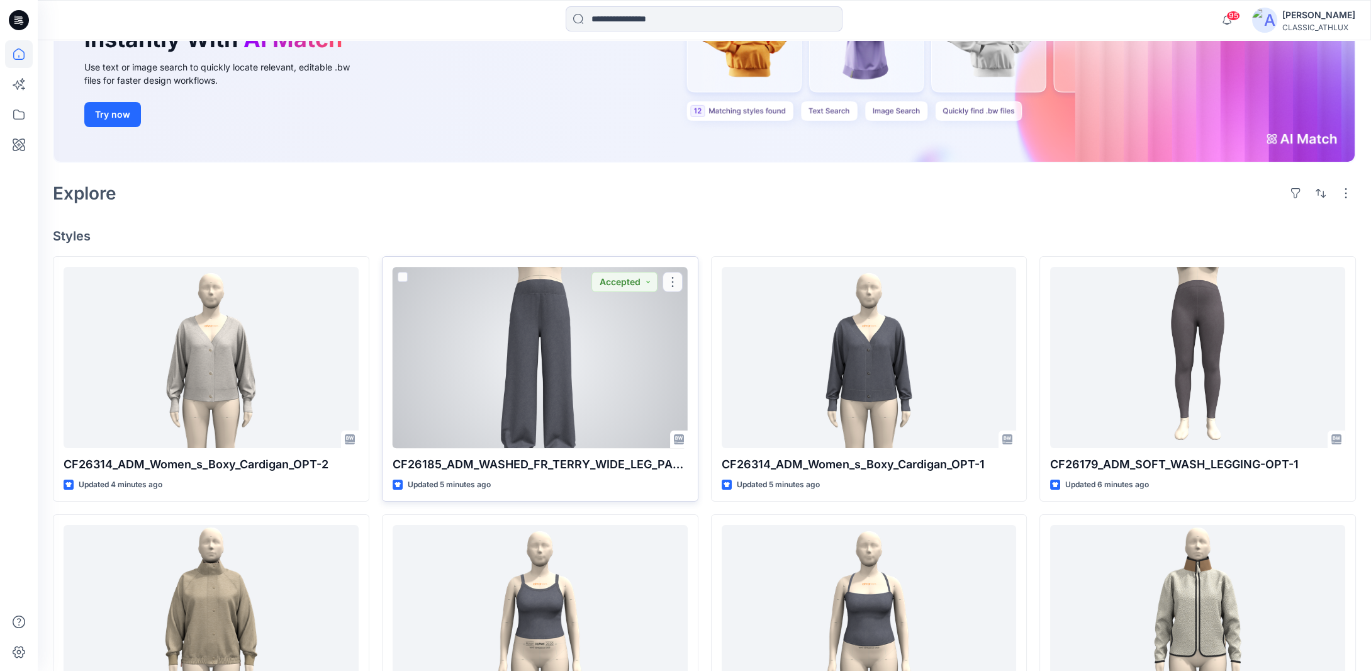
scroll to position [140, 0]
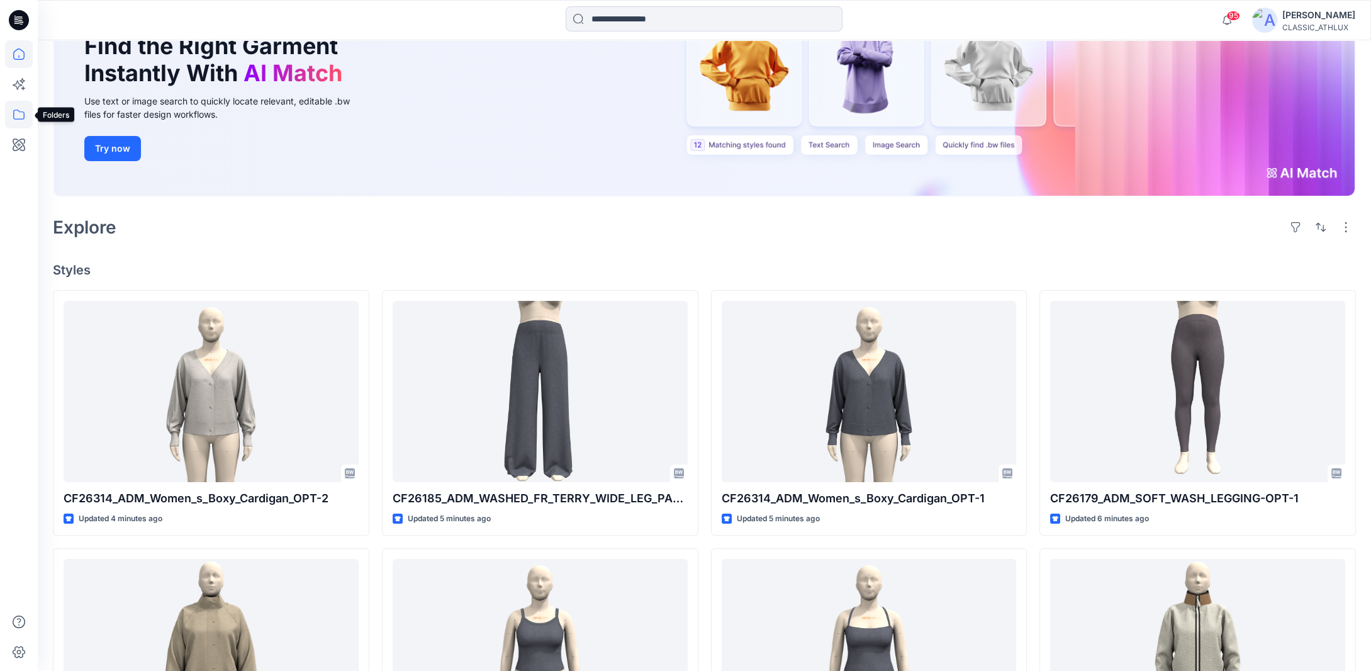
click at [18, 118] on icon at bounding box center [19, 115] width 28 height 28
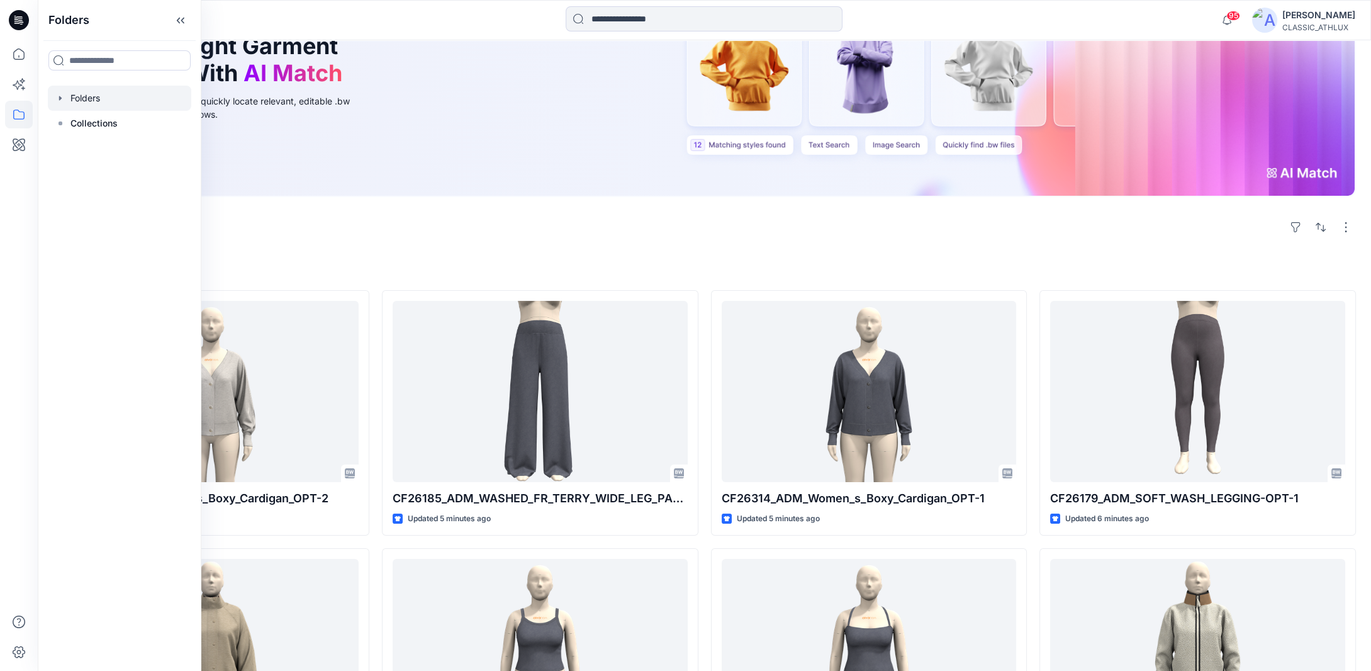
click at [61, 99] on icon "button" at bounding box center [60, 98] width 10 height 10
click at [69, 171] on icon "button" at bounding box center [73, 174] width 10 height 10
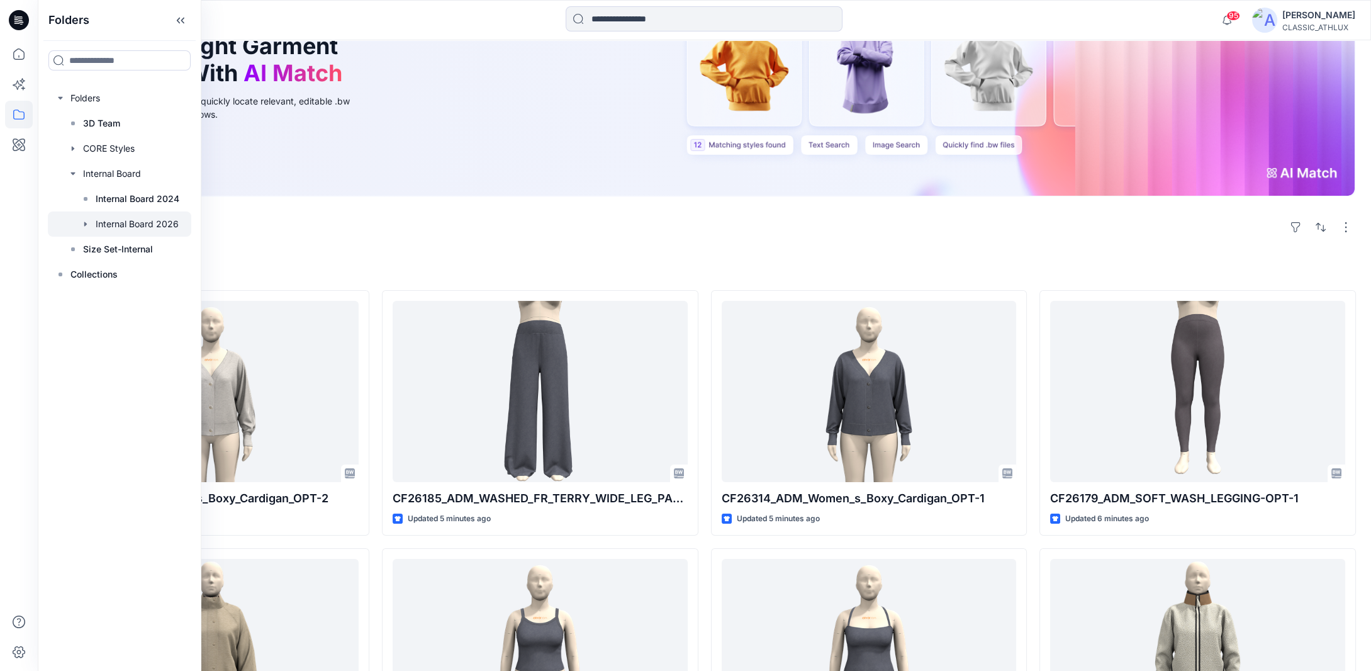
click at [83, 223] on icon "button" at bounding box center [86, 224] width 10 height 10
click at [114, 304] on p "S3 27 Women's Active" at bounding box center [155, 299] width 95 height 15
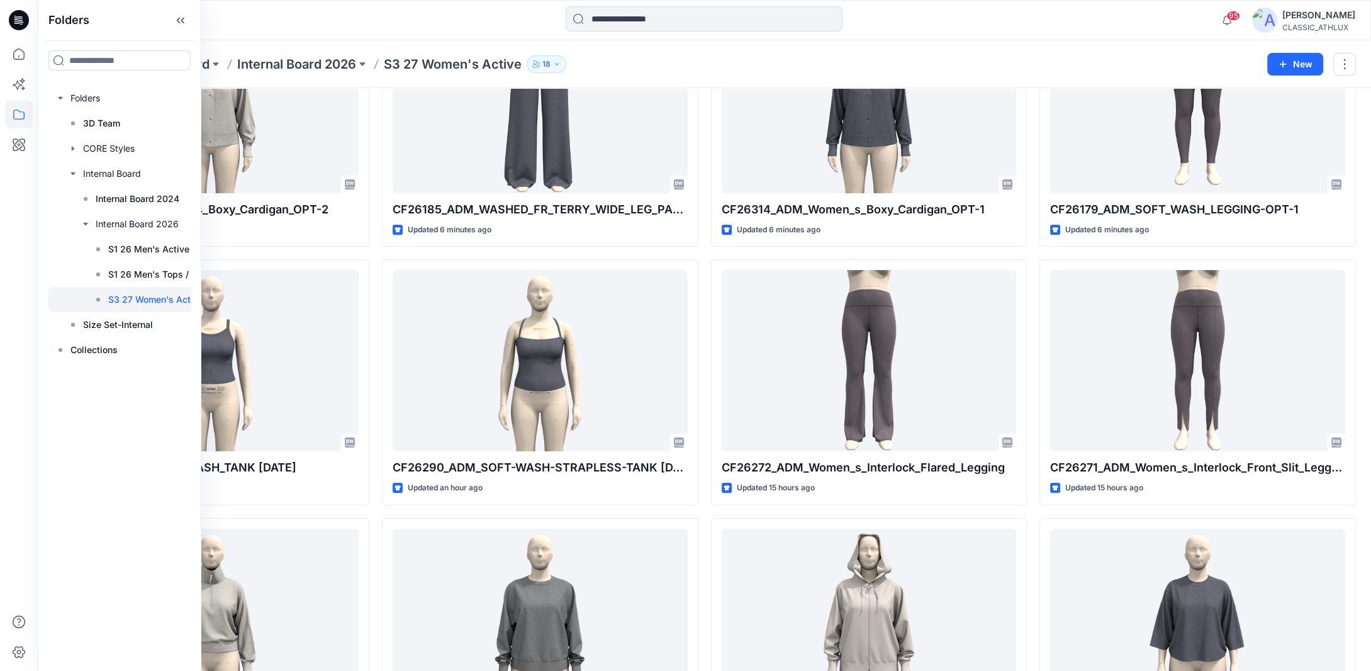
click at [649, 68] on div "Folders Internal Board Internal Board 2026 S3 27 Women's Active 18" at bounding box center [655, 64] width 1205 height 18
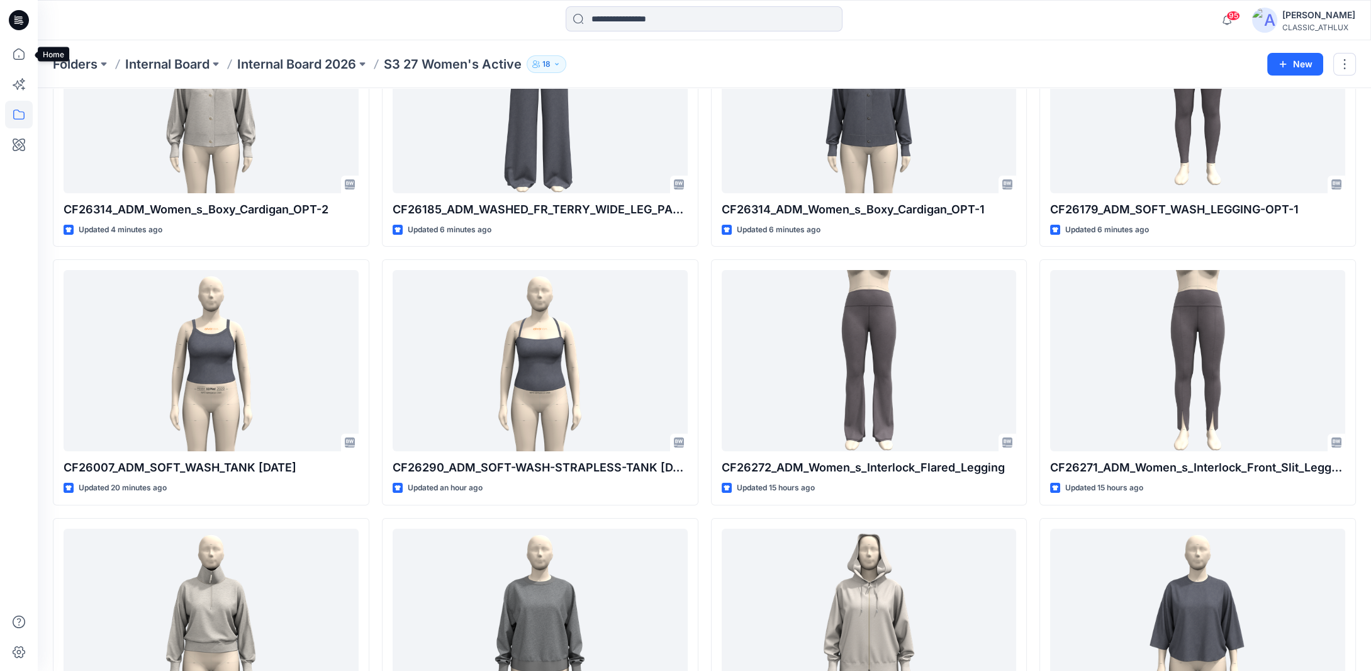
drag, startPoint x: 23, startPoint y: 52, endPoint x: 332, endPoint y: 23, distance: 310.9
click at [23, 52] on icon at bounding box center [19, 54] width 28 height 28
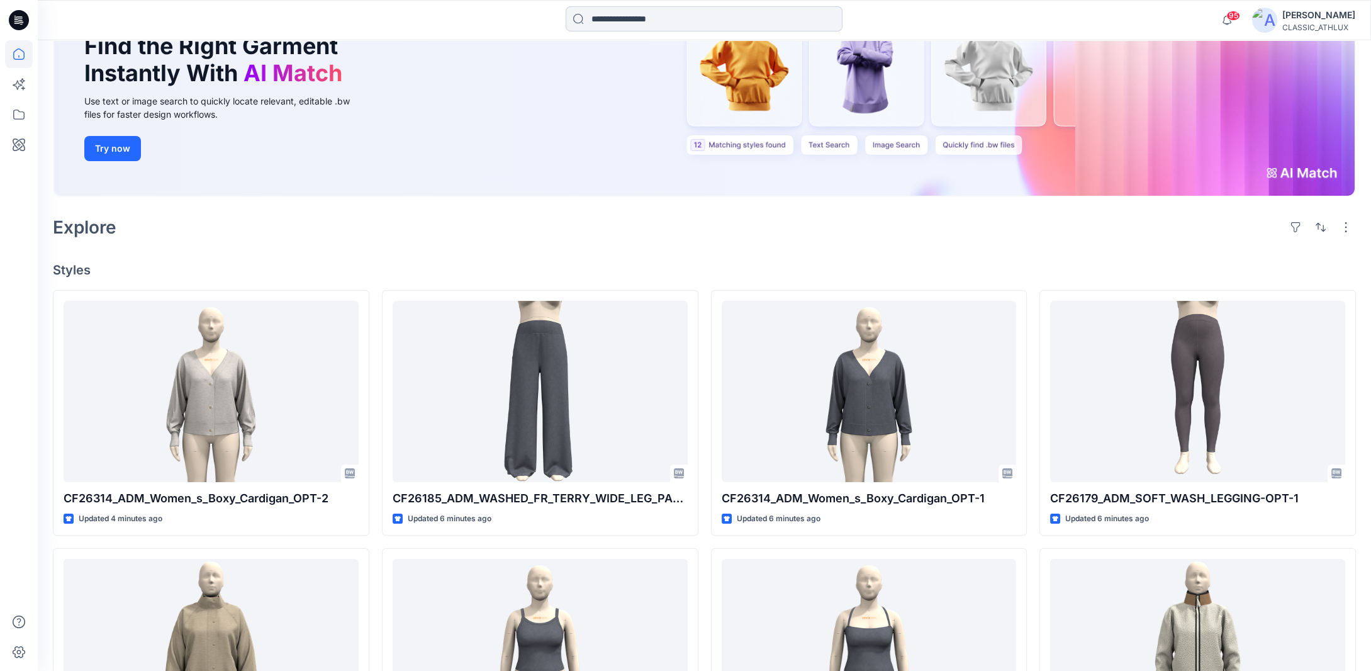
click at [617, 18] on input at bounding box center [704, 18] width 277 height 25
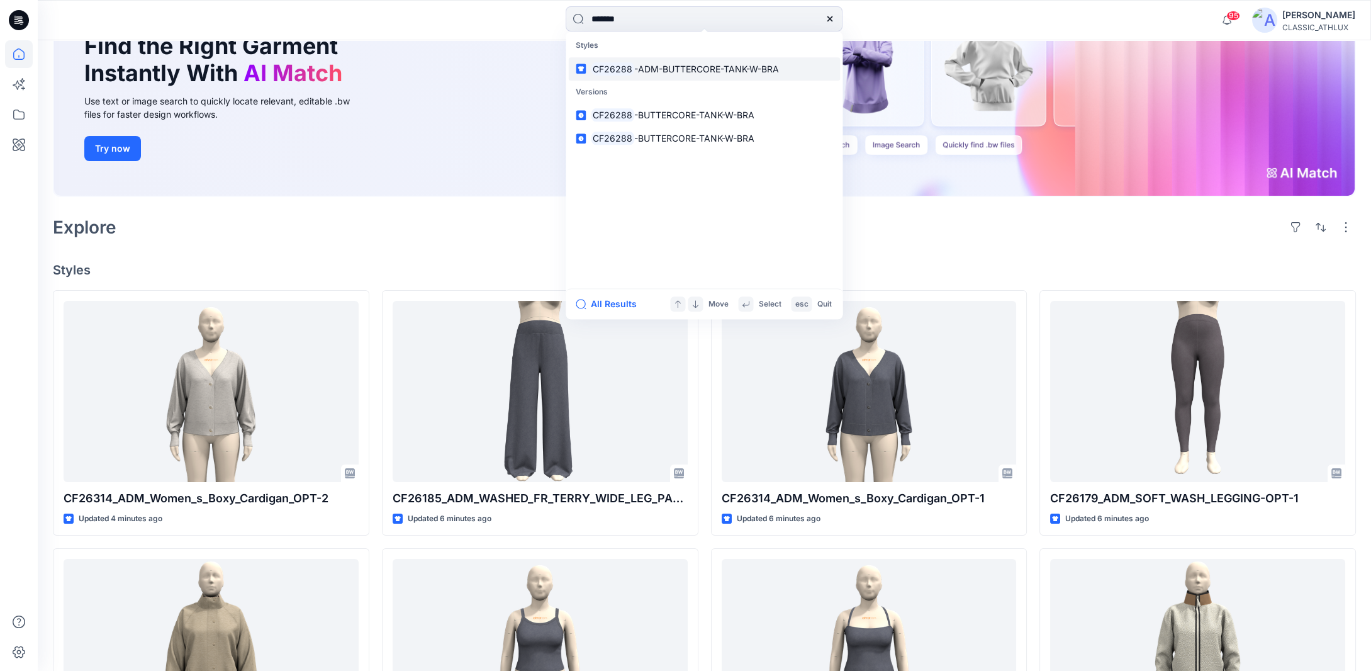
type input "*******"
click at [632, 65] on mark "CF26288" at bounding box center [612, 69] width 43 height 14
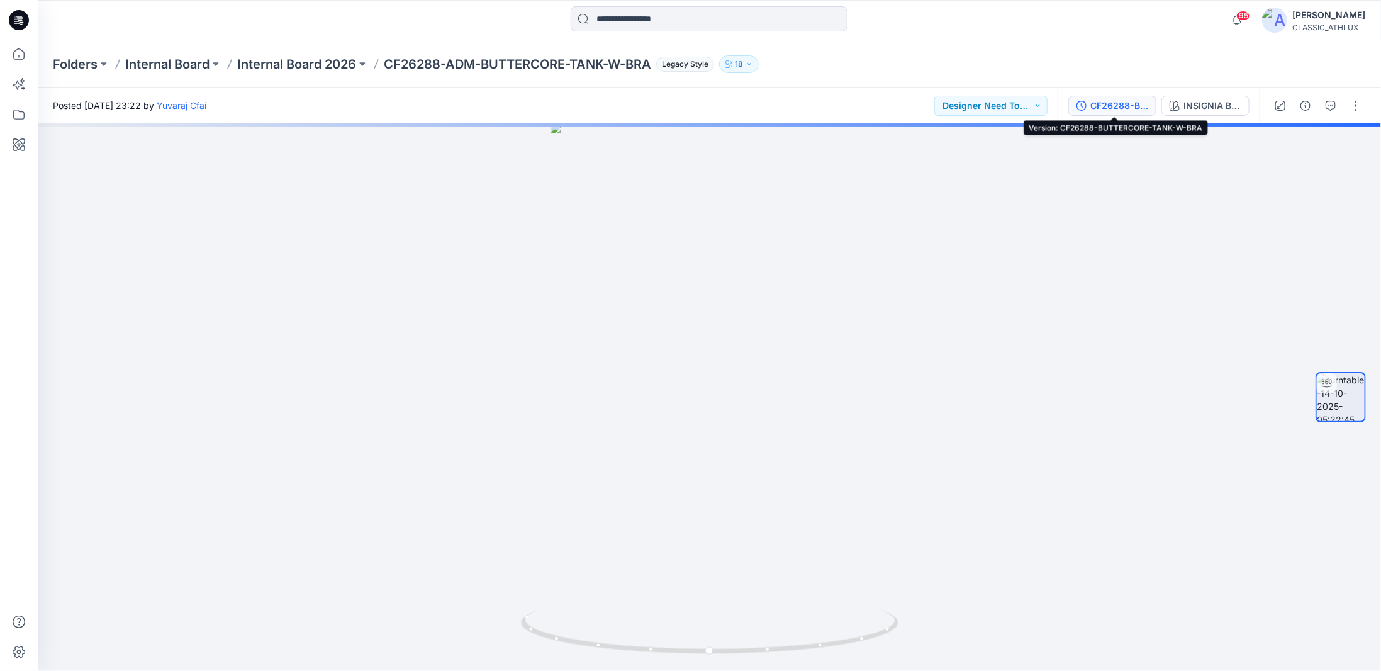
click at [1127, 109] on div "CF26288-BUTTERCORE-TANK-W-BRA" at bounding box center [1119, 106] width 58 height 14
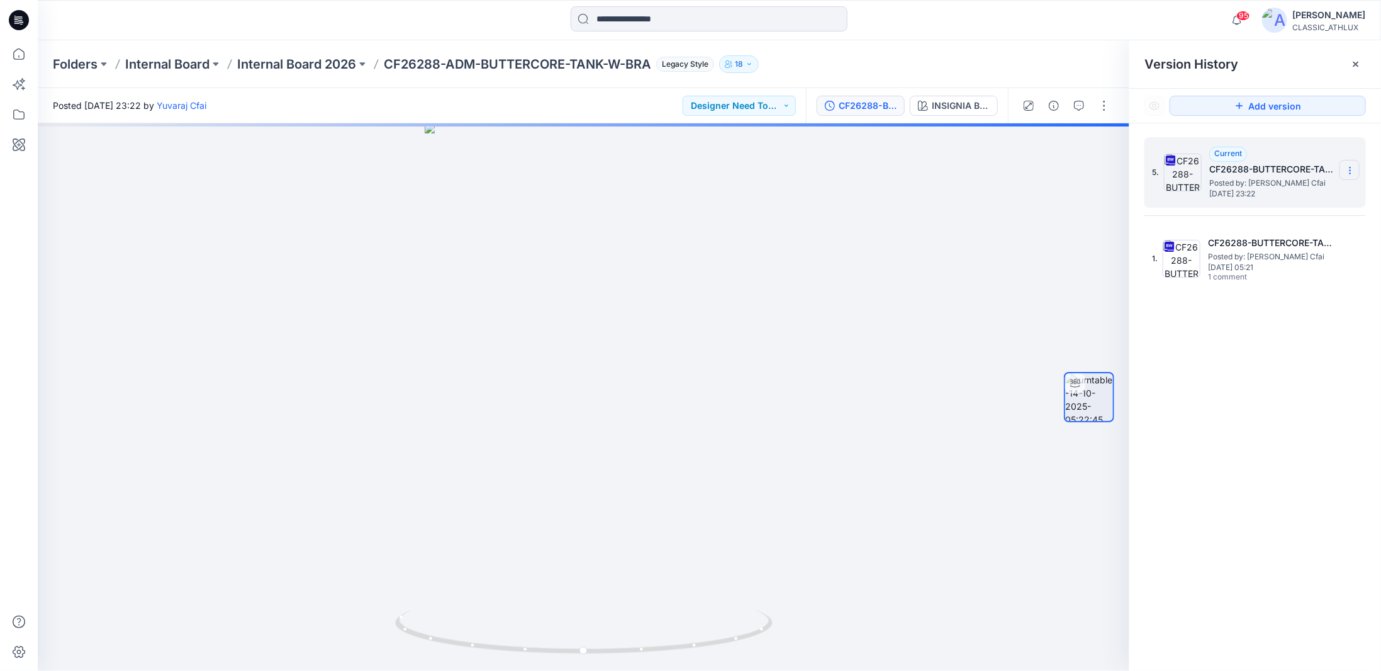
click at [1347, 173] on icon at bounding box center [1350, 170] width 10 height 10
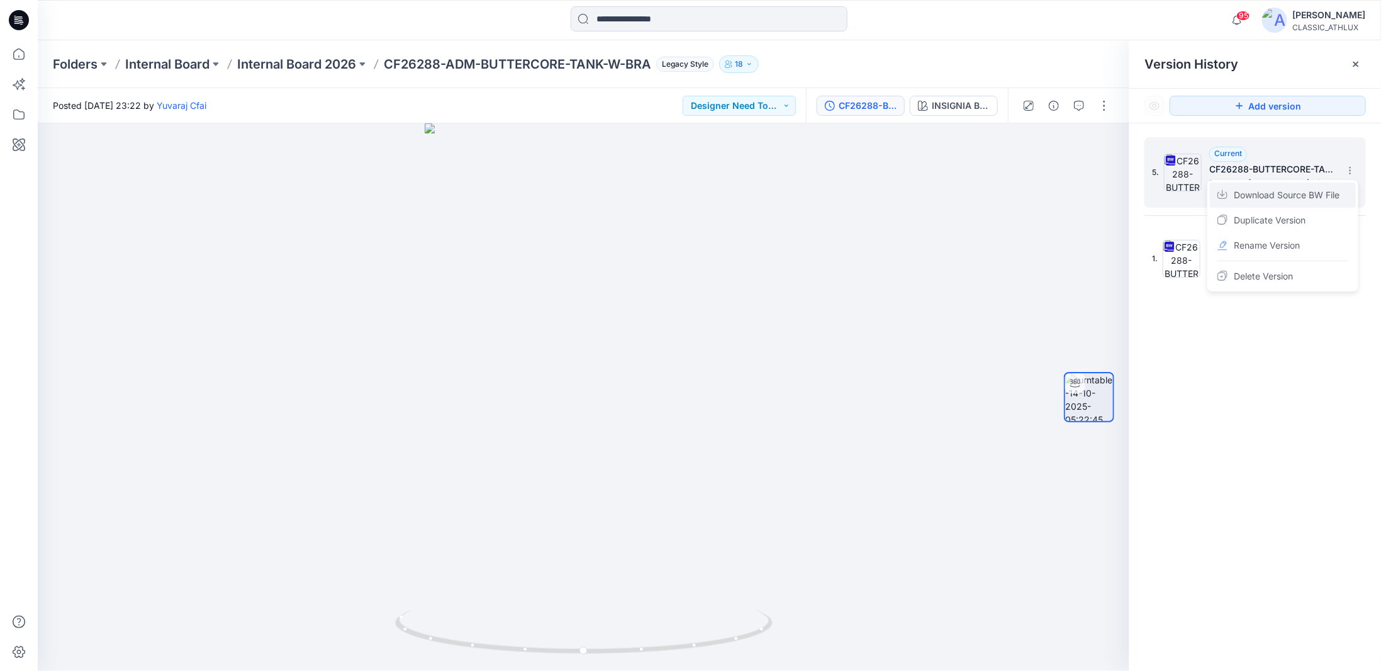
click at [1272, 195] on span "Download Source BW File" at bounding box center [1287, 194] width 106 height 15
